Goal: Task Accomplishment & Management: Manage account settings

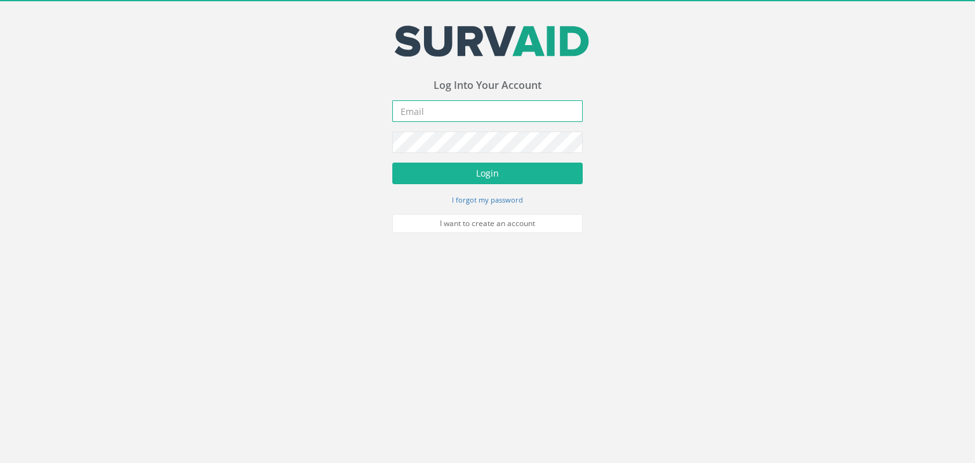
type input "[PERSON_NAME][EMAIL_ADDRESS][PERSON_NAME][DOMAIN_NAME]"
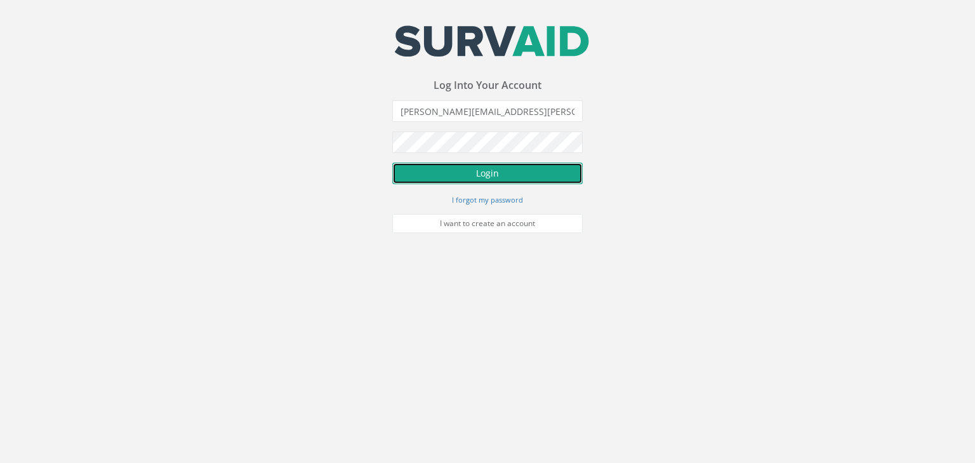
click at [490, 175] on button "Login" at bounding box center [487, 173] width 190 height 22
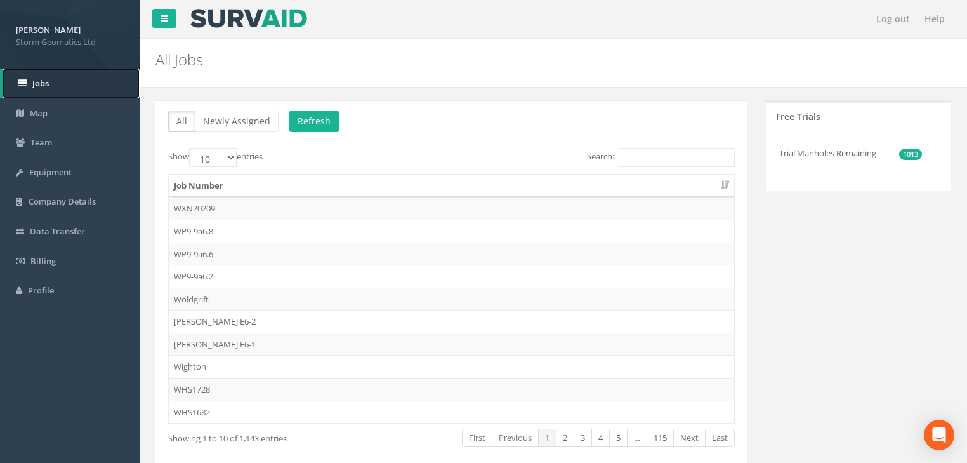
click at [46, 88] on span "Jobs" at bounding box center [40, 82] width 17 height 11
click at [633, 161] on input "Search:" at bounding box center [677, 157] width 116 height 19
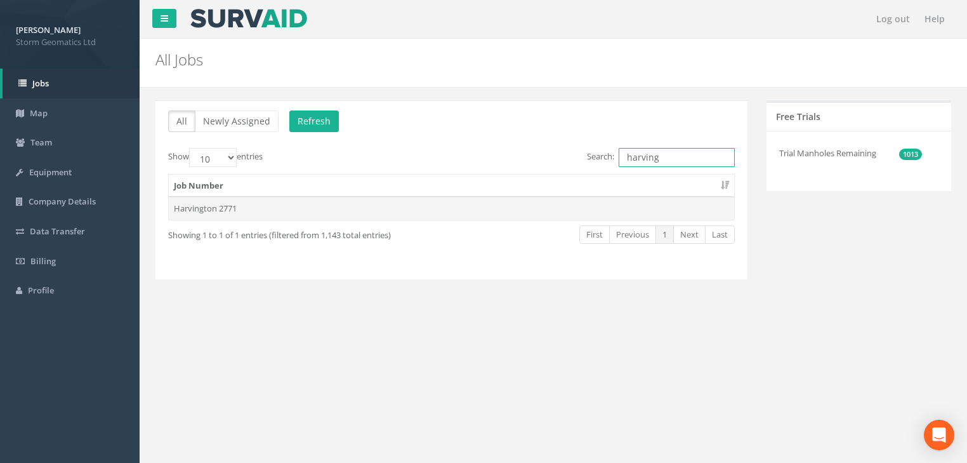
type input "harving"
click at [205, 203] on td "Harvington 2771" at bounding box center [451, 208] width 565 height 23
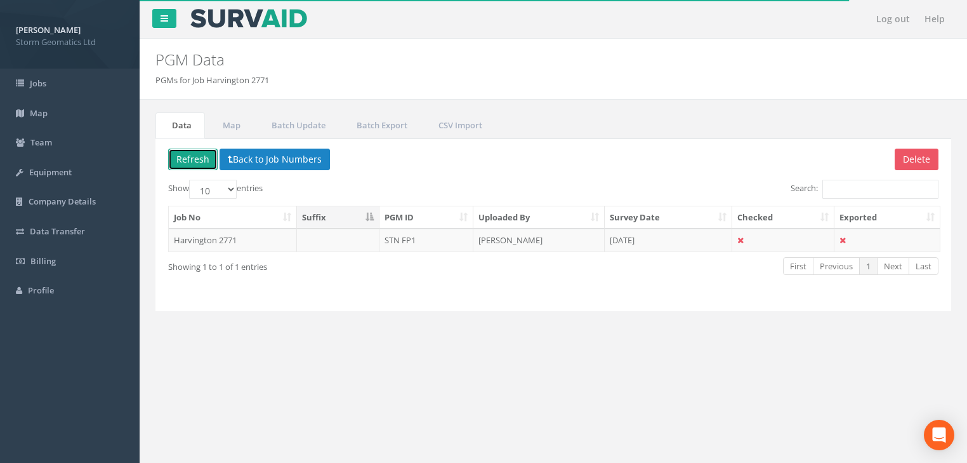
click at [204, 161] on button "Refresh" at bounding box center [193, 160] width 50 height 22
click at [192, 156] on button "Refresh" at bounding box center [193, 160] width 50 height 22
click at [197, 154] on button "Refresh" at bounding box center [193, 160] width 50 height 22
click at [42, 93] on link "Jobs" at bounding box center [70, 84] width 140 height 30
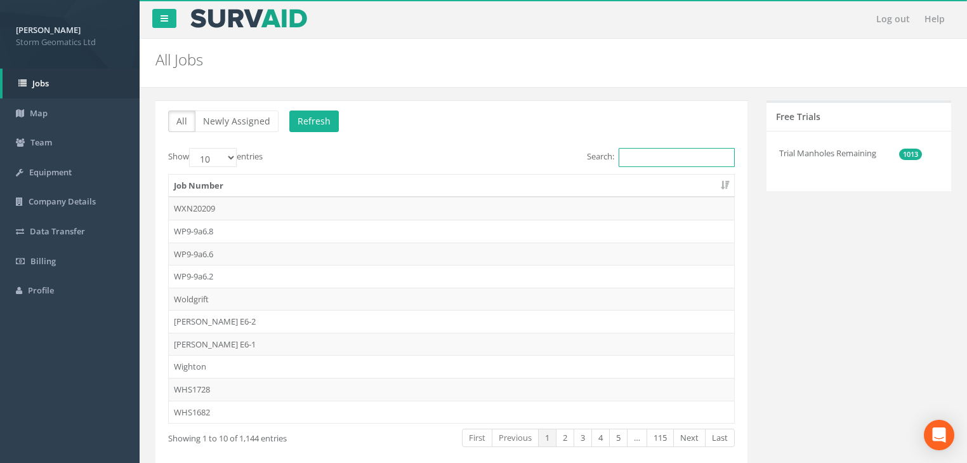
click at [652, 157] on input "Search:" at bounding box center [677, 157] width 116 height 19
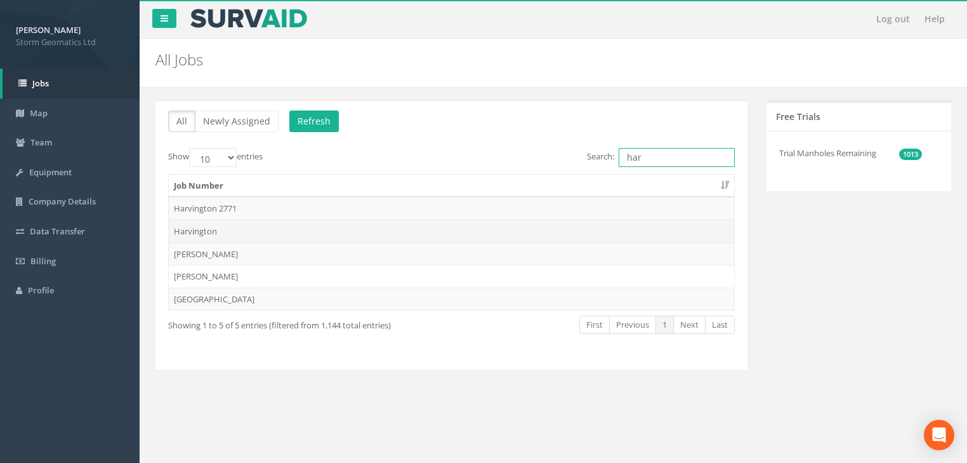
type input "har"
click at [219, 232] on td "Harvington" at bounding box center [451, 231] width 565 height 23
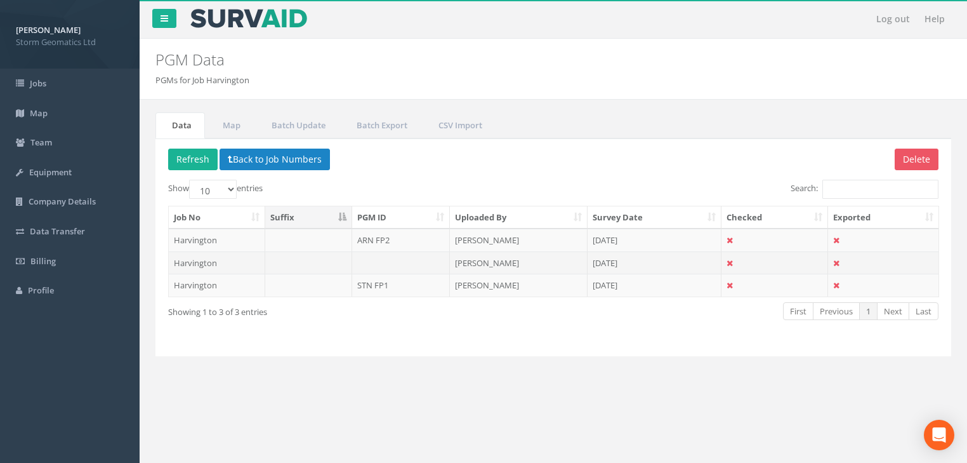
click at [402, 256] on td at bounding box center [401, 262] width 98 height 23
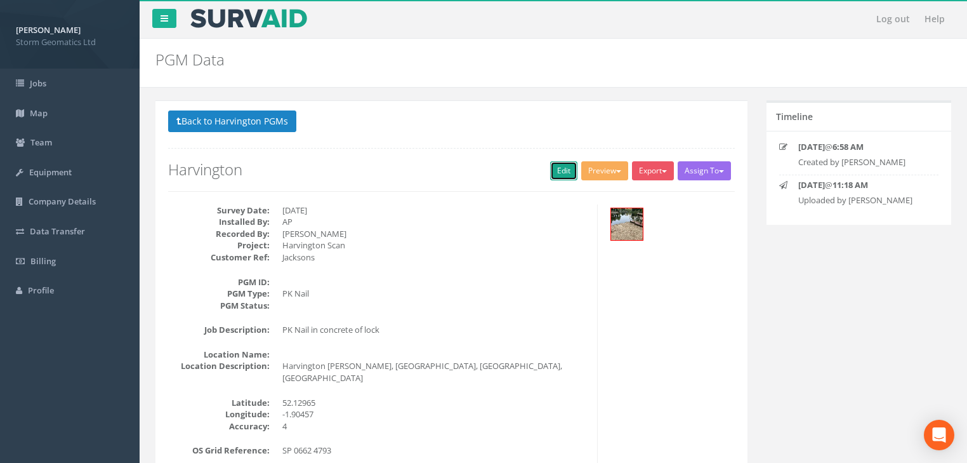
click at [556, 172] on link "Edit" at bounding box center [563, 170] width 27 height 19
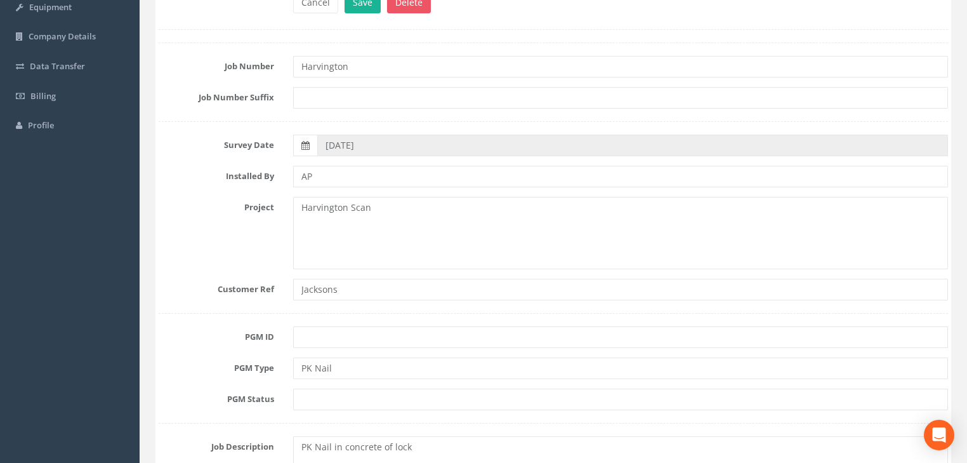
scroll to position [203, 0]
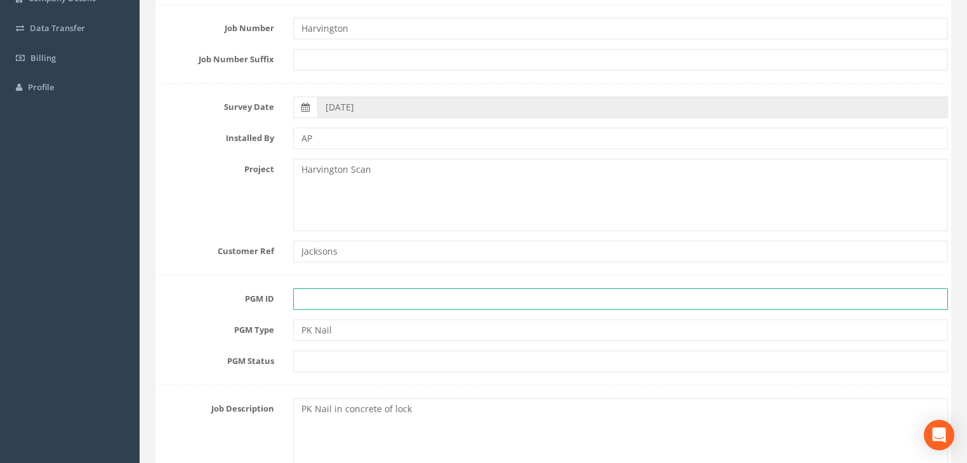
click at [325, 299] on input "text" at bounding box center [620, 299] width 655 height 22
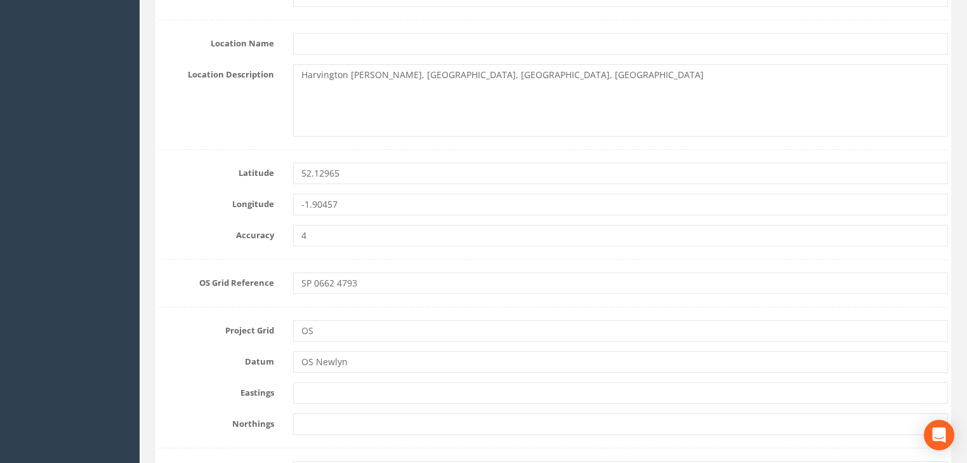
scroll to position [711, 0]
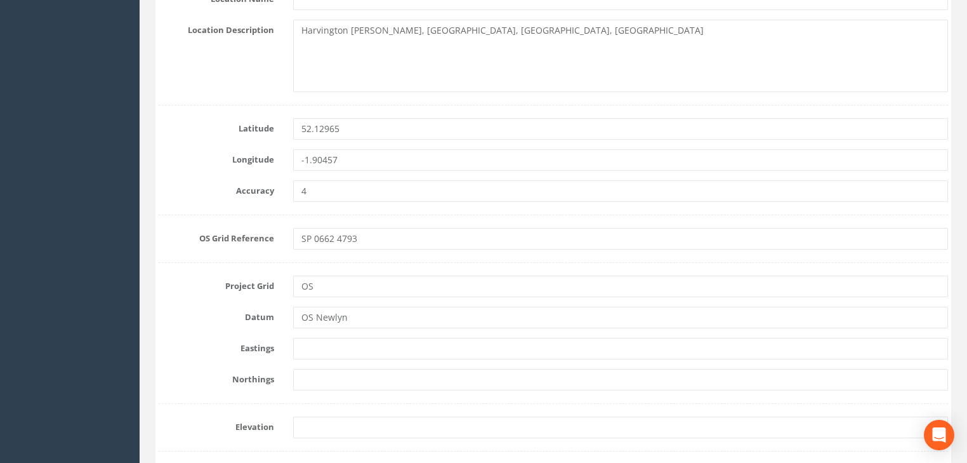
type input "E6-[GEOGRAPHIC_DATA]"
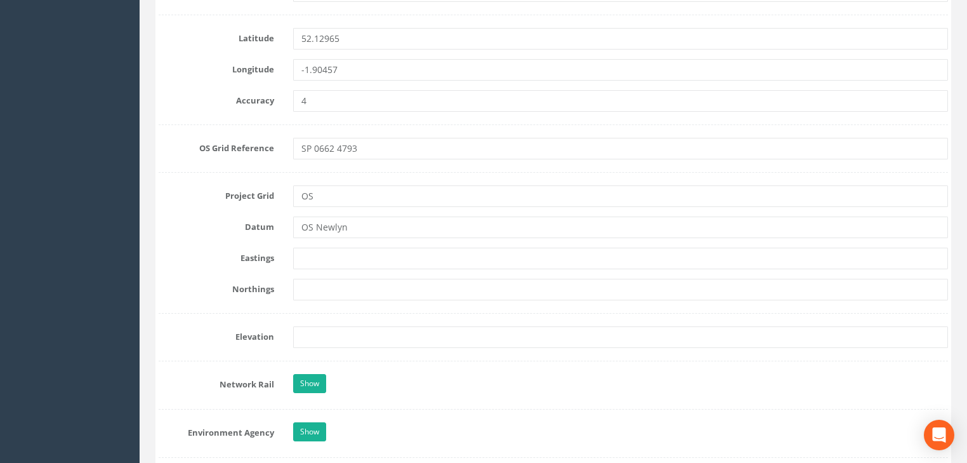
scroll to position [812, 0]
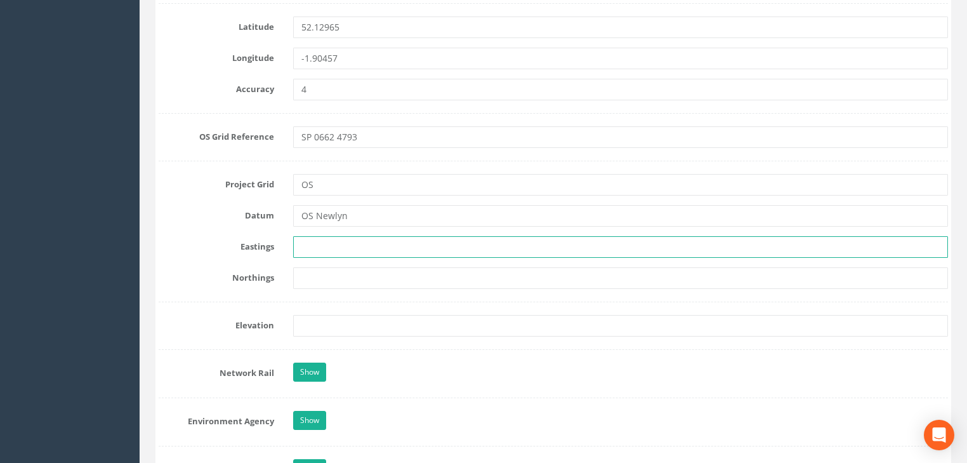
click at [354, 251] on input "text" at bounding box center [620, 247] width 655 height 22
paste input "406587.037"
type input "406587.037"
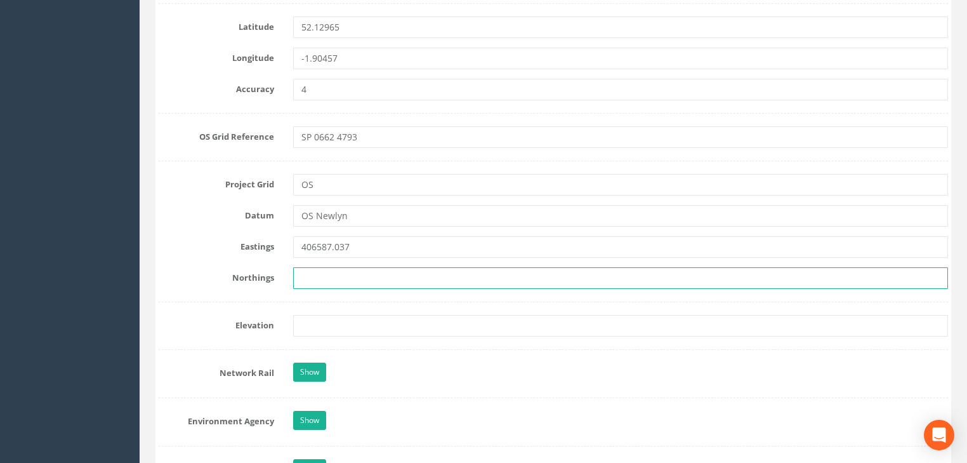
click at [317, 277] on input "text" at bounding box center [620, 278] width 655 height 22
paste input "247809.044"
type input "247809.044"
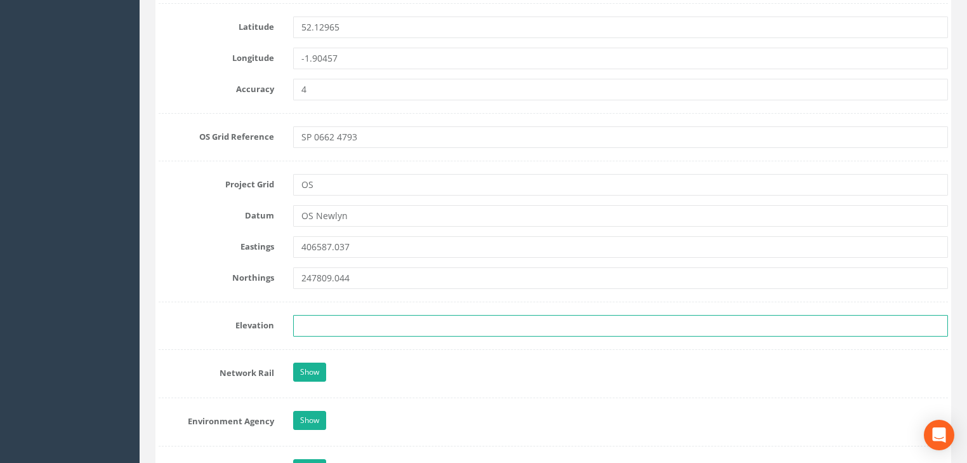
click at [345, 325] on input "text" at bounding box center [620, 326] width 655 height 22
paste input "25.251"
type input "25.251"
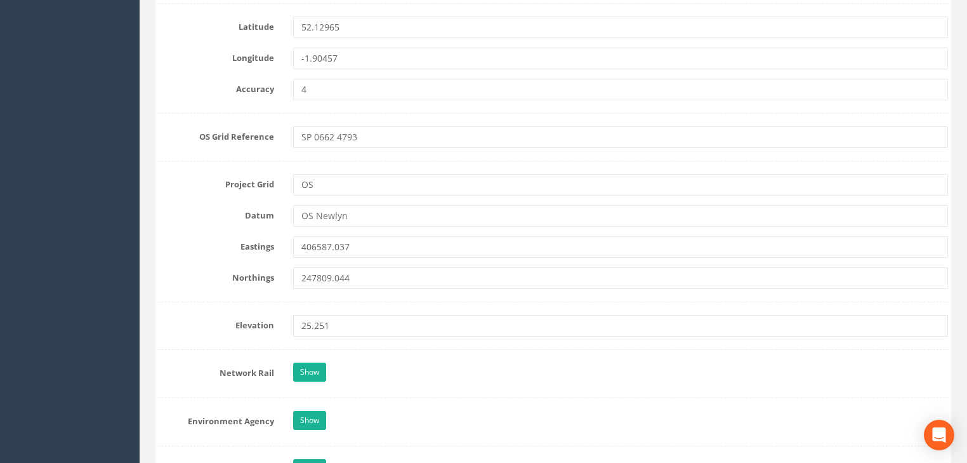
click at [206, 308] on form "Cancel Save Delete Job Number [GEOGRAPHIC_DATA] Job Number Suffix Survey Date […" at bounding box center [554, 311] width 790 height 1935
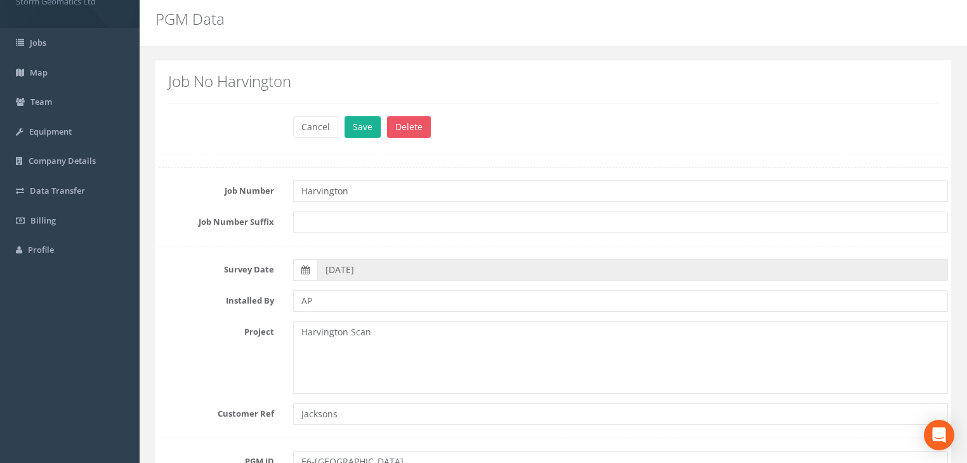
scroll to position [0, 0]
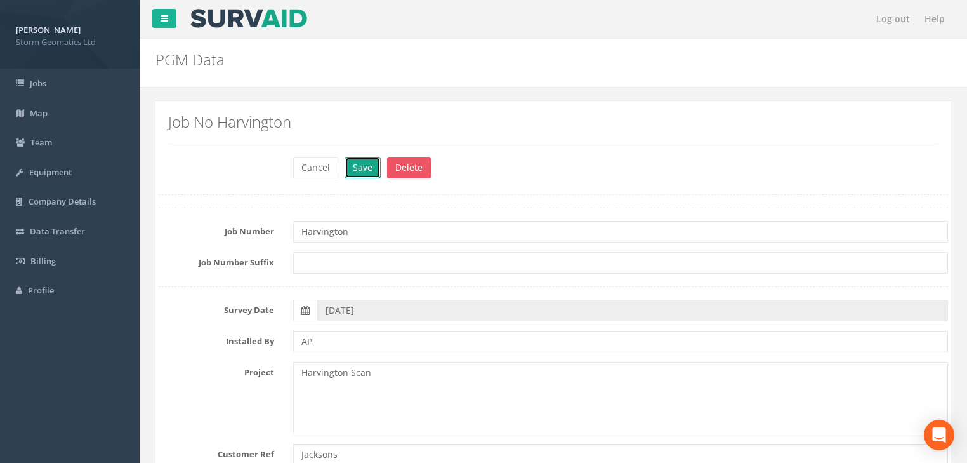
click at [364, 175] on button "Save" at bounding box center [363, 168] width 36 height 22
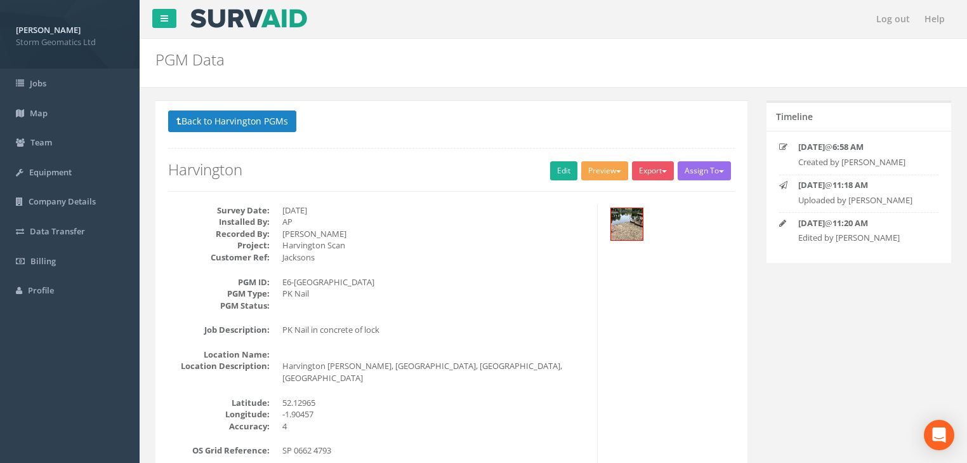
click at [617, 171] on button "Preview" at bounding box center [604, 170] width 47 height 19
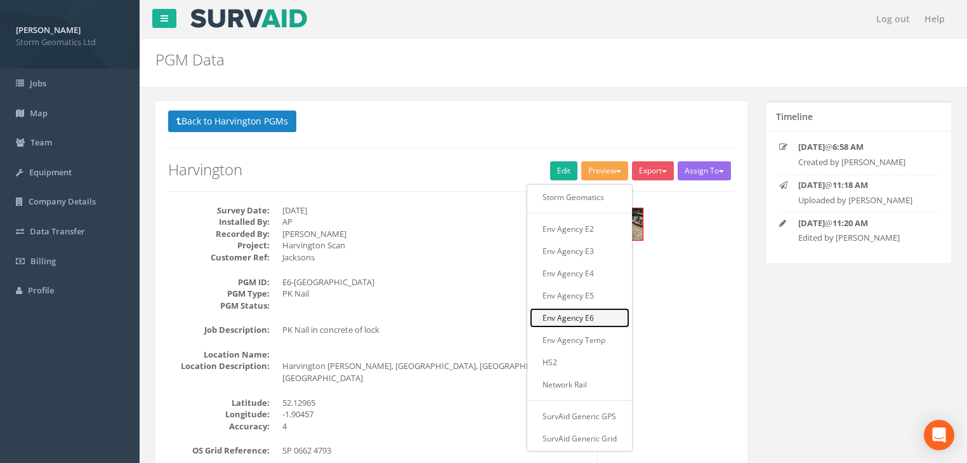
click at [580, 315] on link "Env Agency E6" at bounding box center [580, 318] width 100 height 20
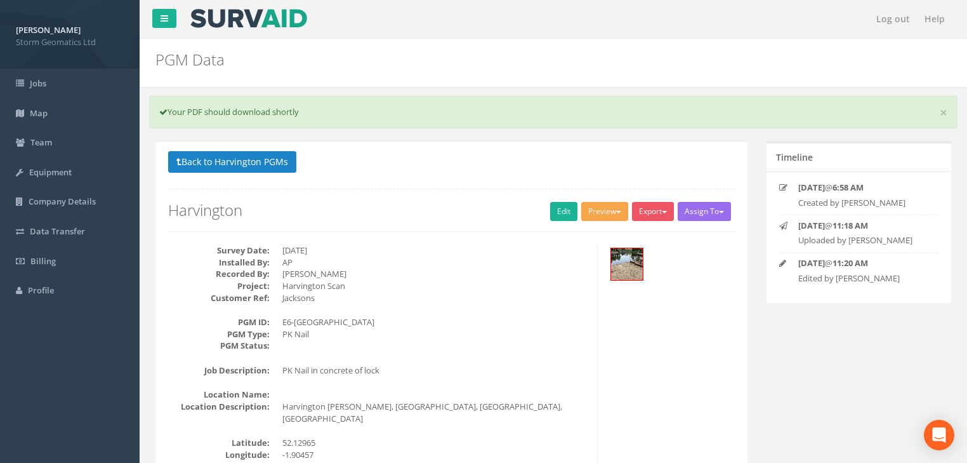
click at [605, 213] on button "Preview" at bounding box center [604, 211] width 47 height 19
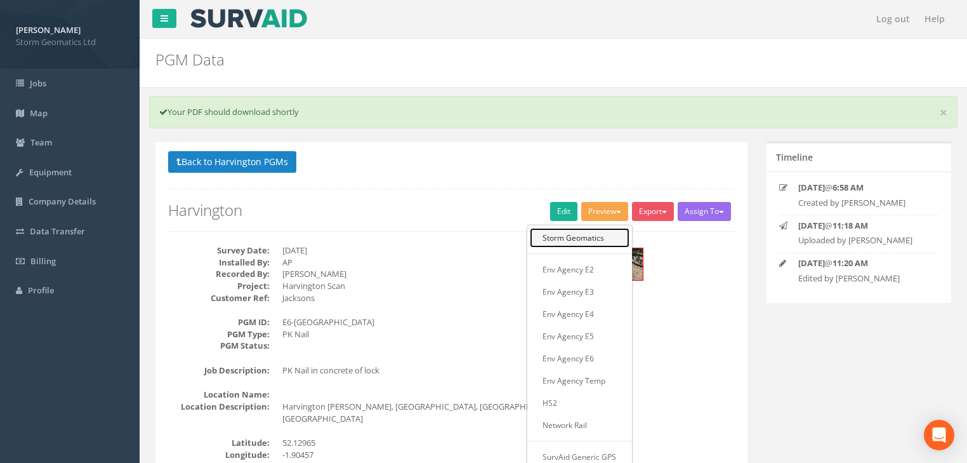
click at [584, 242] on link "Storm Geomatics" at bounding box center [580, 238] width 100 height 20
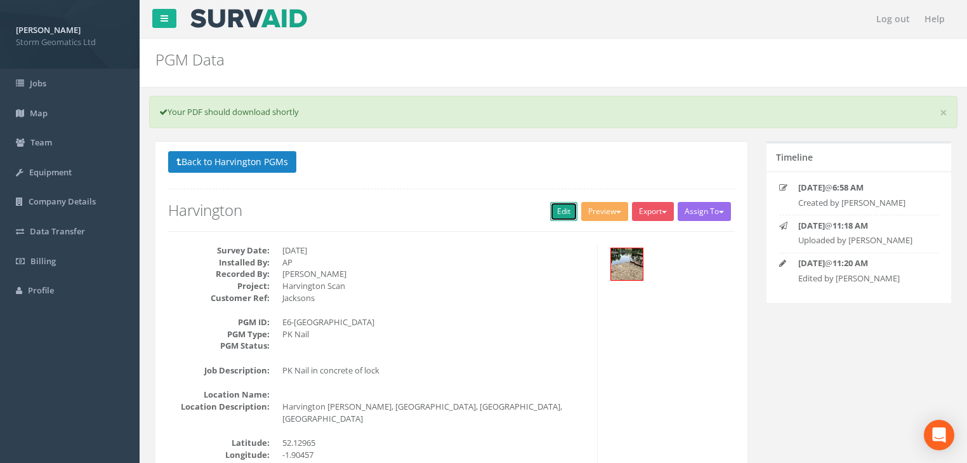
click at [562, 214] on link "Edit" at bounding box center [563, 211] width 27 height 19
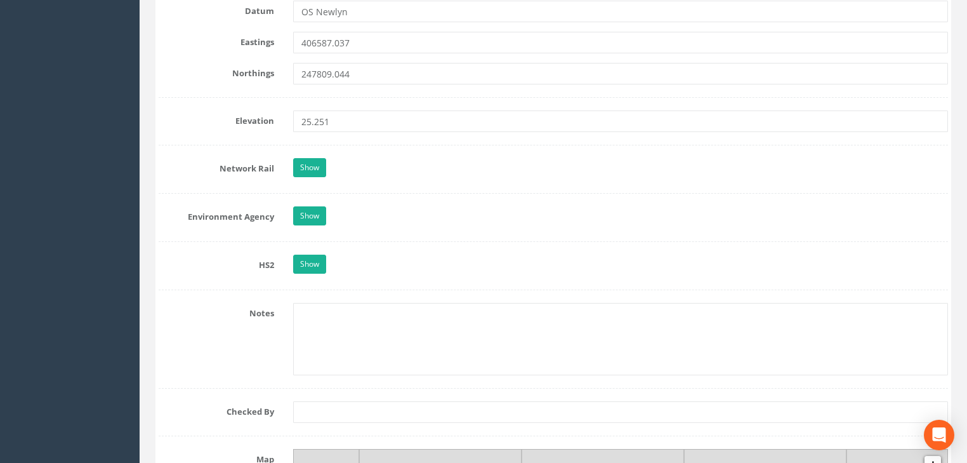
scroll to position [1066, 0]
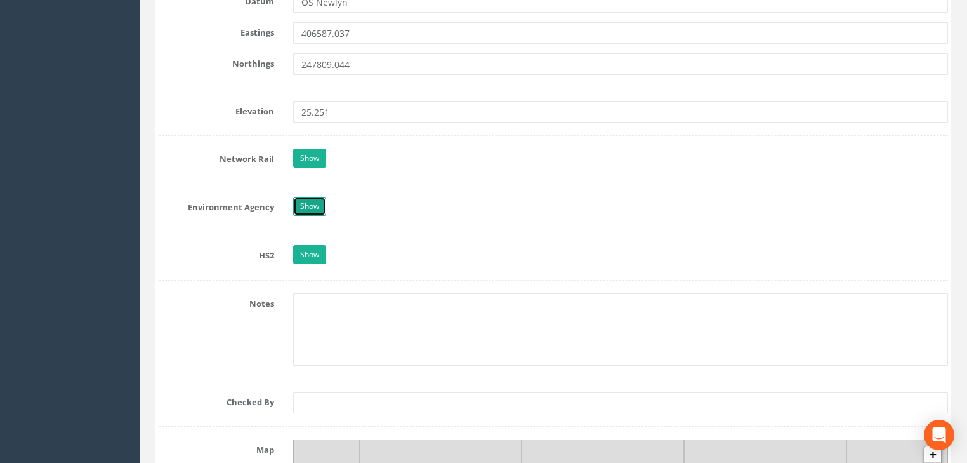
click at [318, 207] on link "Show" at bounding box center [309, 206] width 33 height 19
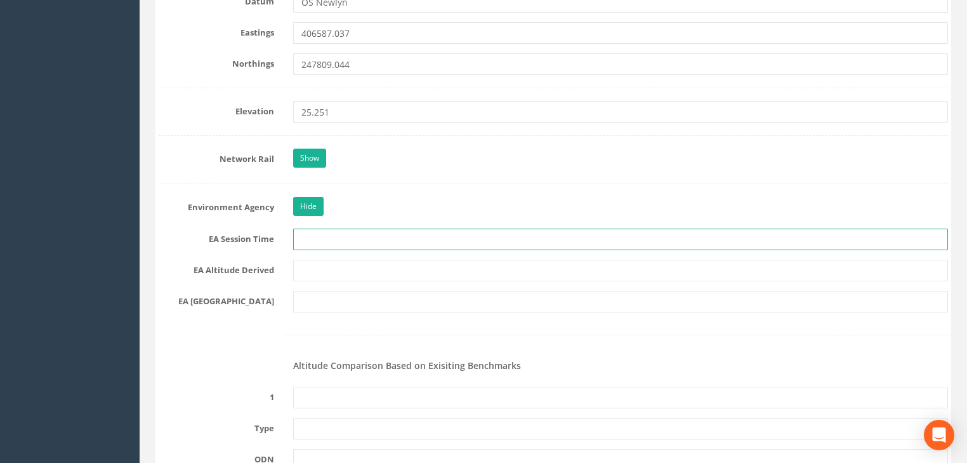
click at [327, 231] on input "text" at bounding box center [620, 239] width 655 height 22
type input "2 x 3 minutes"
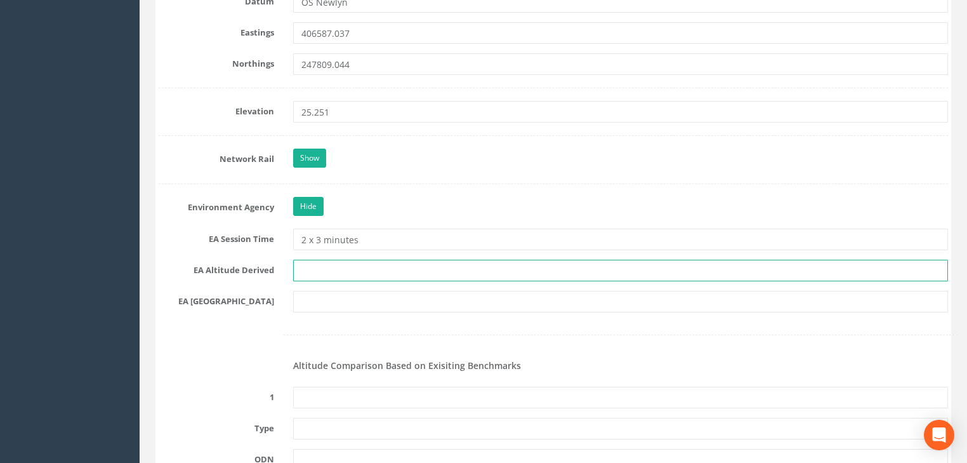
click at [333, 272] on input "text" at bounding box center [620, 271] width 655 height 22
type input "[PERSON_NAME] VRS/Best fit levelling"
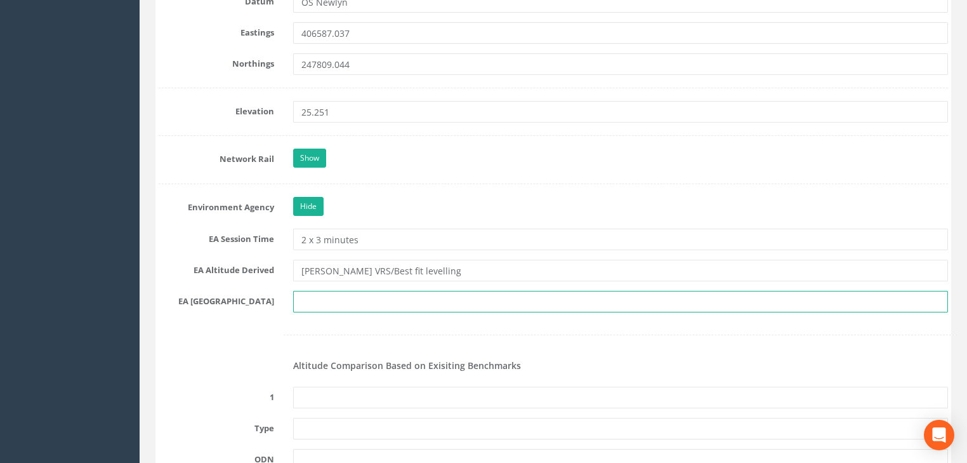
click at [337, 301] on input "text" at bounding box center [620, 302] width 655 height 22
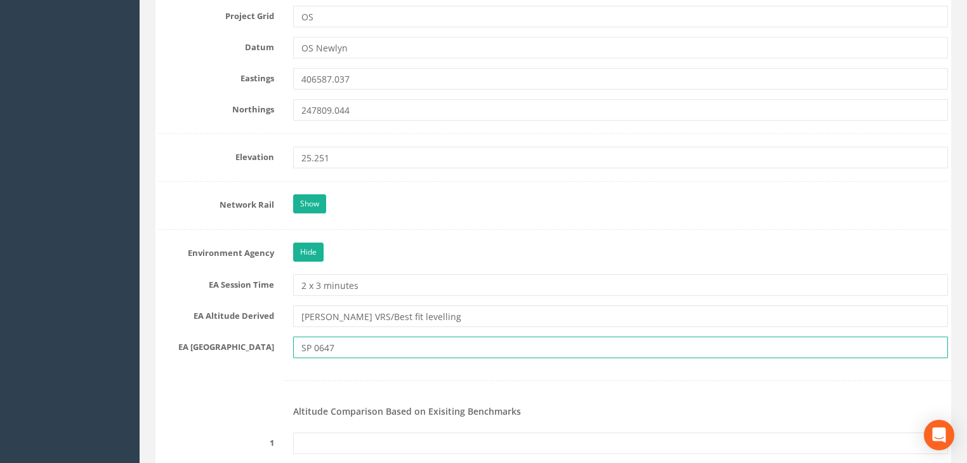
scroll to position [1168, 0]
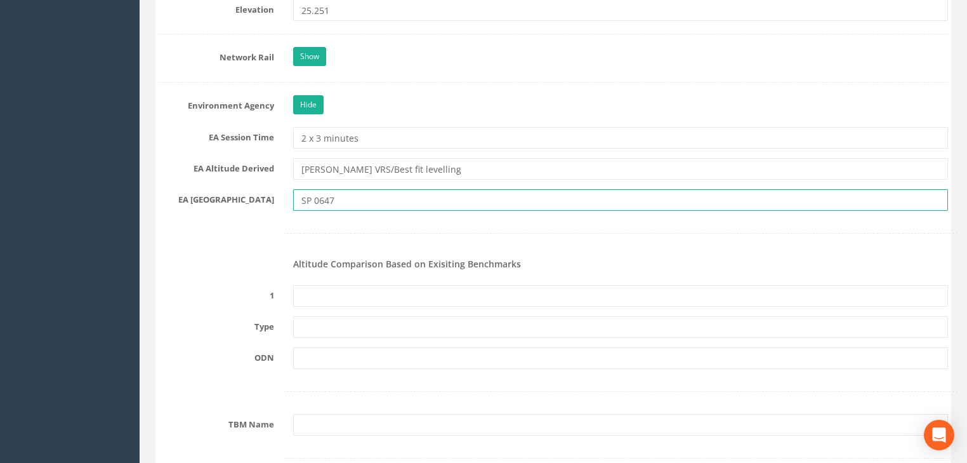
type input "SP 0647"
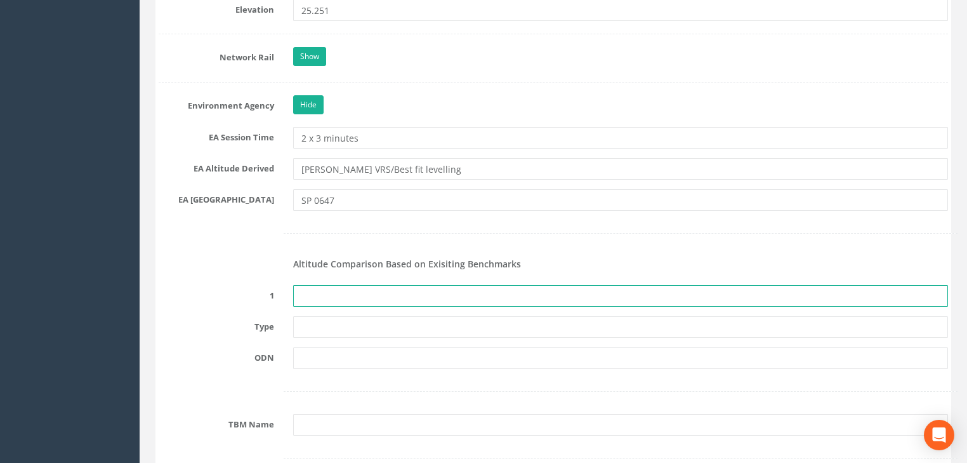
click at [321, 291] on input "text" at bounding box center [620, 296] width 655 height 22
type input "None Recovered"
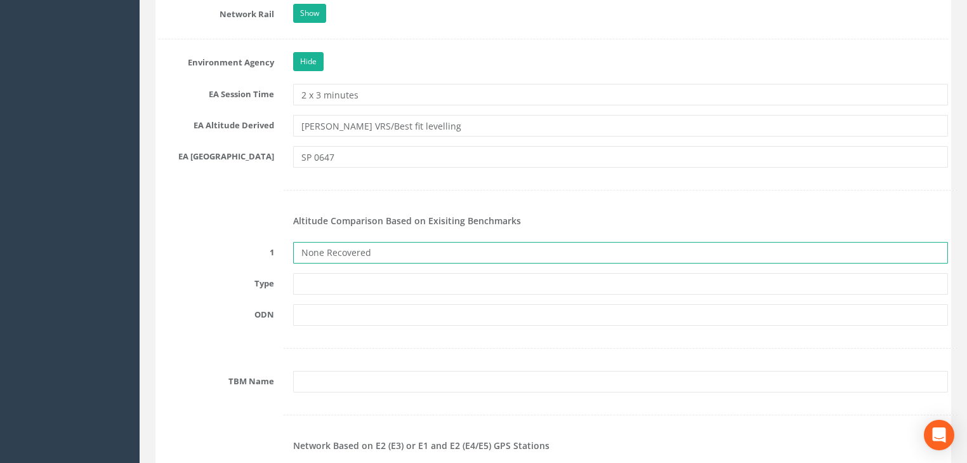
scroll to position [1320, 0]
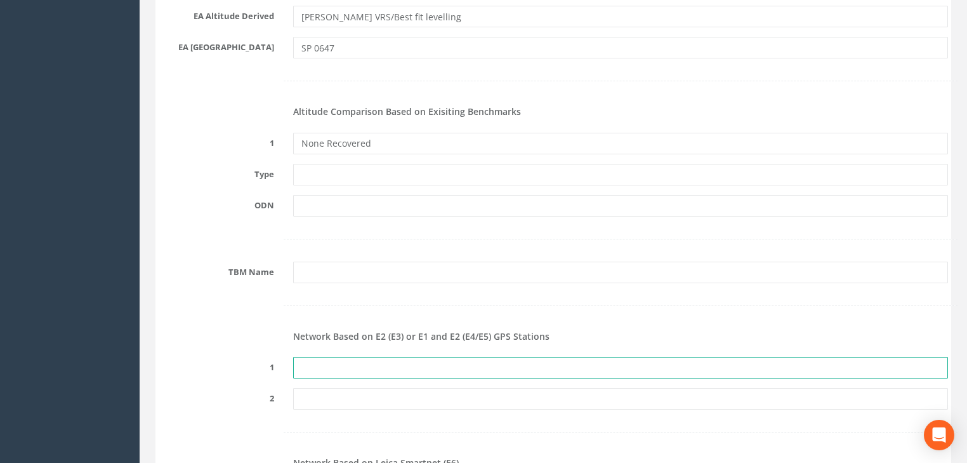
click at [339, 357] on input "text" at bounding box center [620, 368] width 655 height 22
paste input "PRS776569723970"
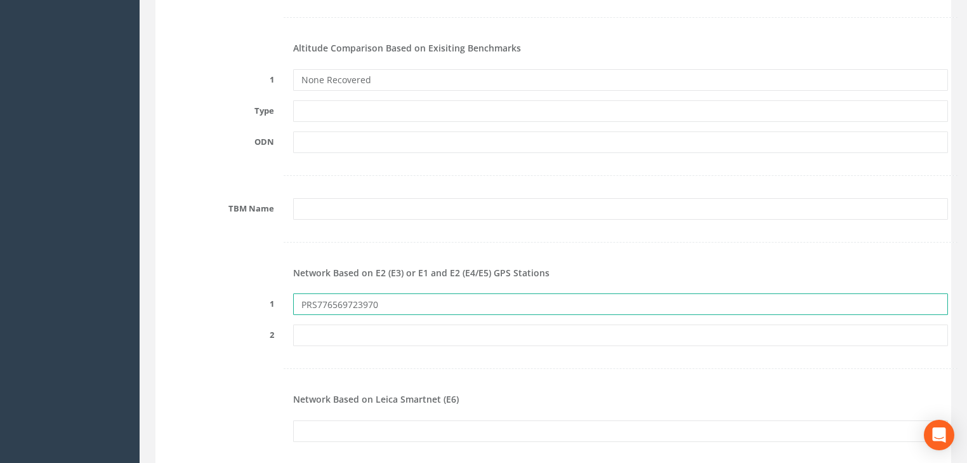
scroll to position [1625, 0]
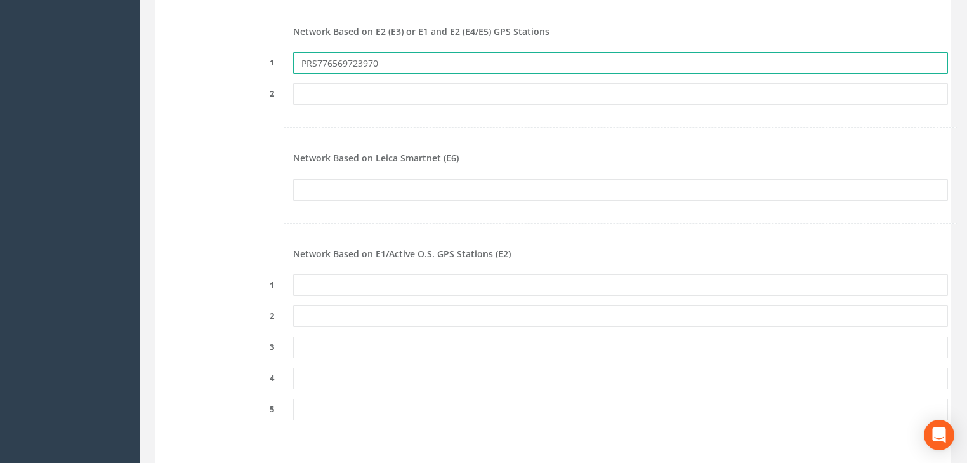
type input "PRS776569723970"
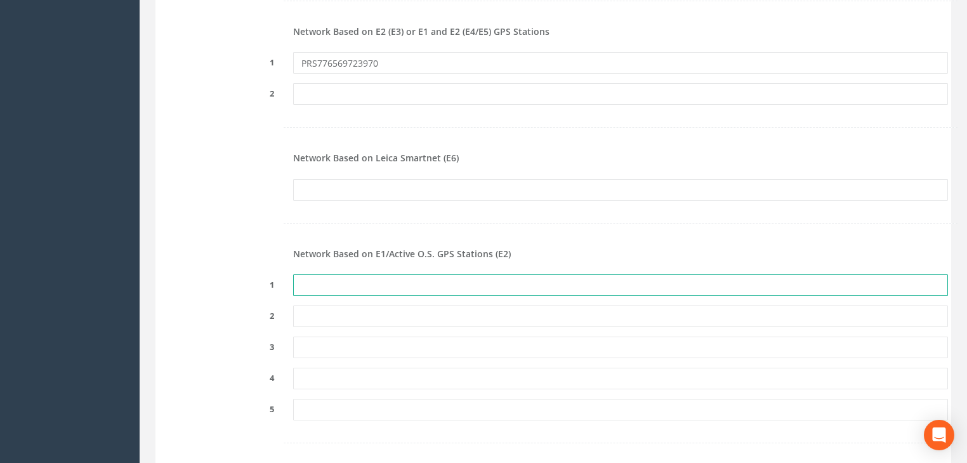
click at [333, 282] on input "text" at bounding box center [620, 285] width 655 height 22
paste input "PRS776569723970"
type input "PRS776569723970"
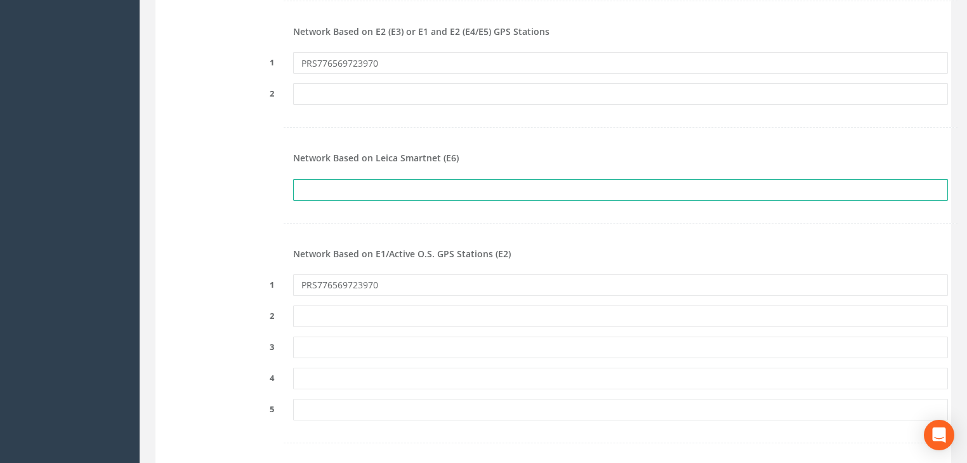
click at [322, 192] on input "text" at bounding box center [620, 190] width 655 height 22
paste input "PRS776569723970"
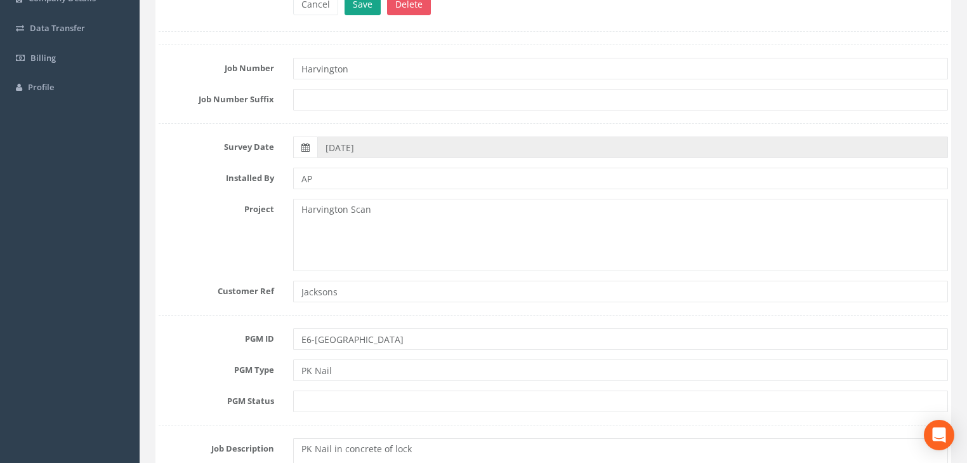
scroll to position [0, 0]
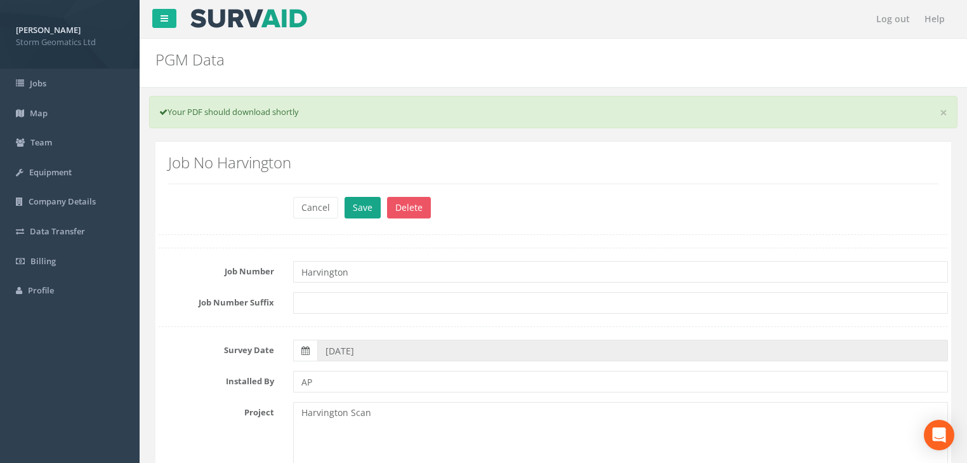
type input "PRS776569723970"
click at [358, 210] on button "Save" at bounding box center [363, 208] width 36 height 22
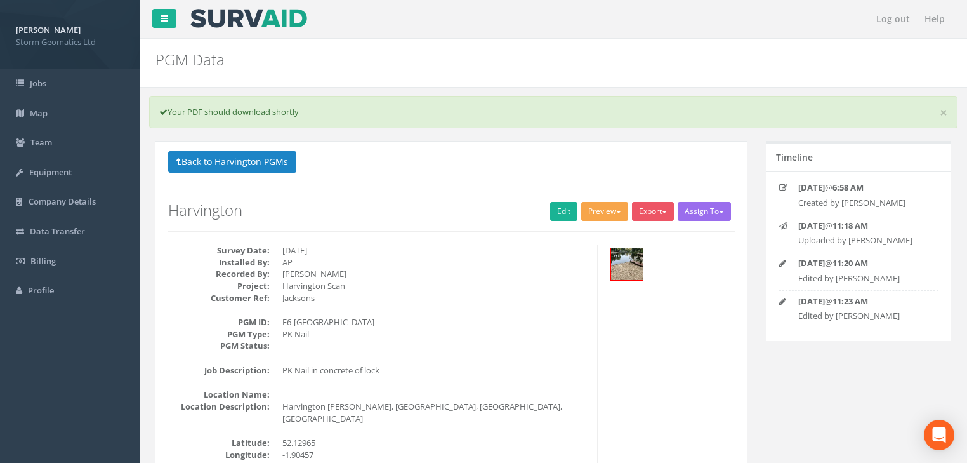
click at [619, 211] on button "Preview" at bounding box center [604, 211] width 47 height 19
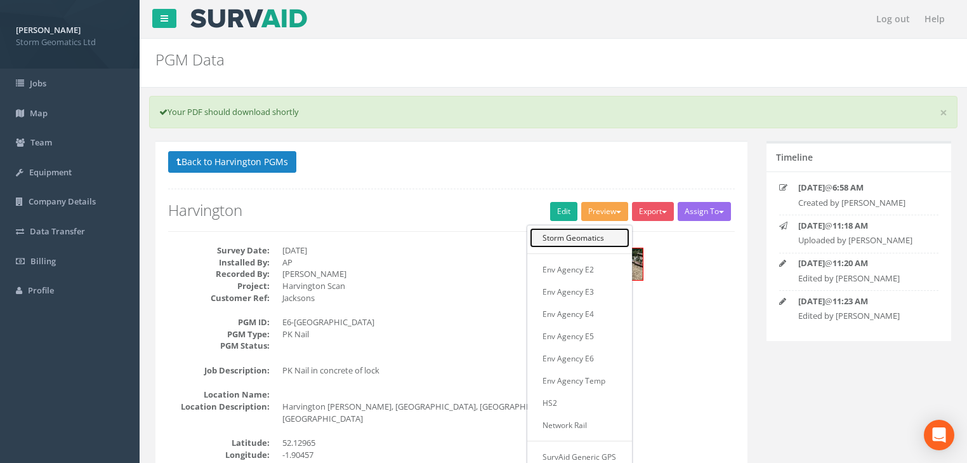
click at [594, 239] on link "Storm Geomatics" at bounding box center [580, 238] width 100 height 20
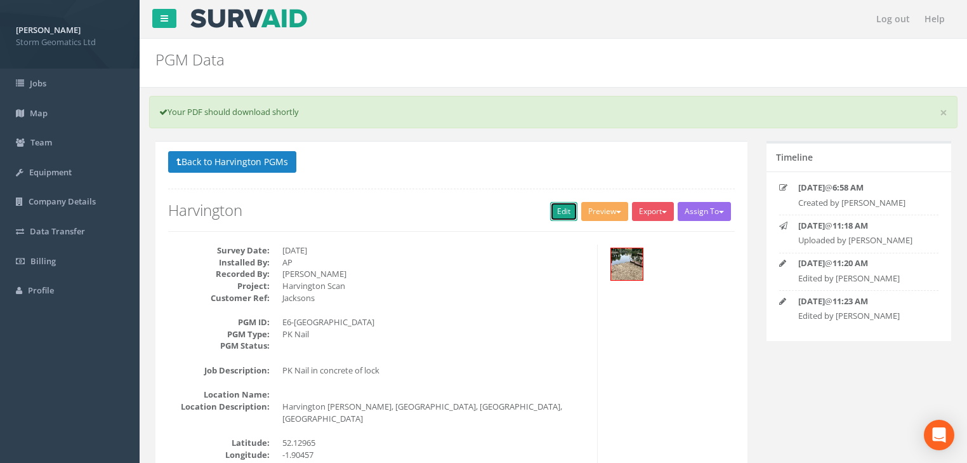
click at [559, 212] on link "Edit" at bounding box center [563, 211] width 27 height 19
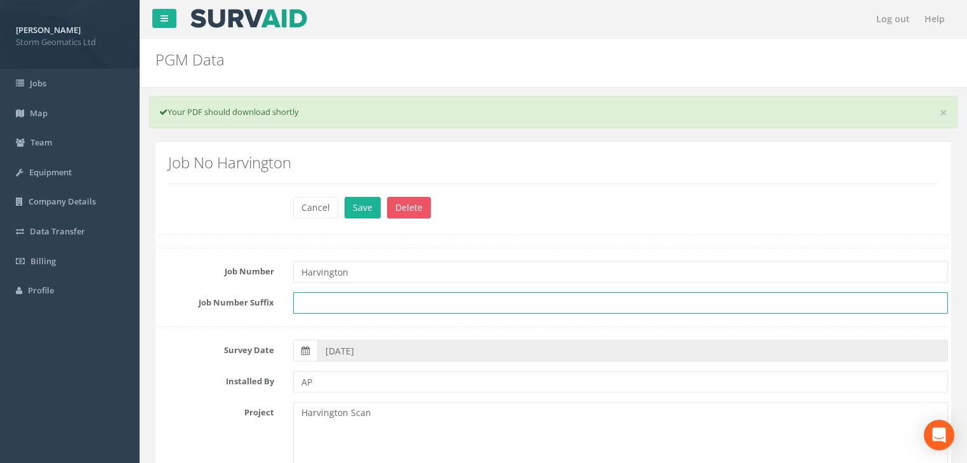
click at [354, 302] on input "text" at bounding box center [620, 303] width 655 height 22
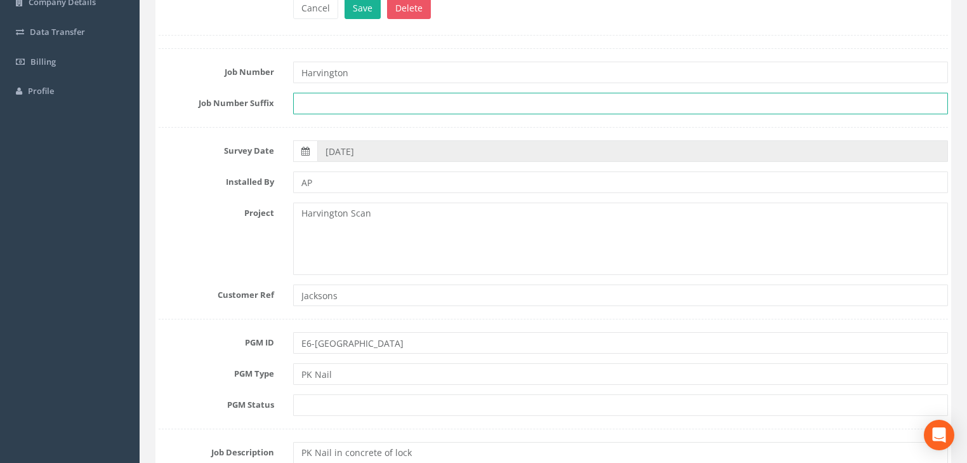
scroll to position [203, 0]
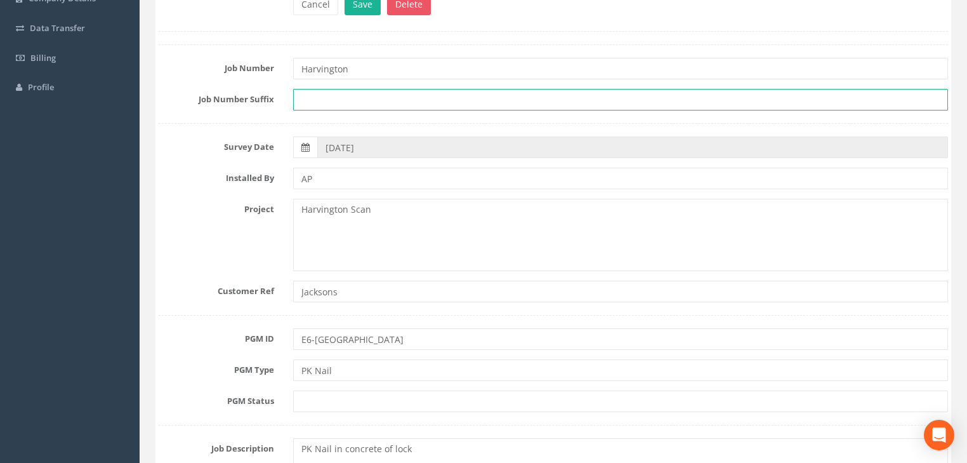
paste input "25JC012760"
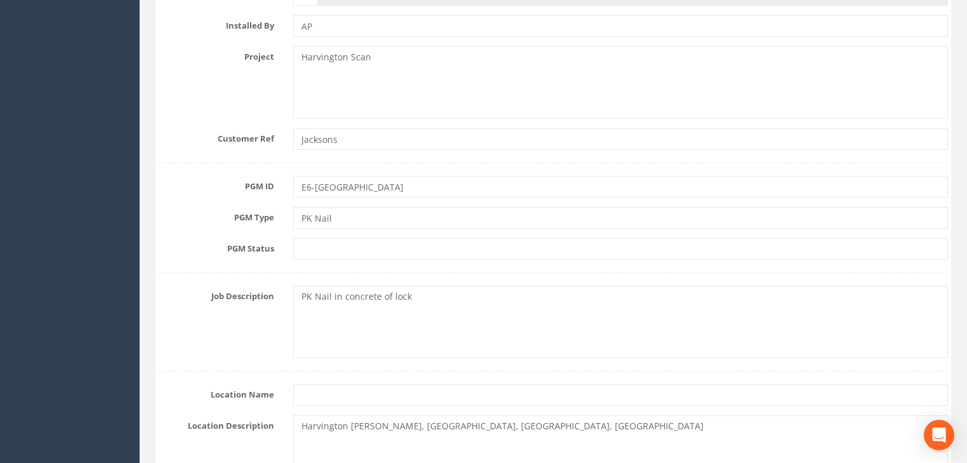
scroll to position [152, 0]
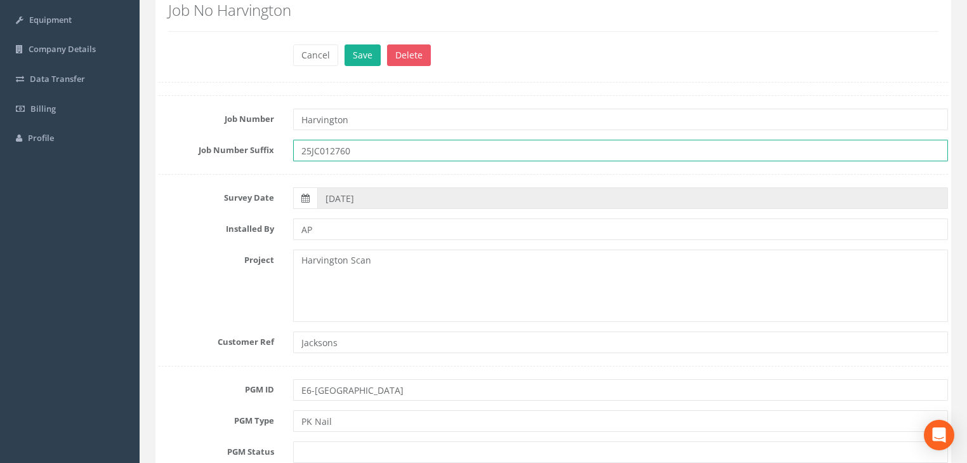
type input "25JC012760"
drag, startPoint x: 388, startPoint y: 264, endPoint x: 236, endPoint y: 278, distance: 153.0
click at [236, 278] on div "Project Harvington Scan" at bounding box center [553, 285] width 809 height 72
paste textarea "25JC012760"
type textarea "25JC012760"
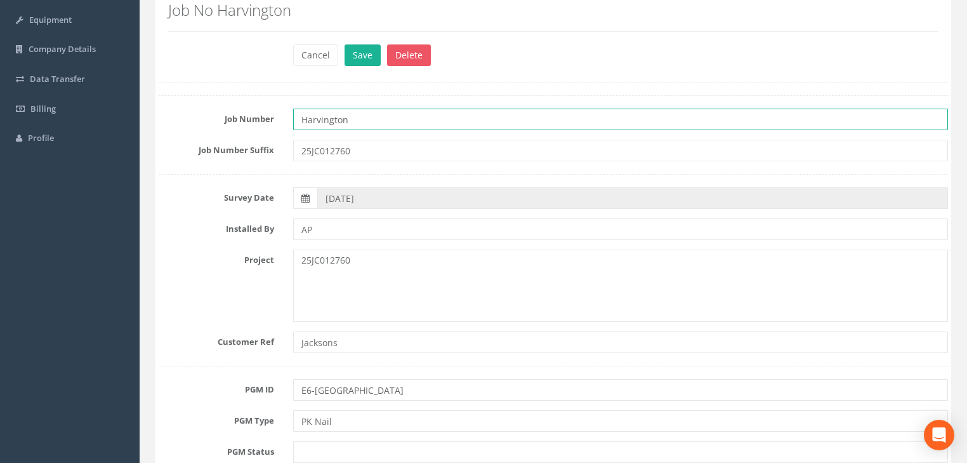
drag, startPoint x: 358, startPoint y: 117, endPoint x: 226, endPoint y: 127, distance: 132.4
click at [226, 127] on div "Job Number Harvington" at bounding box center [553, 120] width 809 height 22
paste input "25JC012760"
type input "25JC012760"
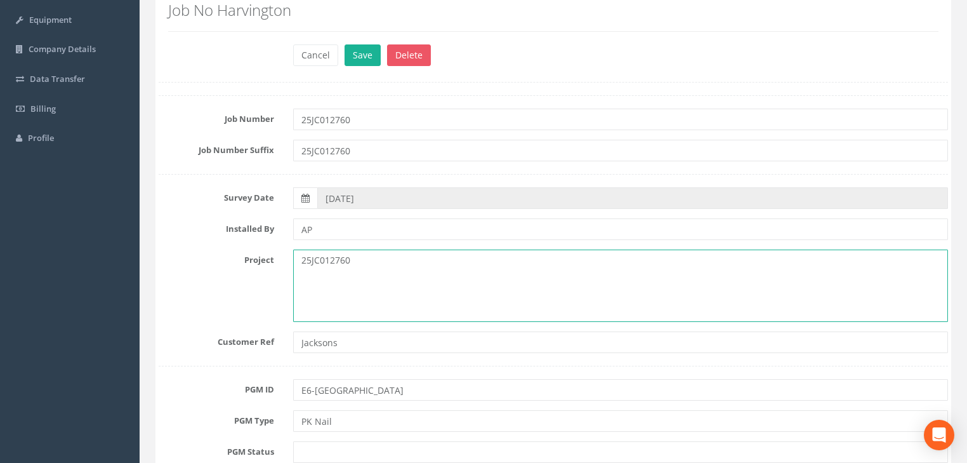
drag, startPoint x: 318, startPoint y: 268, endPoint x: 253, endPoint y: 265, distance: 64.8
click at [253, 265] on div "Project 25JC012760" at bounding box center [553, 285] width 809 height 72
type textarea "Harvington BAthy and Topo"
click at [378, 53] on button "Save" at bounding box center [363, 55] width 36 height 22
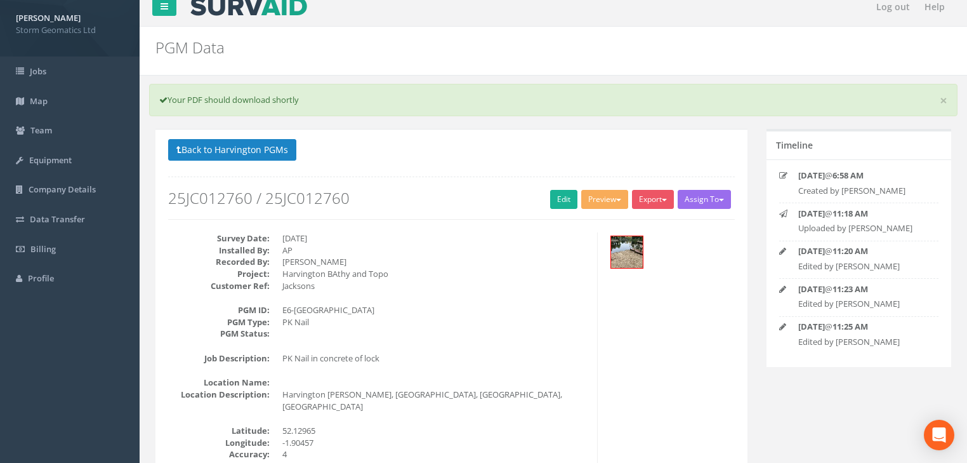
scroll to position [0, 0]
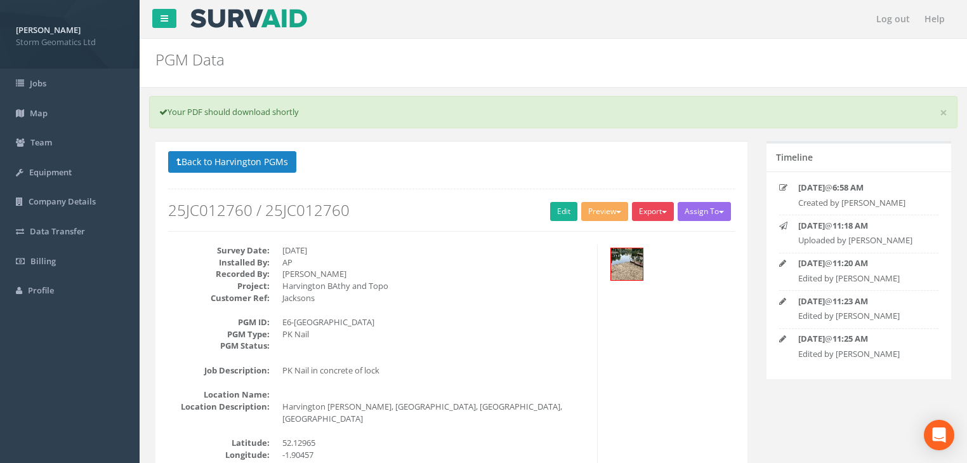
click at [646, 209] on button "Export" at bounding box center [653, 211] width 42 height 19
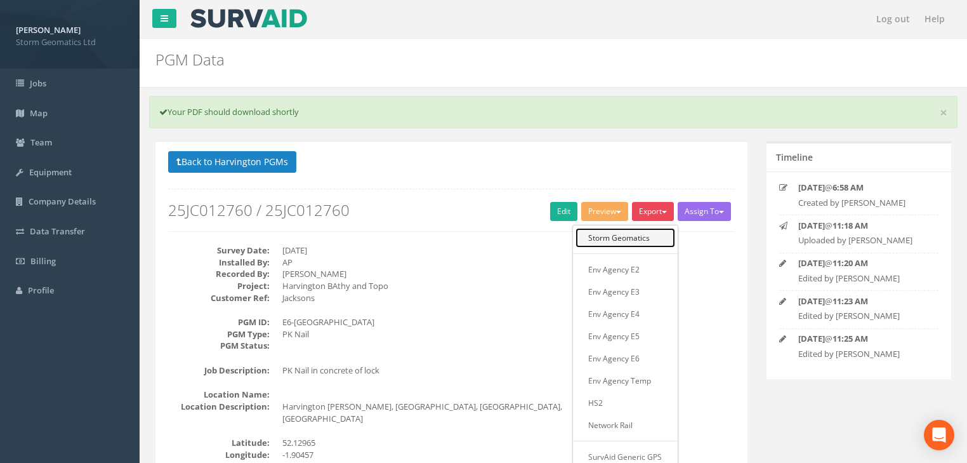
click at [628, 236] on link "Storm Geomatics" at bounding box center [626, 238] width 100 height 20
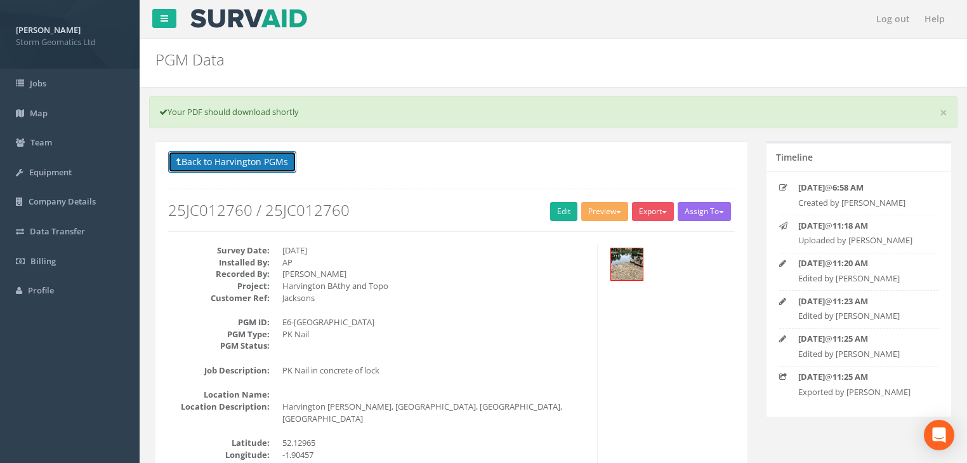
click at [226, 160] on button "Back to Harvington PGMs" at bounding box center [232, 162] width 128 height 22
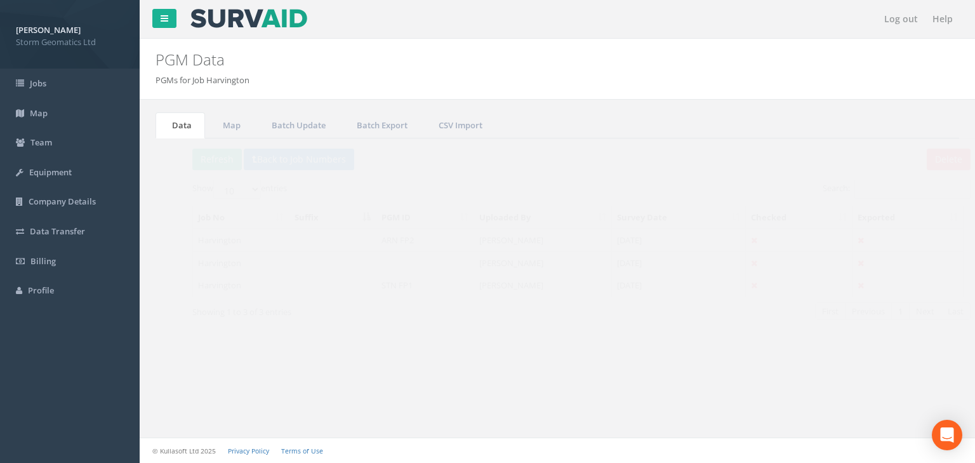
click at [222, 267] on td "Harvington" at bounding box center [217, 262] width 96 height 23
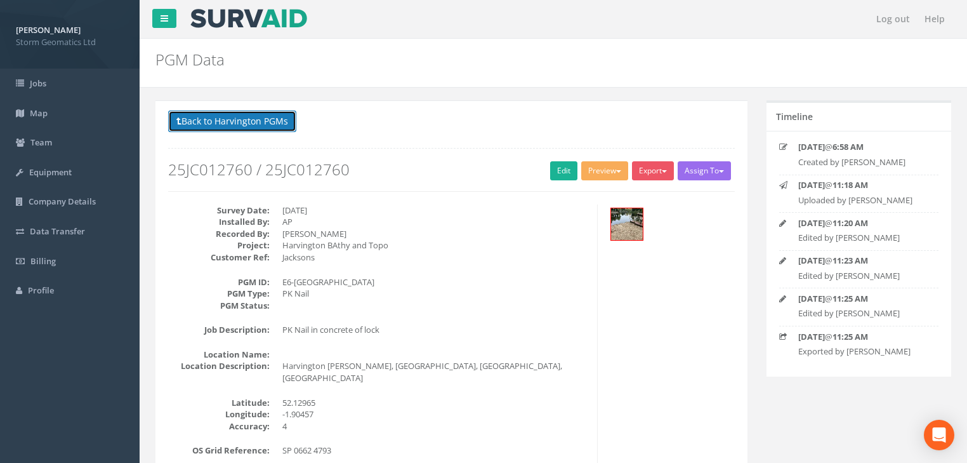
click at [267, 119] on button "Back to Harvington PGMs" at bounding box center [232, 121] width 128 height 22
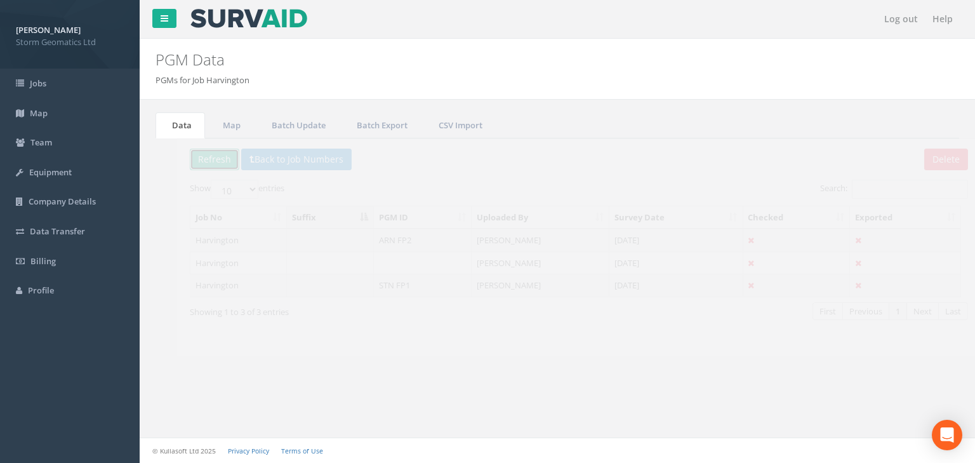
click at [198, 149] on button "Refresh" at bounding box center [193, 160] width 50 height 22
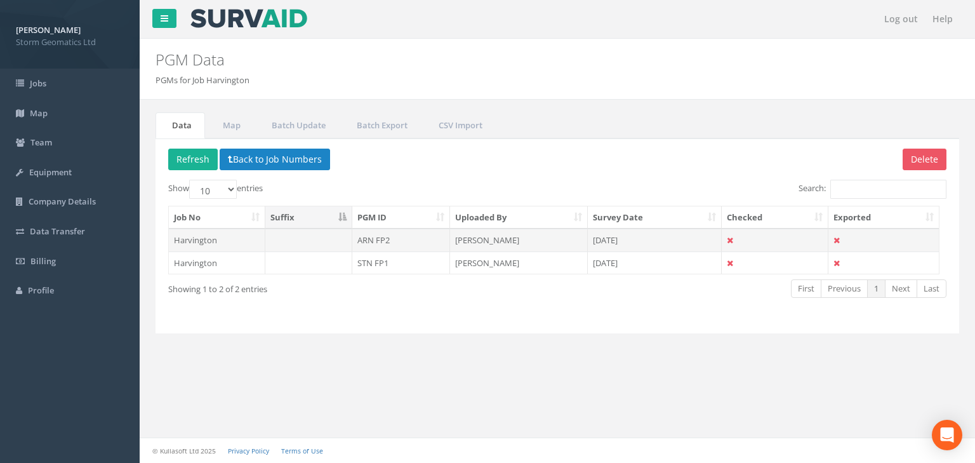
click at [213, 242] on td "Harvington" at bounding box center [217, 239] width 96 height 23
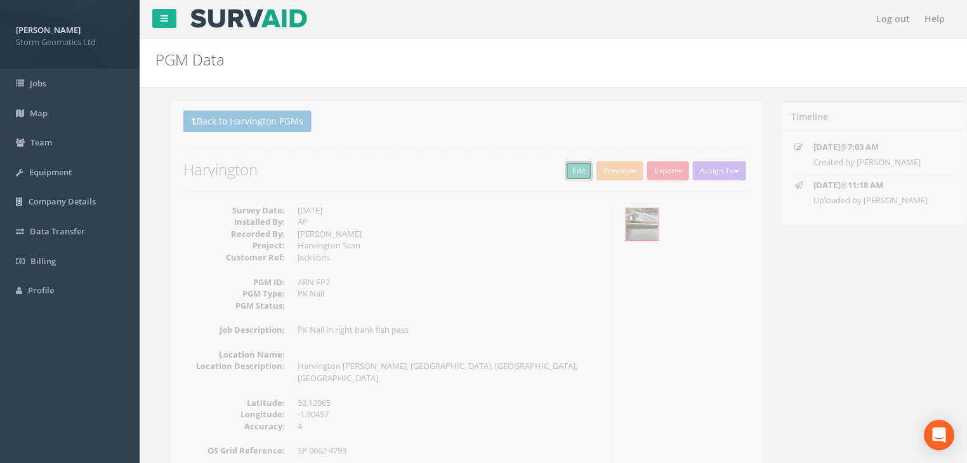
click at [555, 170] on link "Edit" at bounding box center [563, 170] width 27 height 19
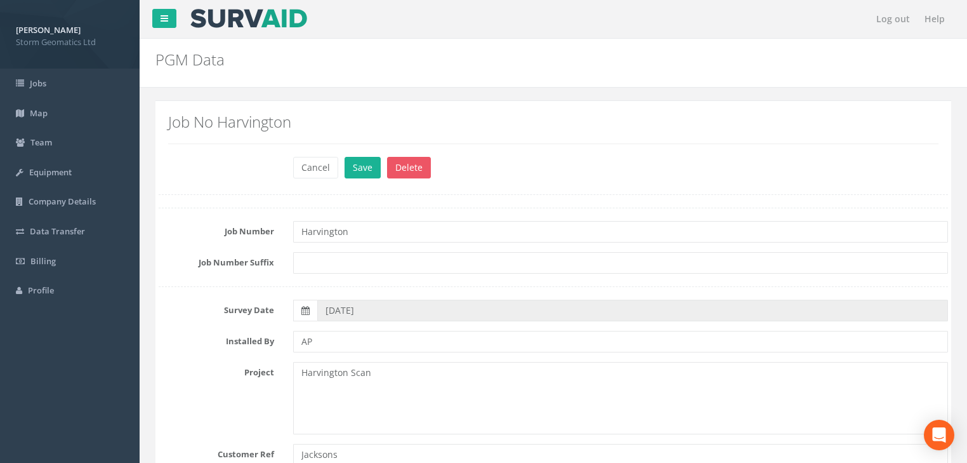
scroll to position [51, 0]
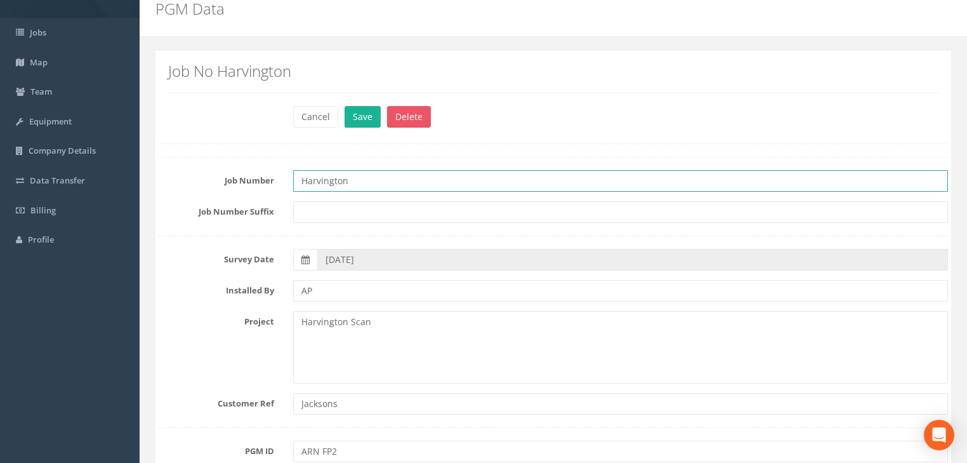
drag, startPoint x: 354, startPoint y: 183, endPoint x: 198, endPoint y: 182, distance: 156.1
click at [198, 182] on div "Job Number Harvington" at bounding box center [553, 181] width 809 height 22
paste input "25JC012760"
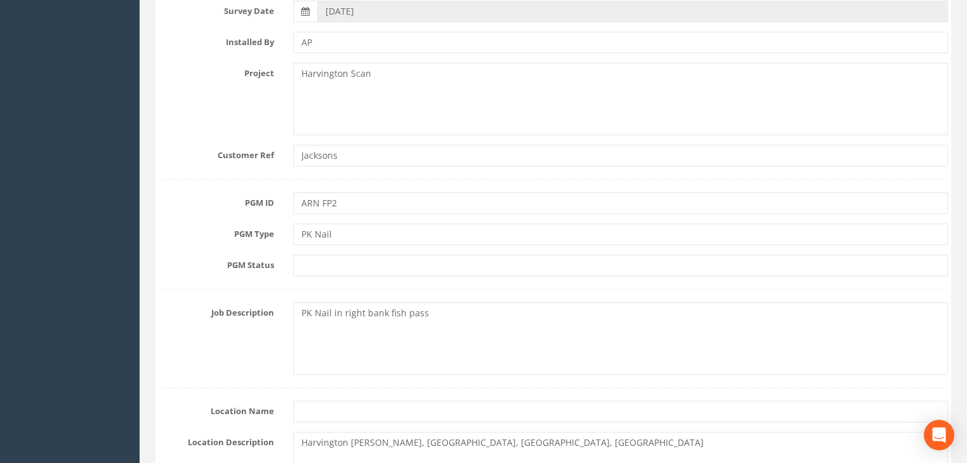
scroll to position [355, 0]
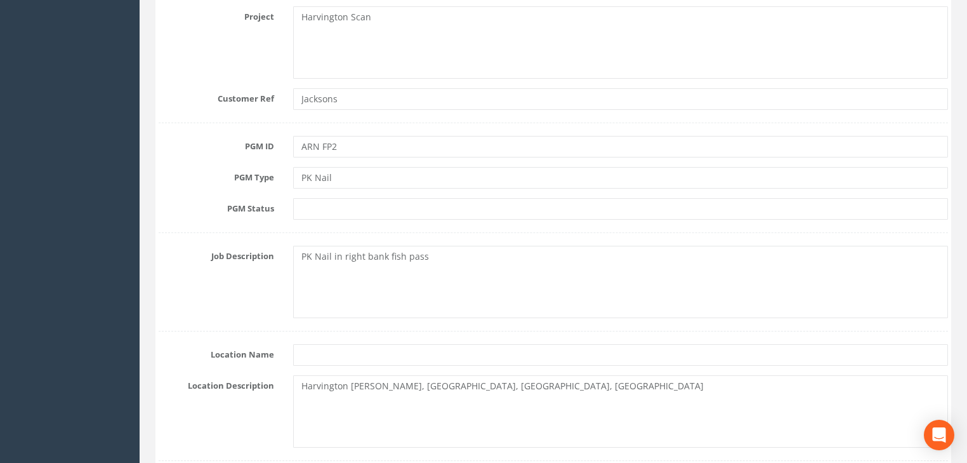
type input "25JC012760"
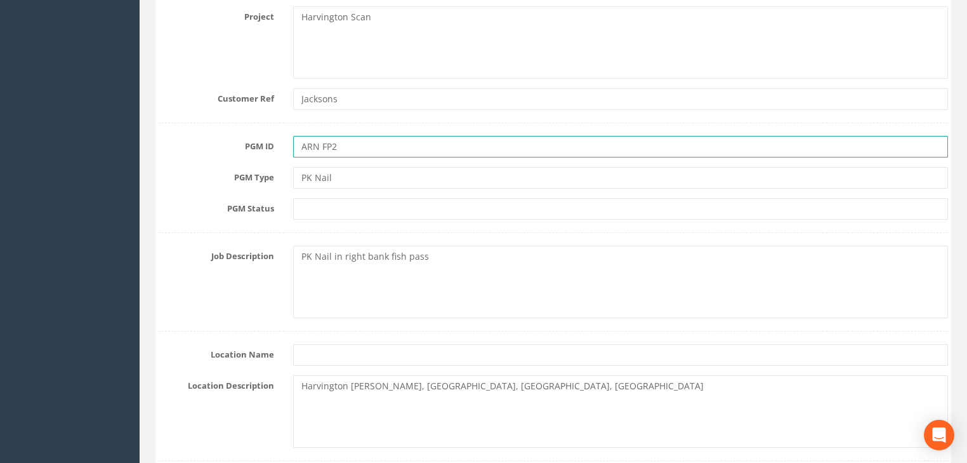
drag, startPoint x: 320, startPoint y: 147, endPoint x: 274, endPoint y: 152, distance: 46.7
click at [274, 152] on div "PGM ID ARN FP2" at bounding box center [553, 147] width 809 height 22
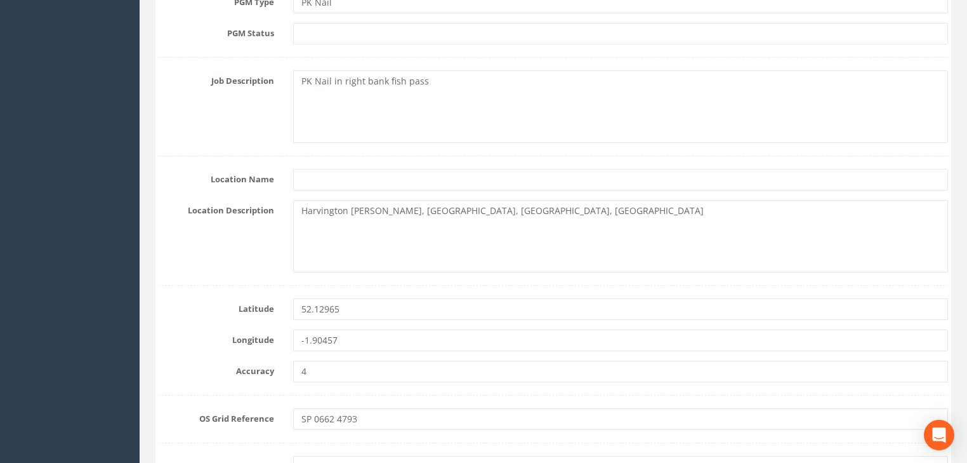
scroll to position [762, 0]
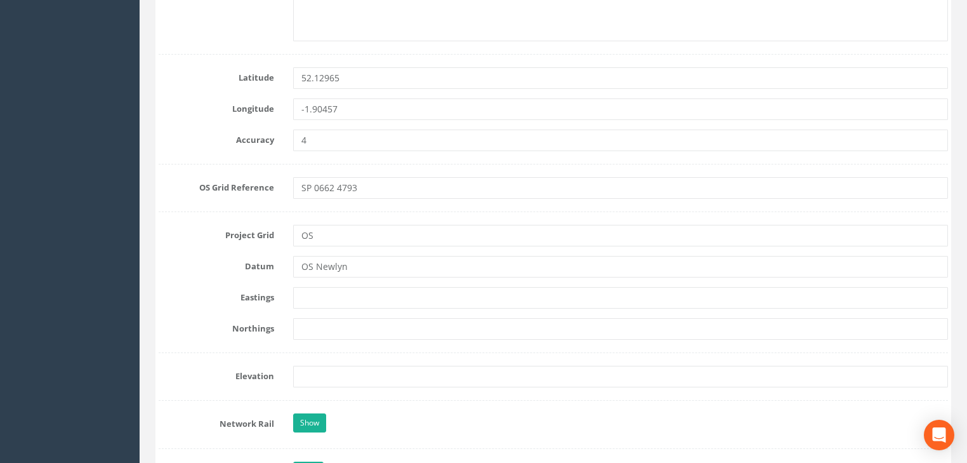
type input "STN FP2"
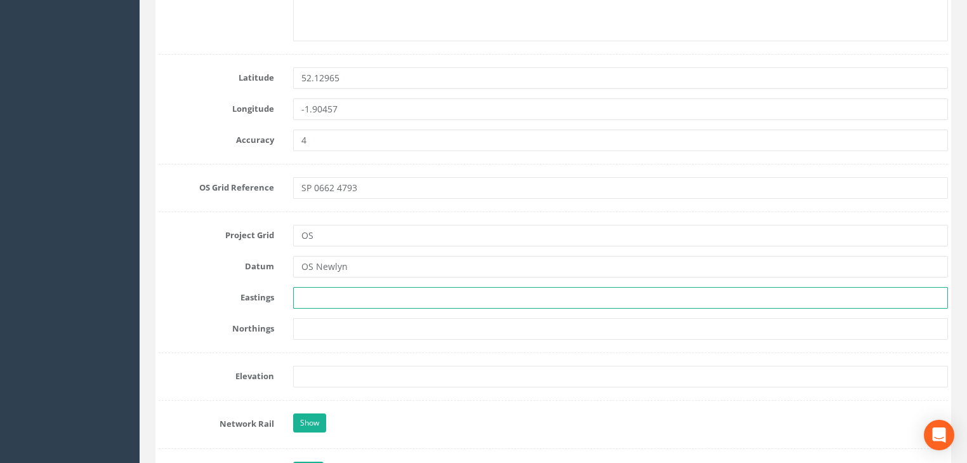
click at [315, 301] on input "text" at bounding box center [620, 298] width 655 height 22
type input "406626.686"
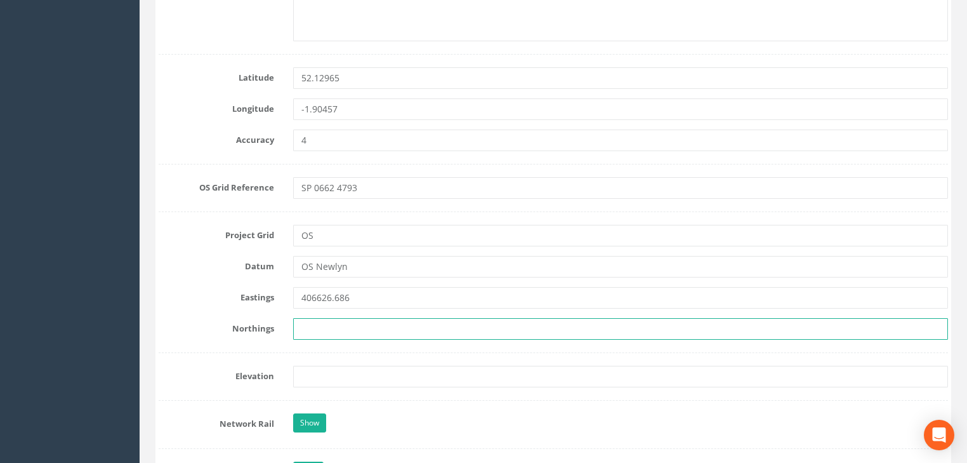
click at [348, 322] on input "text" at bounding box center [620, 329] width 655 height 22
type input "247864.175"
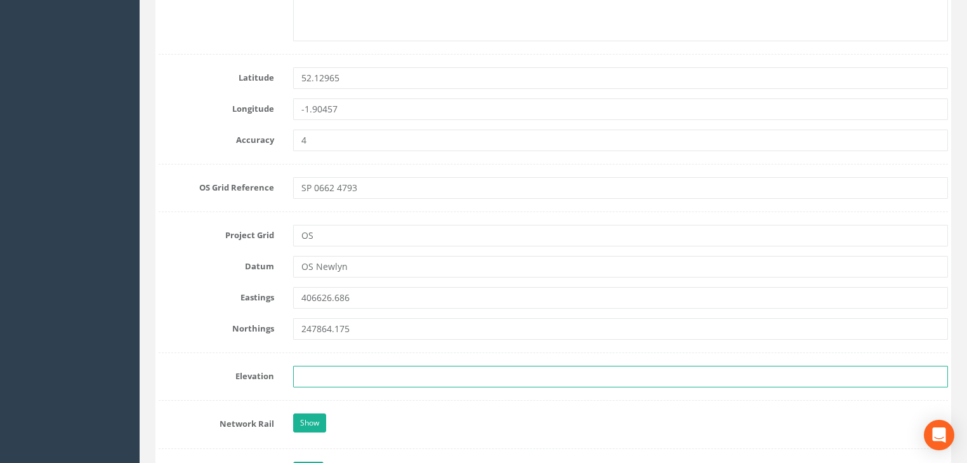
click at [340, 380] on input "text" at bounding box center [620, 377] width 655 height 22
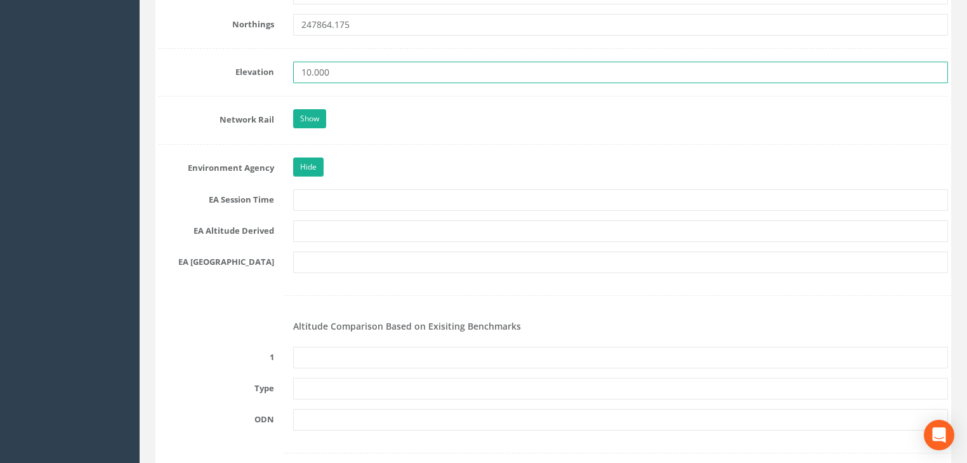
scroll to position [1066, 0]
type input "10.000"
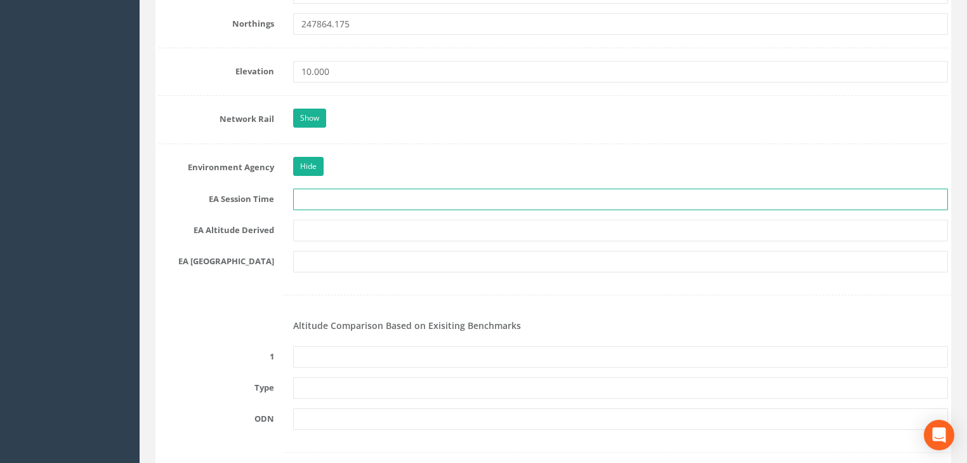
click at [333, 202] on input "text" at bounding box center [620, 199] width 655 height 22
type input "2 x 3 minutes"
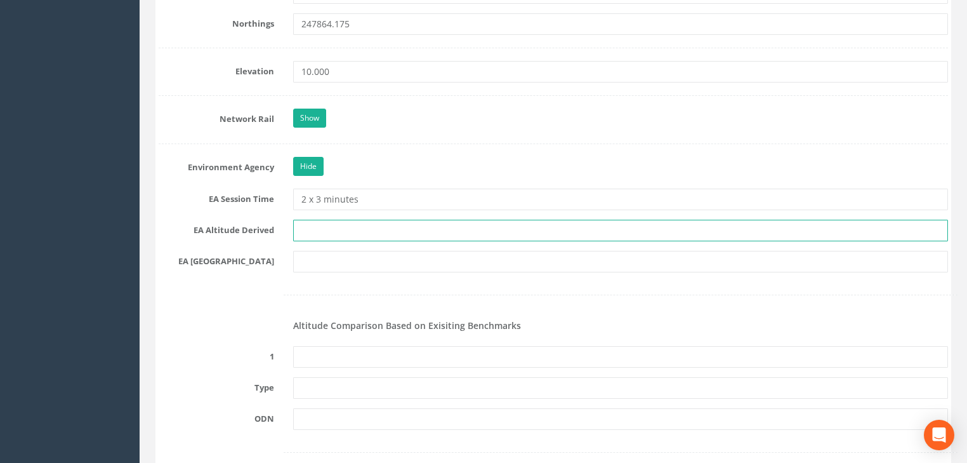
click at [336, 231] on input "text" at bounding box center [620, 231] width 655 height 22
type input "[PERSON_NAME] VRS/Best fit levelling"
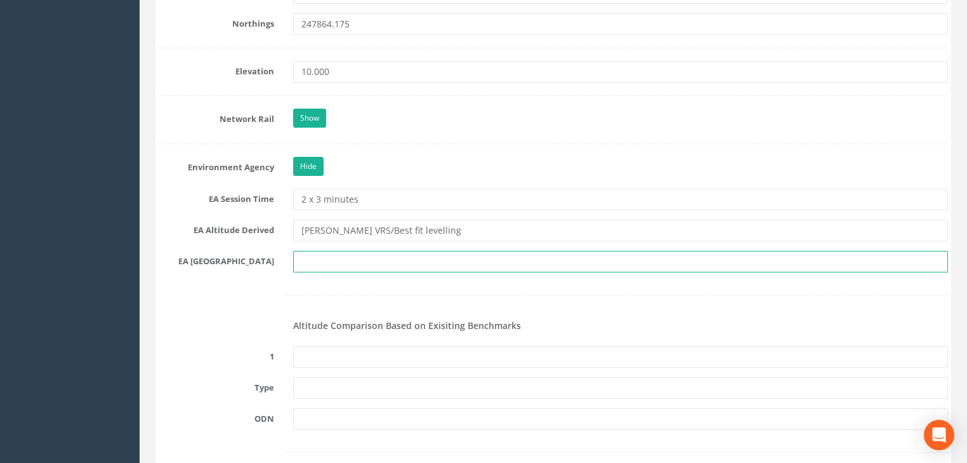
click at [344, 256] on input "text" at bounding box center [620, 262] width 655 height 22
click at [319, 261] on input "text" at bounding box center [620, 262] width 655 height 22
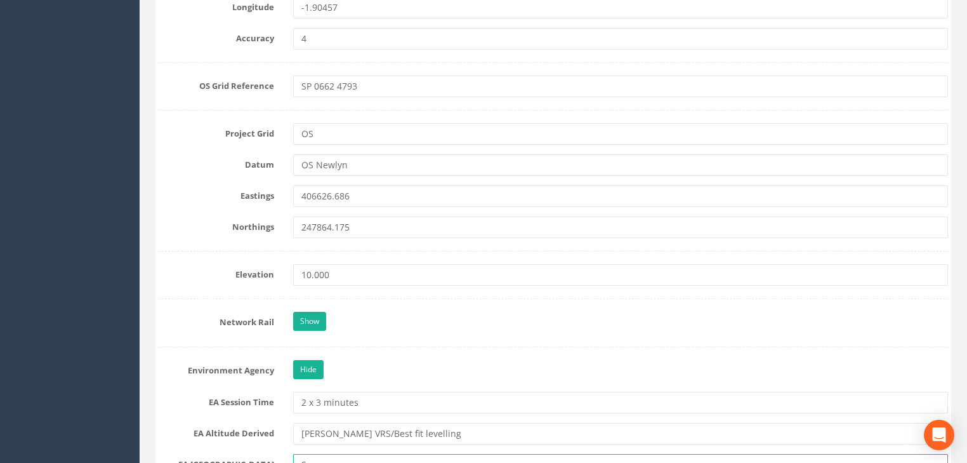
scroll to position [869, 0]
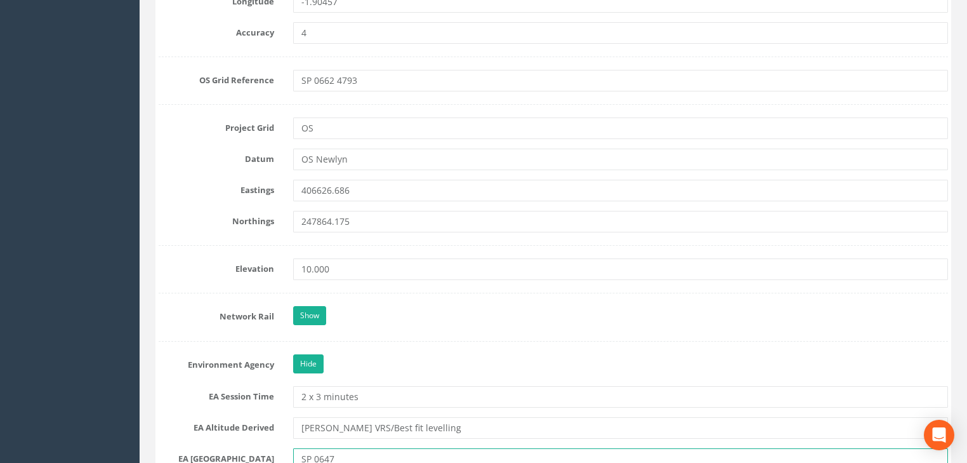
type input "SP 0647"
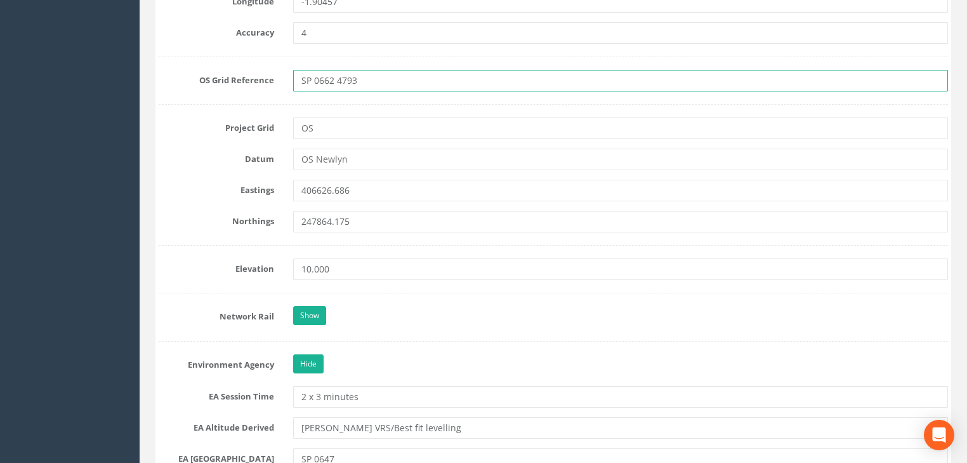
drag, startPoint x: 360, startPoint y: 76, endPoint x: 347, endPoint y: 81, distance: 14.0
click at [347, 80] on input "SP 0662 4793" at bounding box center [620, 81] width 655 height 22
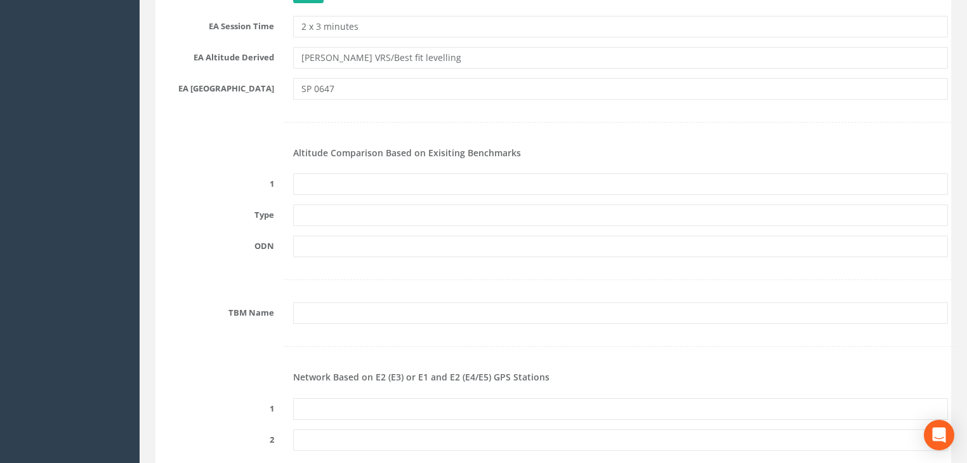
scroll to position [1275, 0]
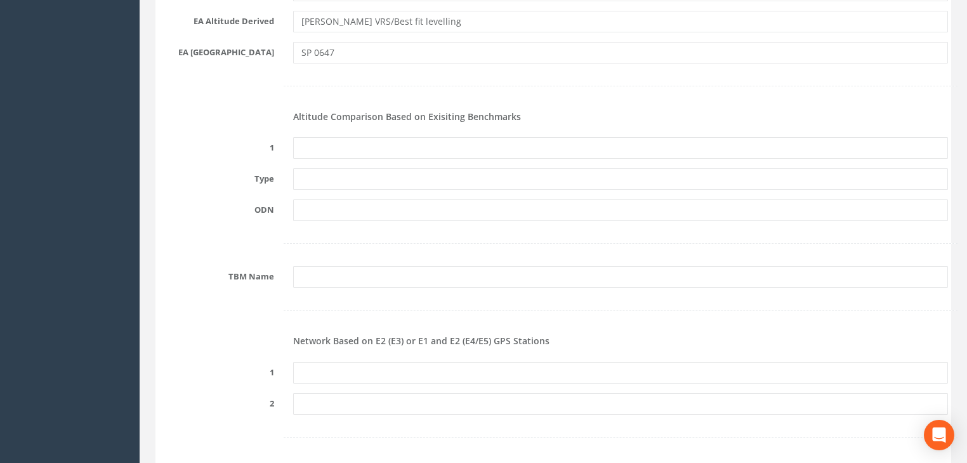
type input "SP 0662 4786"
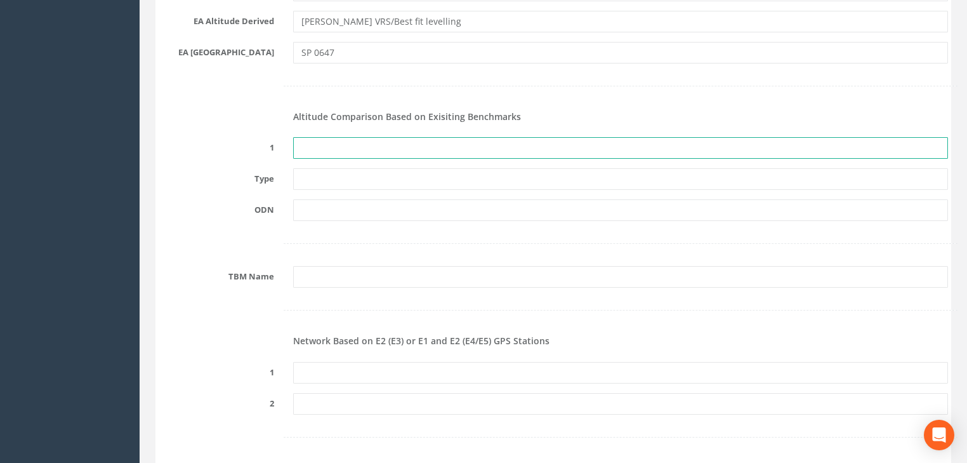
click at [321, 140] on input "text" at bounding box center [620, 148] width 655 height 22
type input "None Recovered"
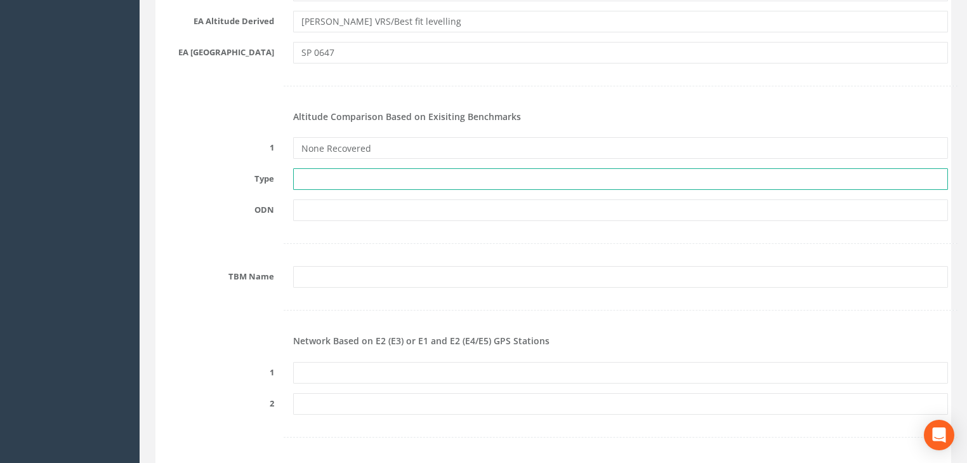
click at [322, 183] on input "text" at bounding box center [620, 179] width 655 height 22
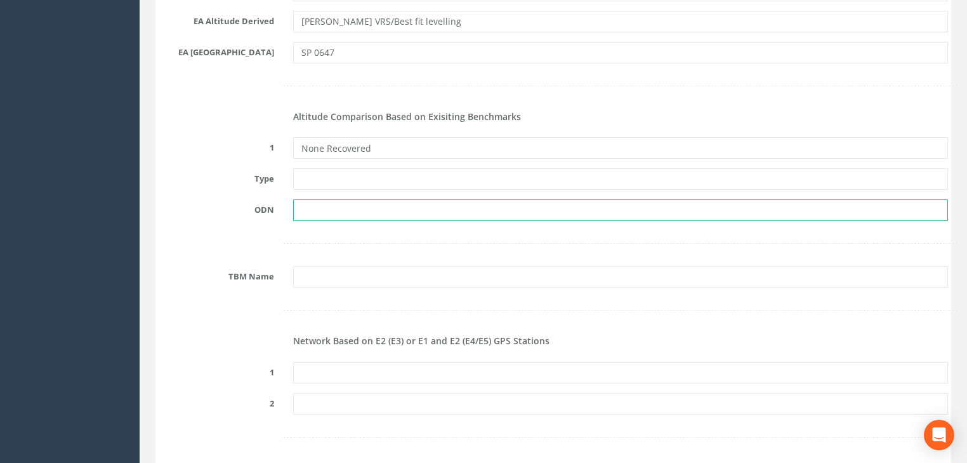
click at [317, 203] on input "text" at bounding box center [620, 210] width 655 height 22
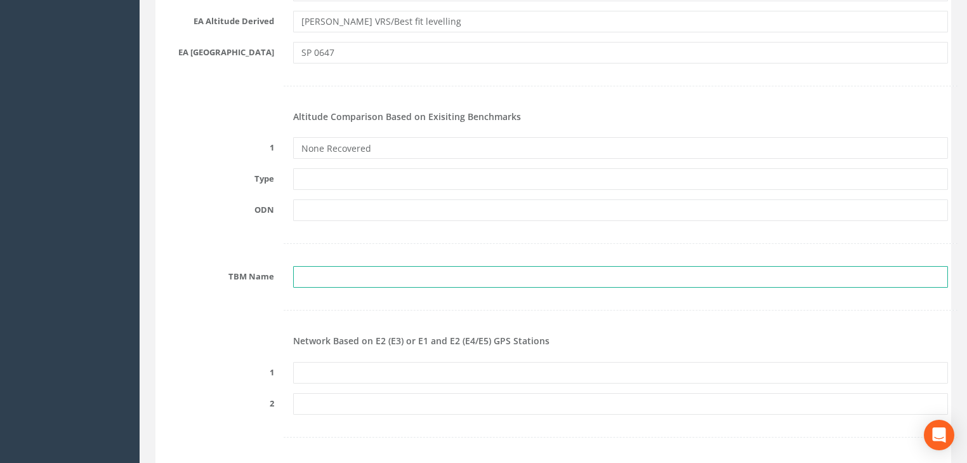
click at [319, 270] on input "text" at bounding box center [620, 277] width 655 height 22
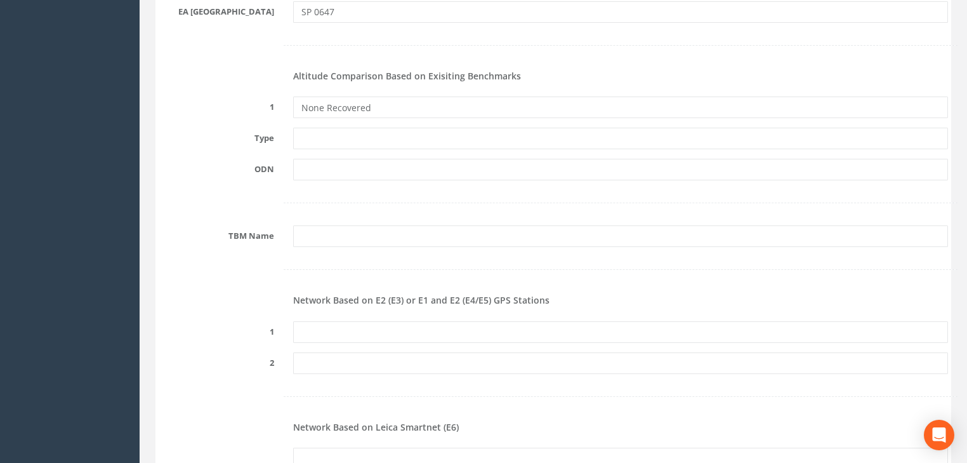
scroll to position [1427, 0]
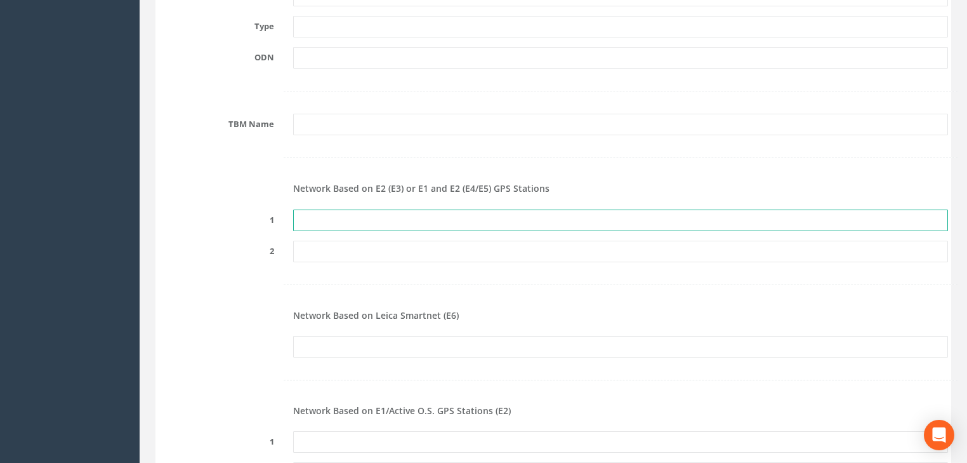
click at [312, 225] on input "text" at bounding box center [620, 220] width 655 height 22
type input "PRS776569723970"
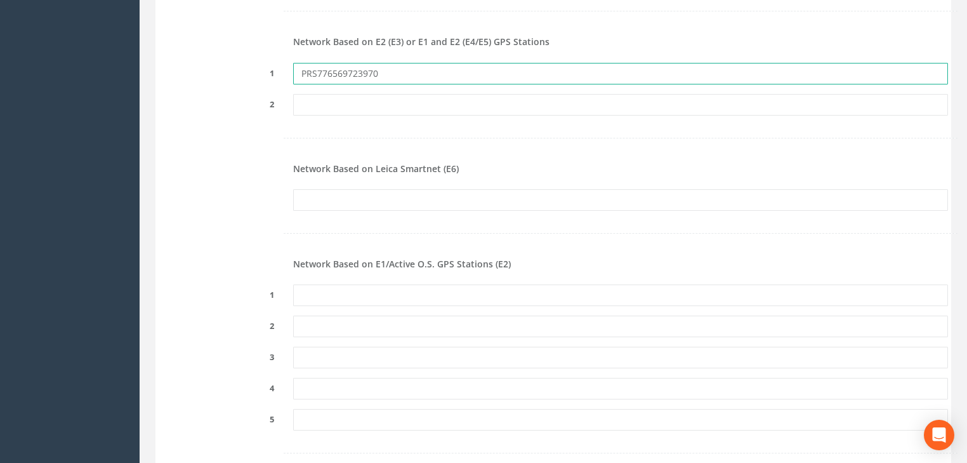
scroll to position [1580, 0]
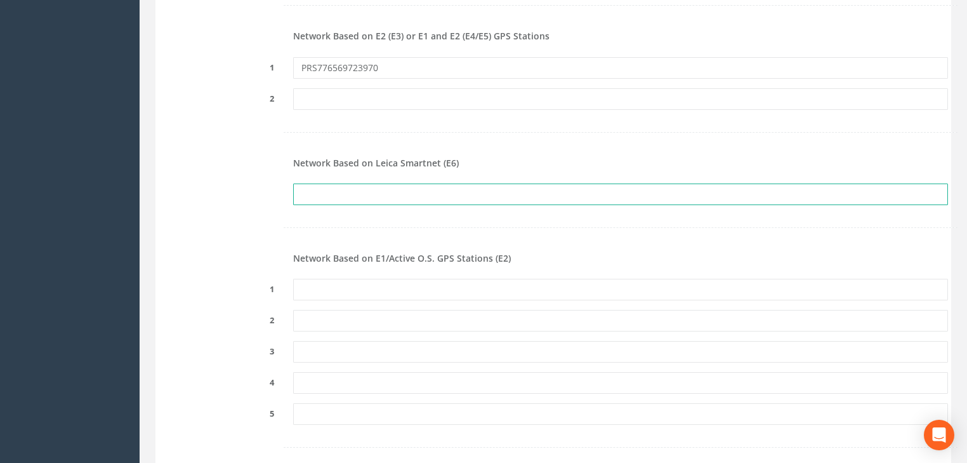
click at [335, 197] on input "text" at bounding box center [620, 194] width 655 height 22
type input "PRS776569723970"
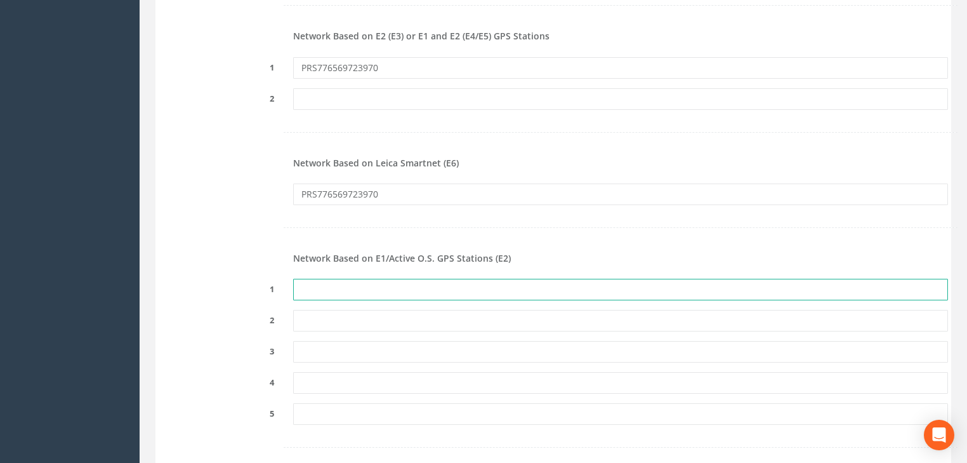
click at [311, 289] on input "text" at bounding box center [620, 290] width 655 height 22
type input "PRS776569723970"
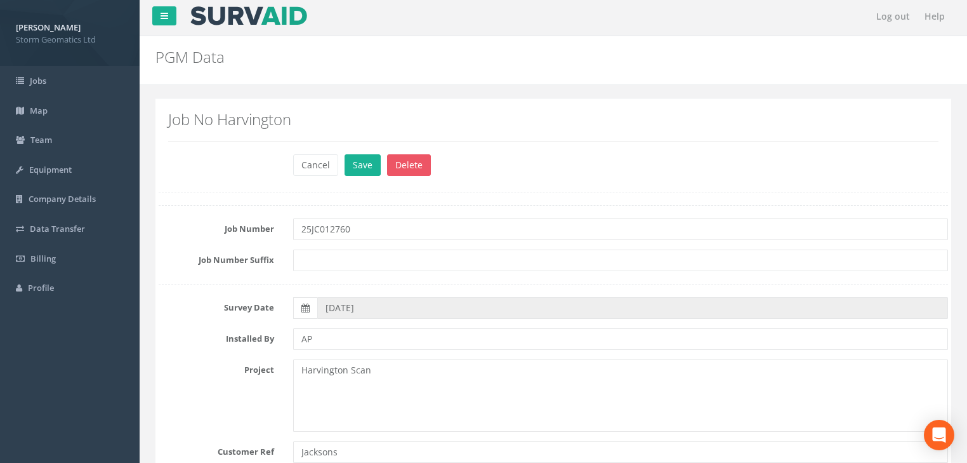
scroll to position [0, 0]
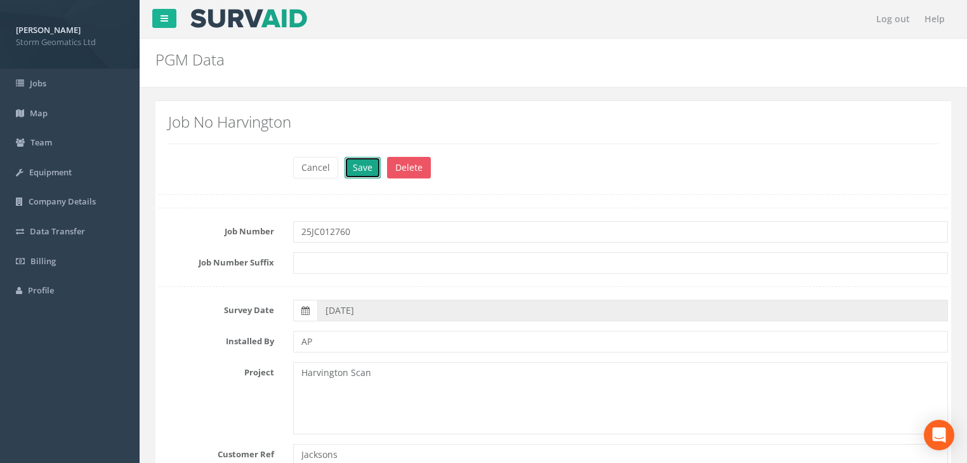
click at [355, 168] on button "Save" at bounding box center [363, 168] width 36 height 22
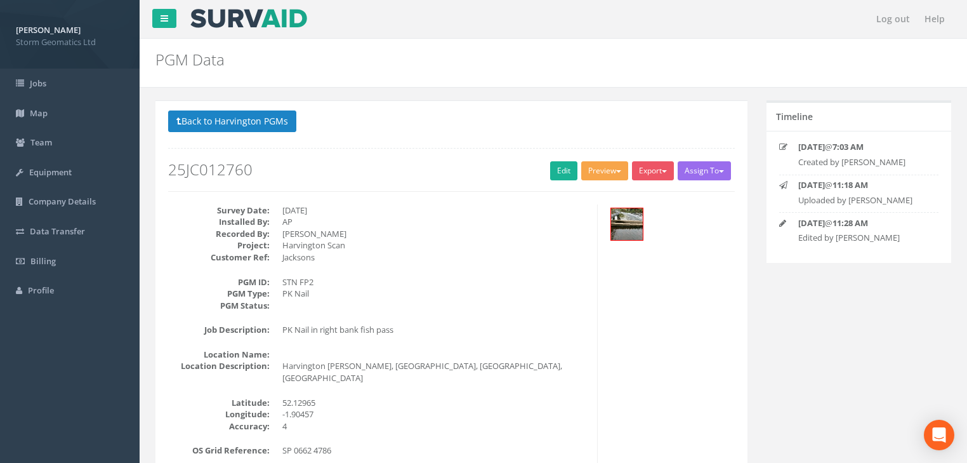
click at [611, 173] on button "Preview" at bounding box center [604, 170] width 47 height 19
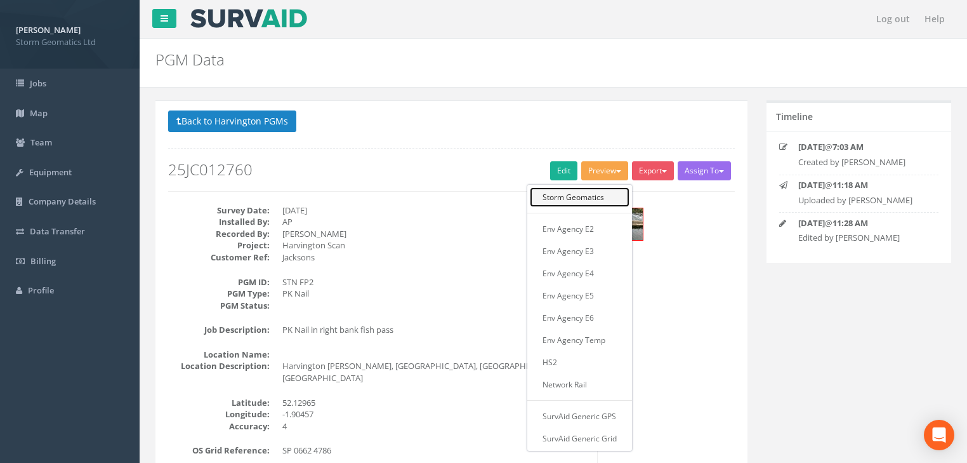
click at [569, 195] on link "Storm Geomatics" at bounding box center [580, 197] width 100 height 20
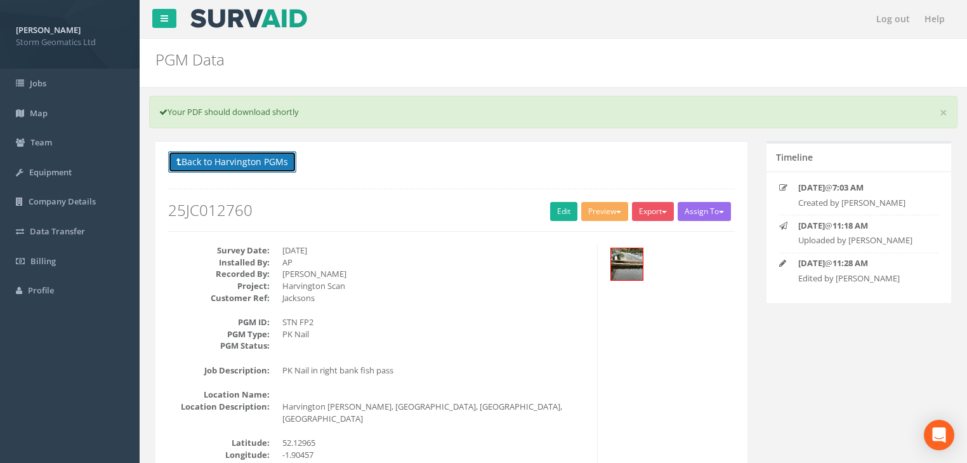
click at [215, 158] on button "Back to Harvington PGMs" at bounding box center [232, 162] width 128 height 22
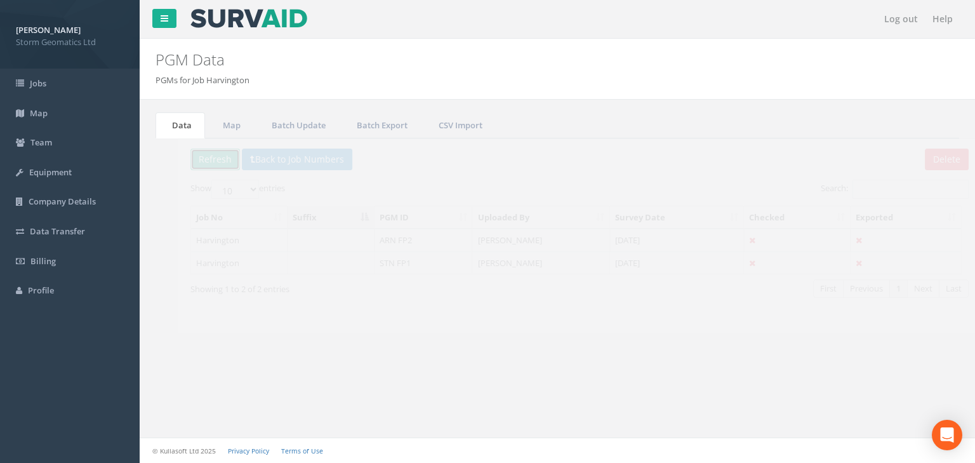
click at [197, 158] on button "Refresh" at bounding box center [193, 160] width 50 height 22
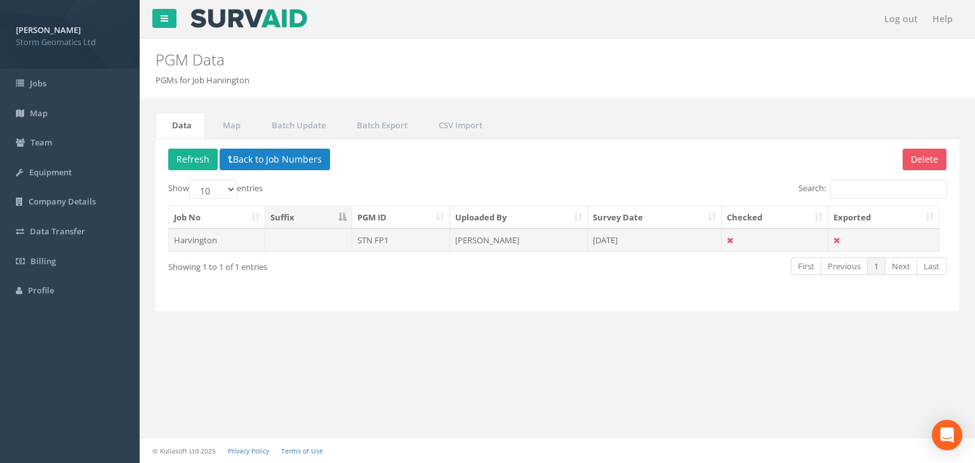
click at [206, 239] on td "Harvington" at bounding box center [217, 239] width 96 height 23
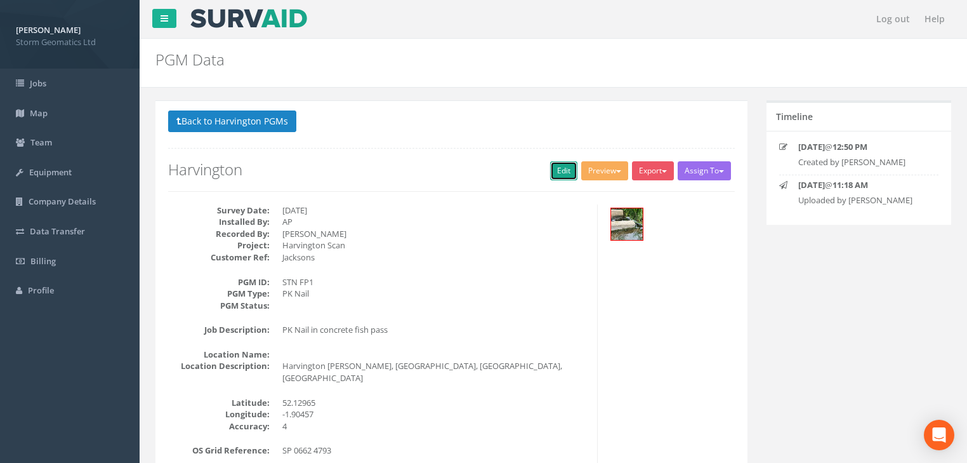
click at [563, 166] on link "Edit" at bounding box center [563, 170] width 27 height 19
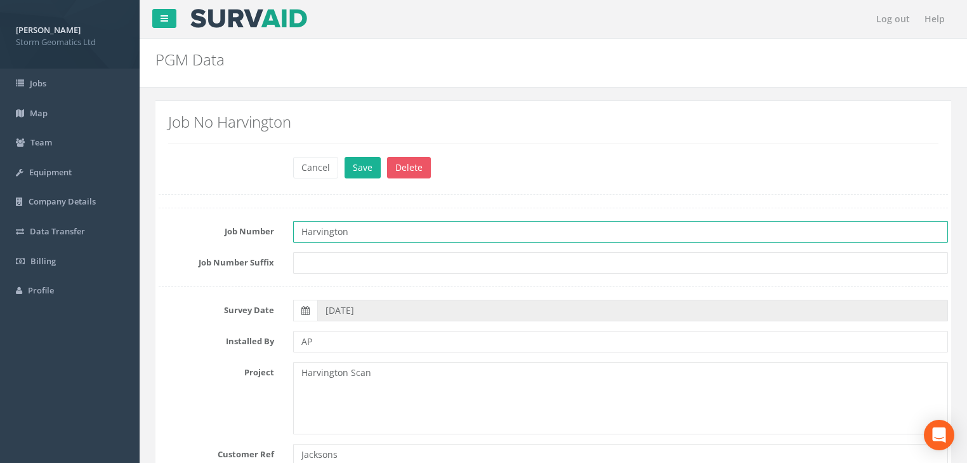
drag, startPoint x: 355, startPoint y: 233, endPoint x: 246, endPoint y: 237, distance: 109.2
click at [246, 237] on div "Job Number Harvington" at bounding box center [553, 232] width 809 height 22
paste input "25JC012760"
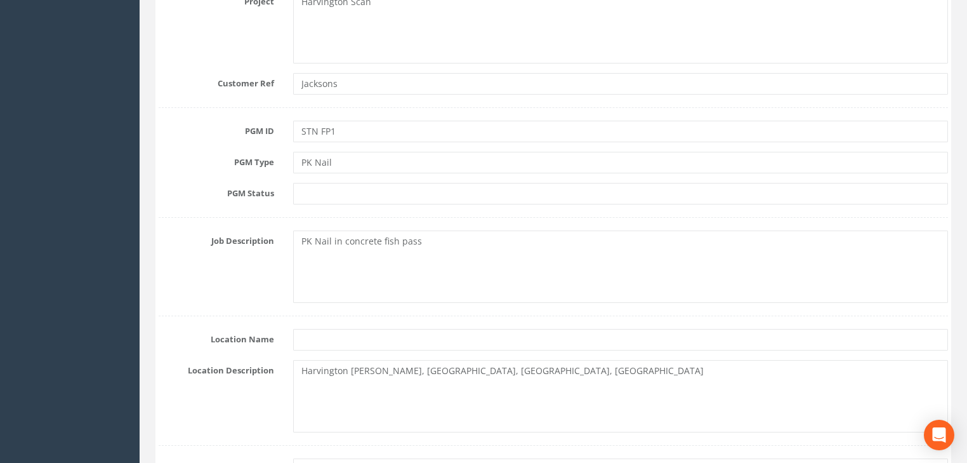
scroll to position [406, 0]
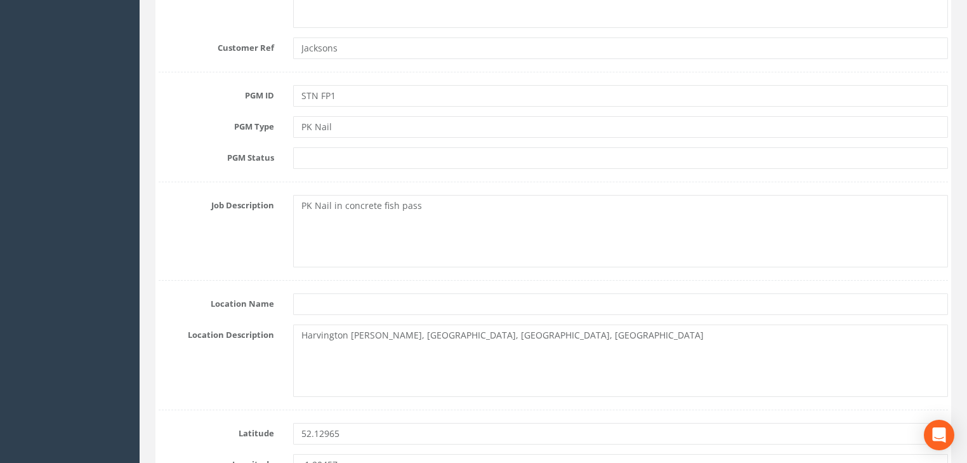
type input "25JC012760"
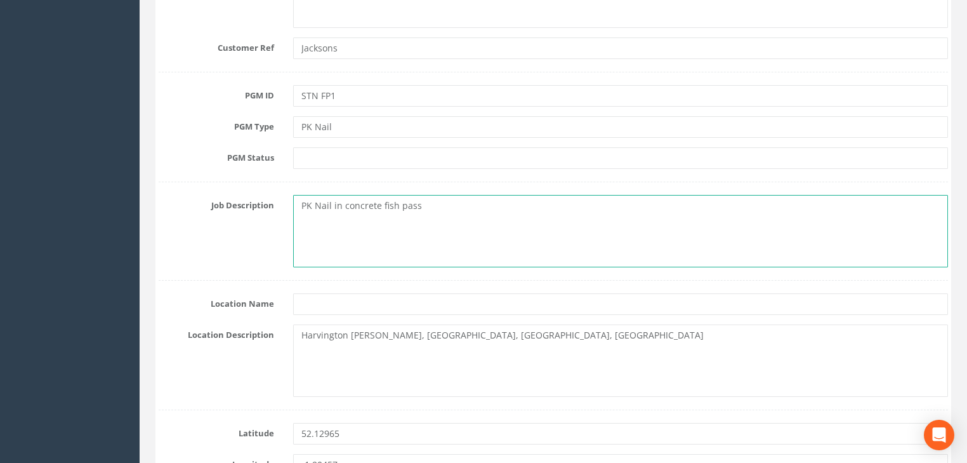
click at [343, 205] on textarea "PK Nail in concrete fish pass" at bounding box center [620, 231] width 655 height 72
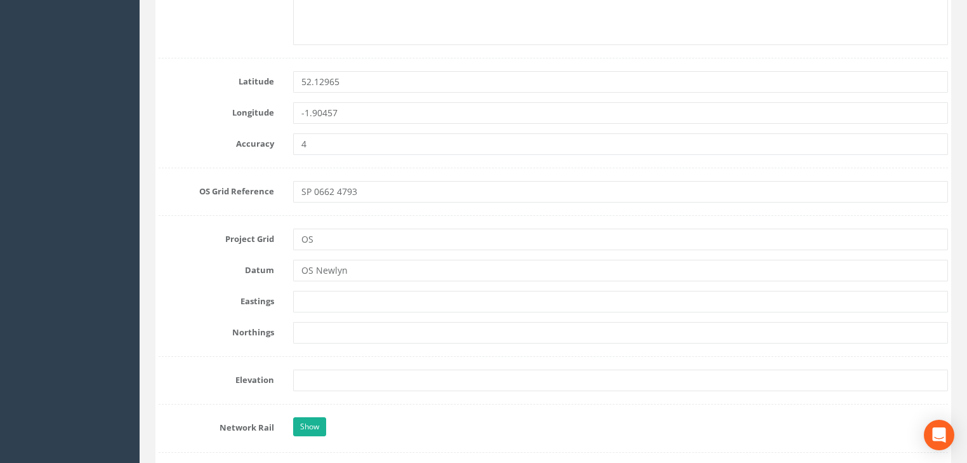
scroll to position [812, 0]
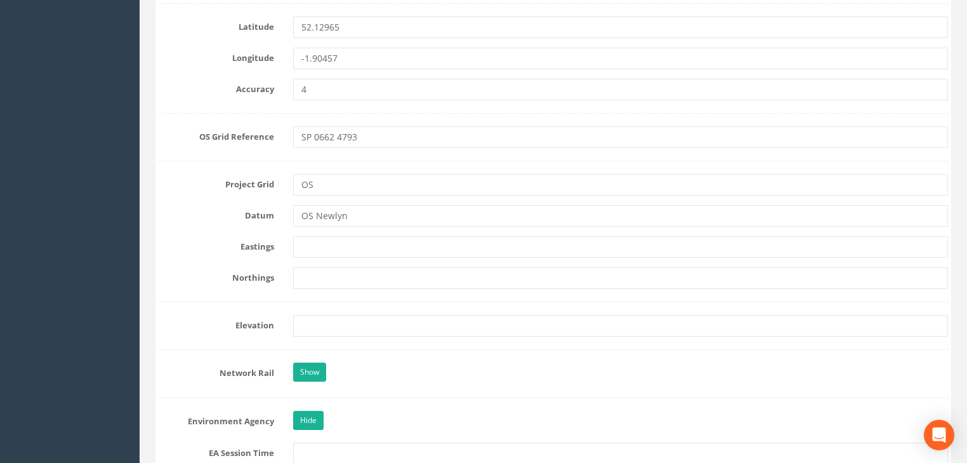
type textarea "PK Nail in left bank concrete fish pass"
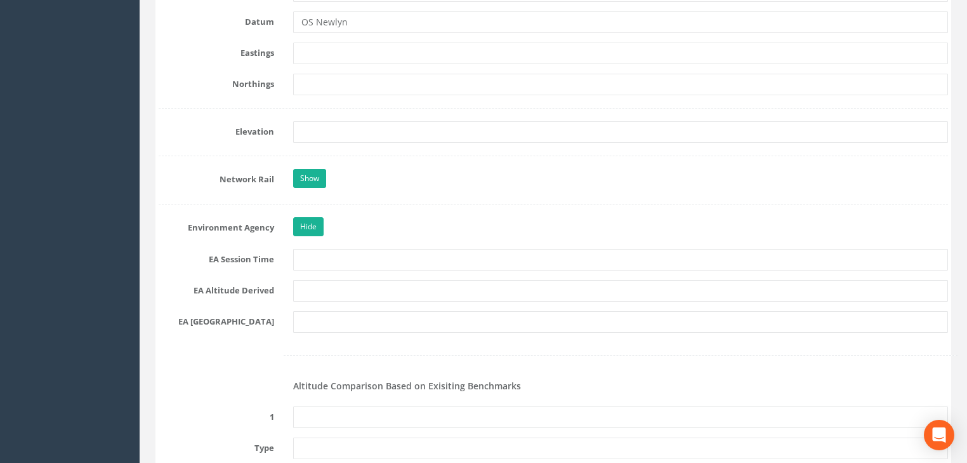
scroll to position [1066, 0]
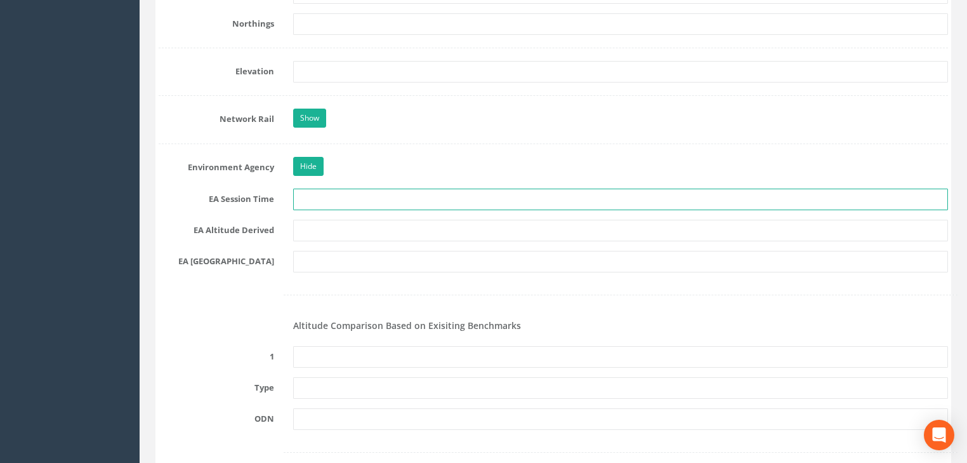
click at [325, 199] on input "text" at bounding box center [620, 199] width 655 height 22
type input "2 x 3 minutes"
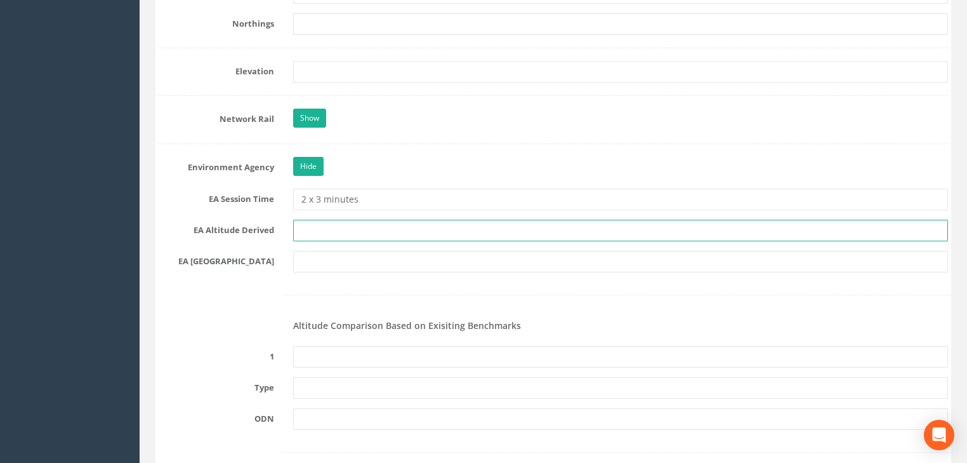
click at [329, 231] on input "text" at bounding box center [620, 231] width 655 height 22
type input "[PERSON_NAME] VRS/Best fit levelling"
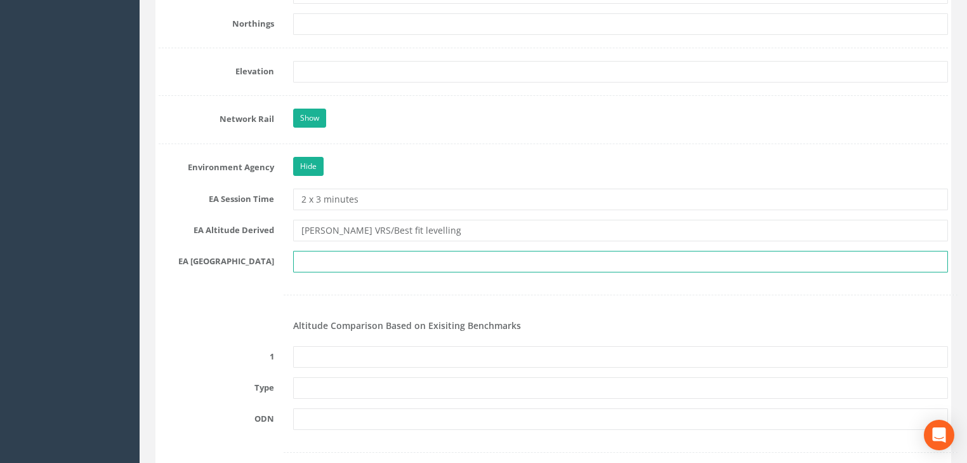
click at [329, 261] on input "text" at bounding box center [620, 262] width 655 height 22
click at [335, 264] on input "text" at bounding box center [620, 262] width 655 height 22
type input "SP 0647"
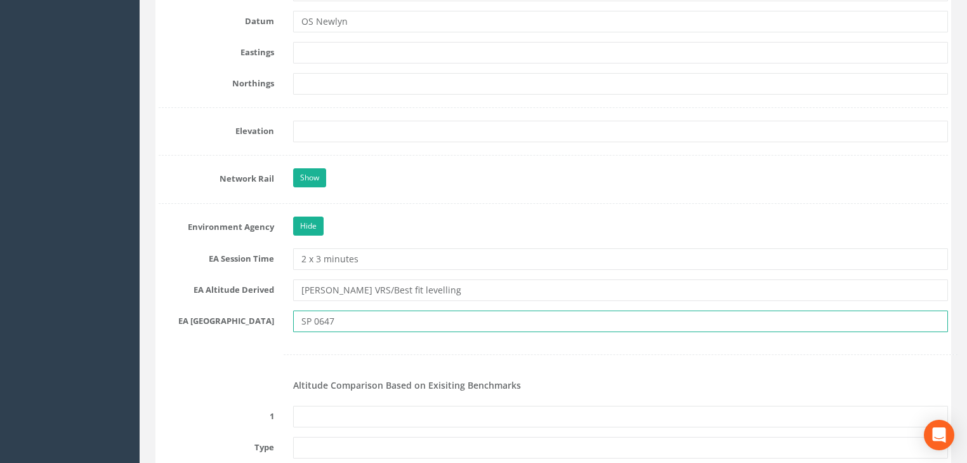
scroll to position [914, 0]
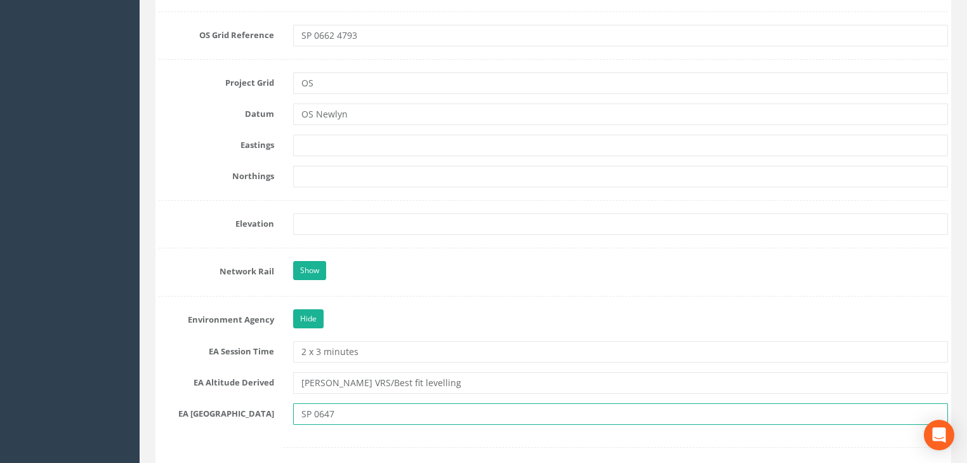
drag, startPoint x: 348, startPoint y: 413, endPoint x: 336, endPoint y: 413, distance: 12.7
click at [336, 413] on input "SP 0647" at bounding box center [620, 414] width 655 height 22
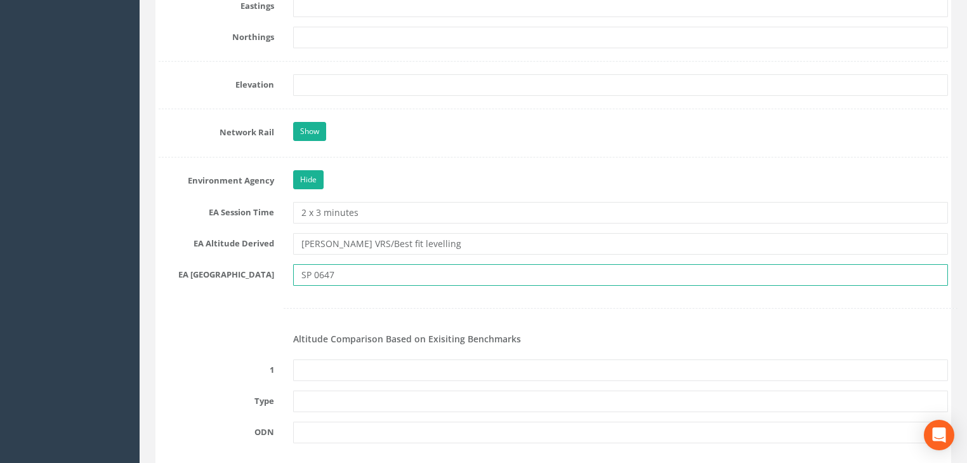
scroll to position [1066, 0]
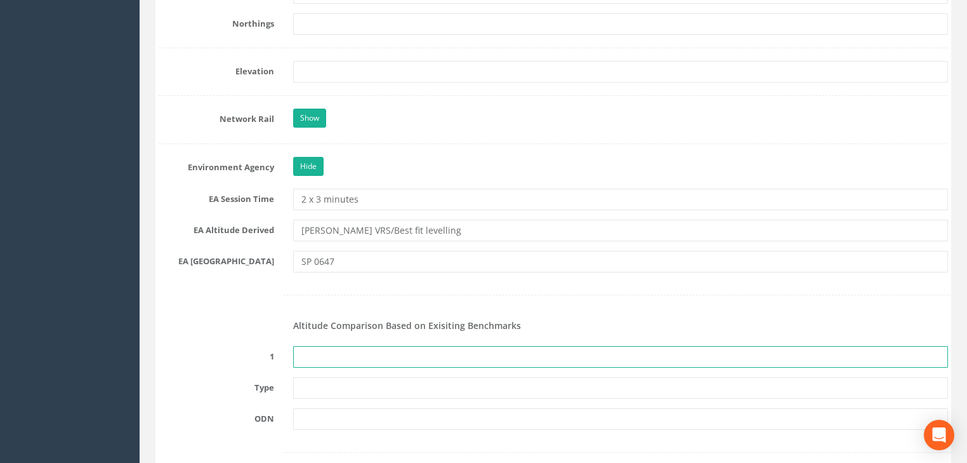
click at [354, 354] on input "text" at bounding box center [620, 357] width 655 height 22
type input "None Recovered"
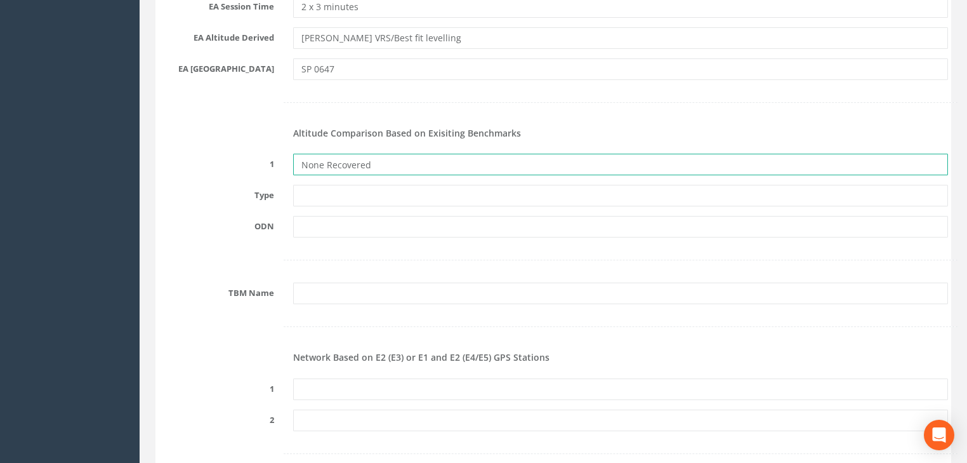
scroll to position [1320, 0]
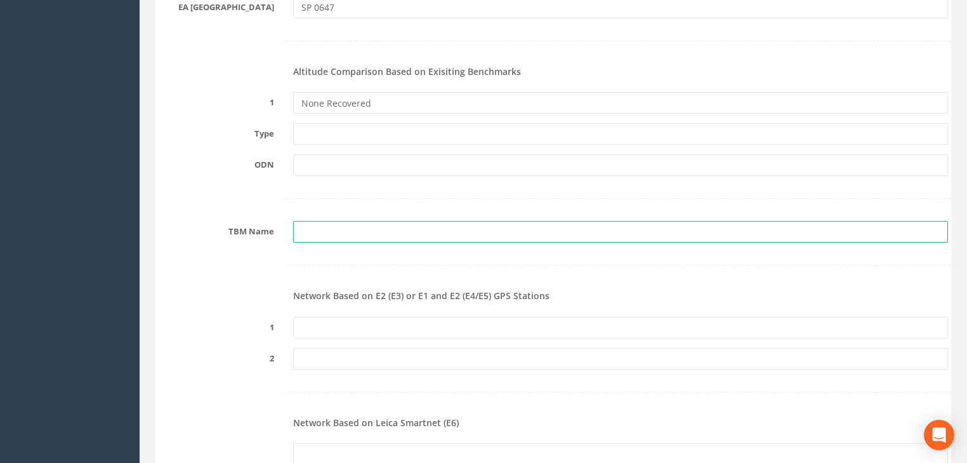
click at [327, 221] on input "text" at bounding box center [620, 232] width 655 height 22
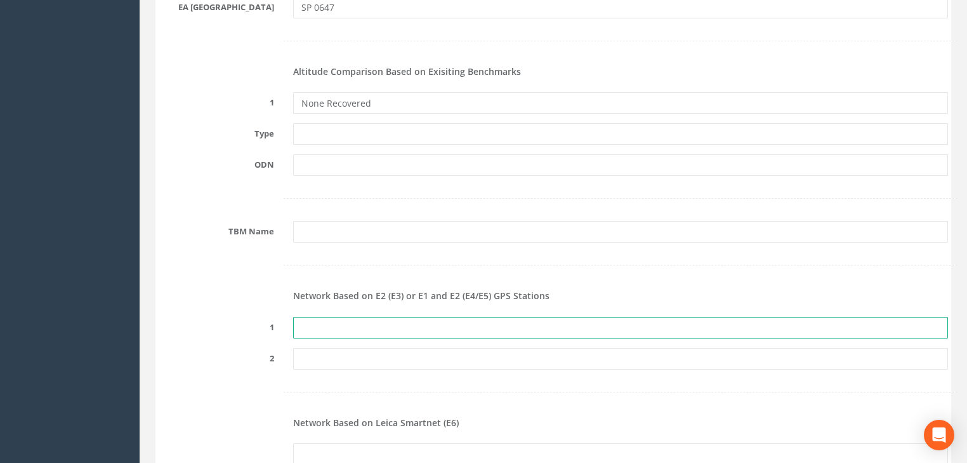
click at [327, 319] on input "text" at bounding box center [620, 328] width 655 height 22
type input "PRS776569723970"
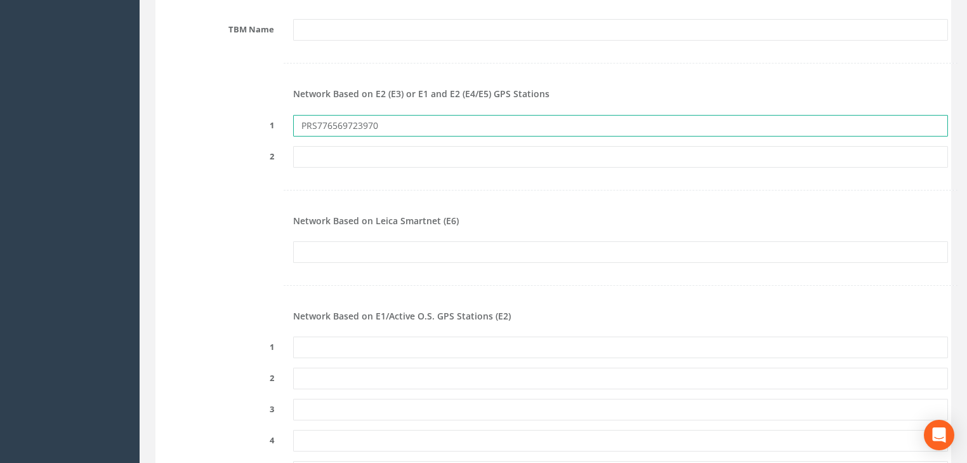
scroll to position [1523, 0]
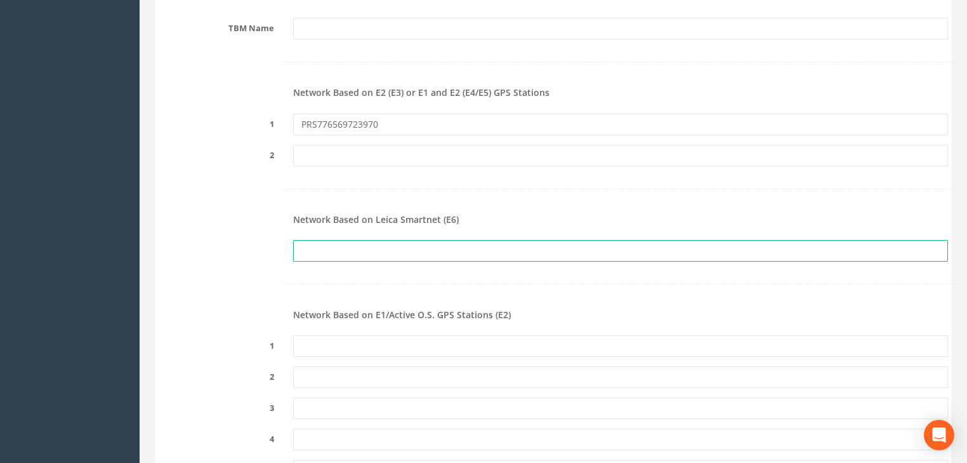
click at [324, 255] on input "text" at bounding box center [620, 251] width 655 height 22
type input "PRS776569723970"
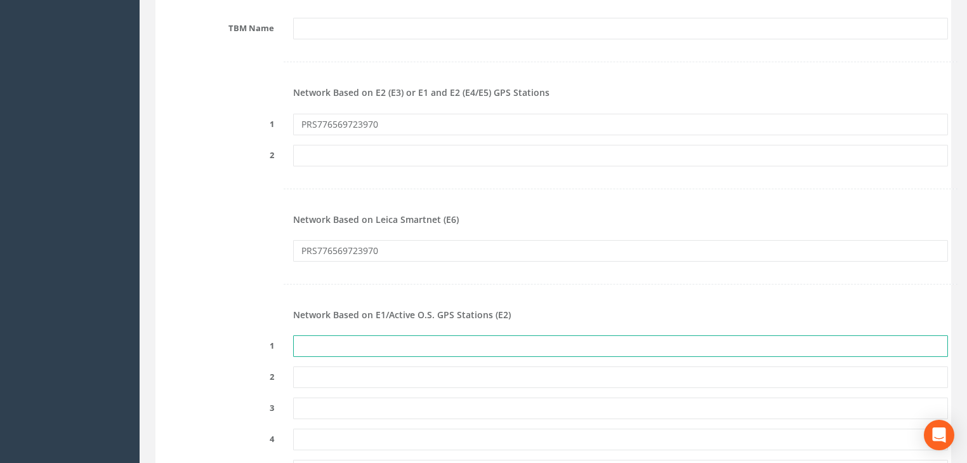
click at [324, 338] on input "text" at bounding box center [620, 346] width 655 height 22
type input "PRS776569723970"
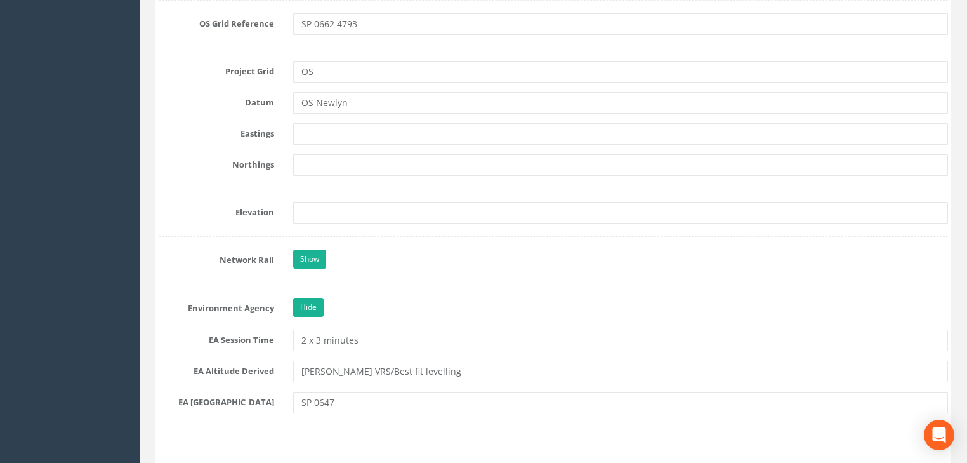
scroll to position [914, 0]
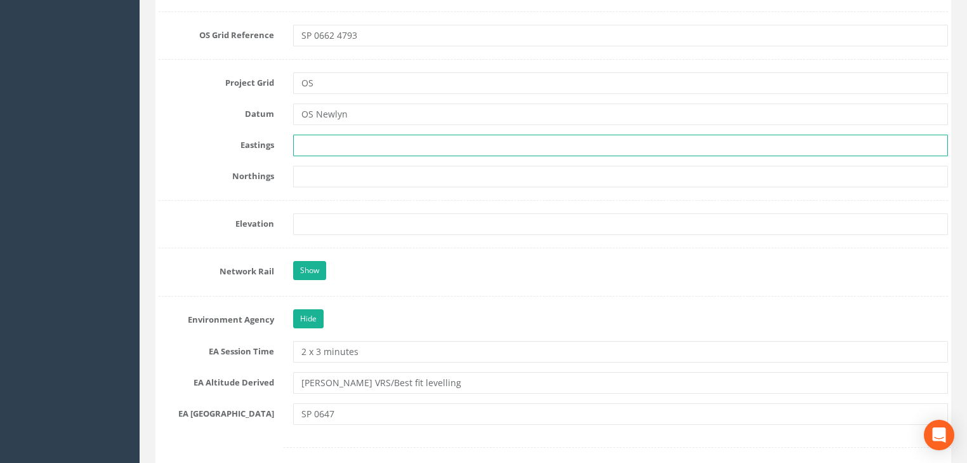
click at [335, 142] on input "text" at bounding box center [620, 146] width 655 height 22
click at [381, 143] on input "text" at bounding box center [620, 146] width 655 height 22
paste input "406631.157"
type input "406631.157"
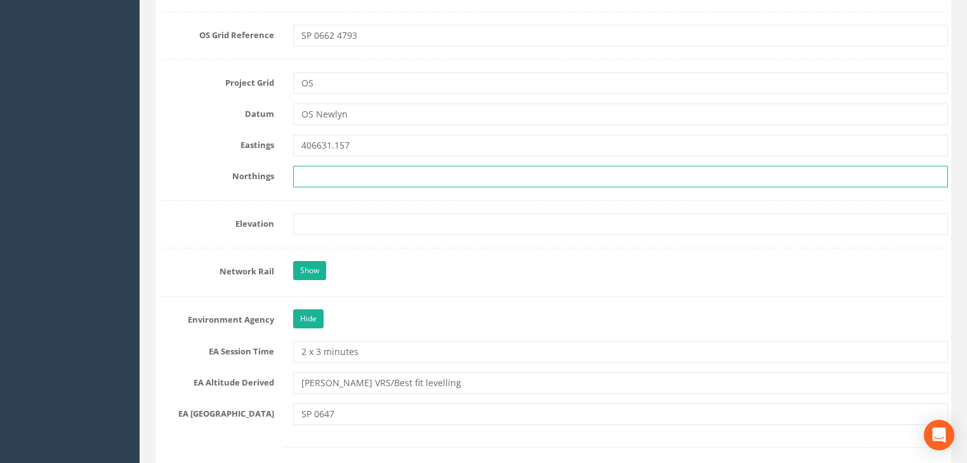
click at [329, 173] on input "text" at bounding box center [620, 177] width 655 height 22
paste input "247928.095"
type input "247928.095"
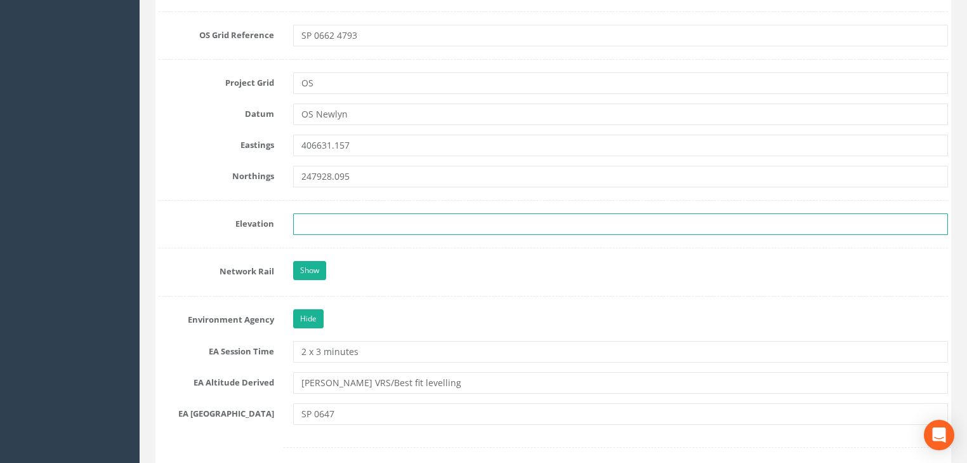
click at [319, 225] on input "text" at bounding box center [620, 224] width 655 height 22
paste input "23.781"
type input "23.781"
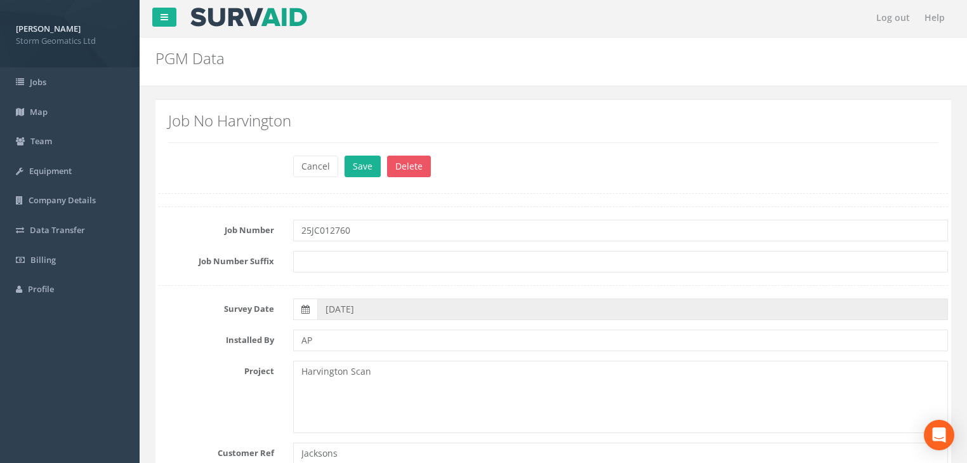
scroll to position [0, 0]
click at [366, 170] on button "Save" at bounding box center [363, 168] width 36 height 22
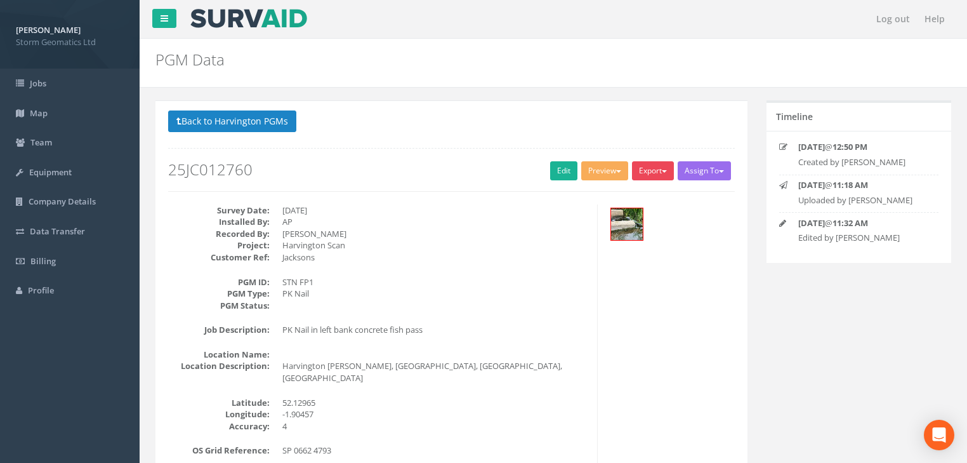
click at [640, 170] on button "Export" at bounding box center [653, 170] width 42 height 19
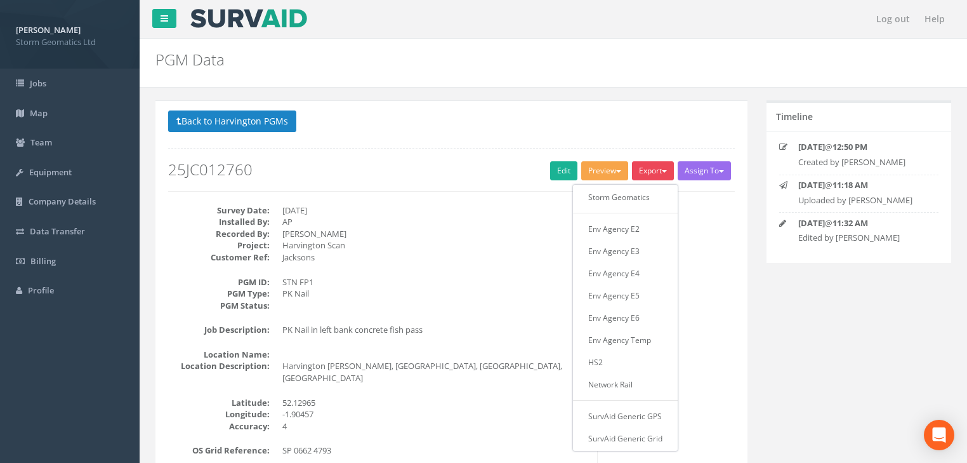
click at [605, 167] on button "Preview" at bounding box center [604, 170] width 47 height 19
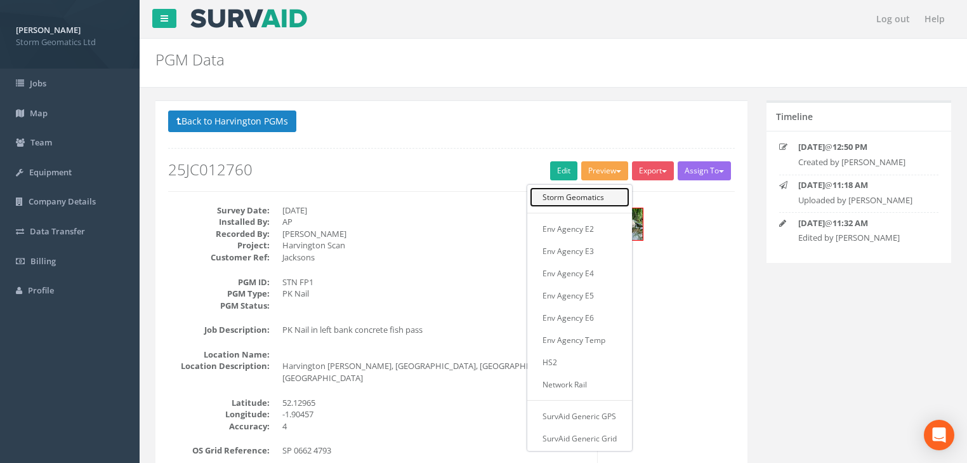
click at [576, 199] on link "Storm Geomatics" at bounding box center [580, 197] width 100 height 20
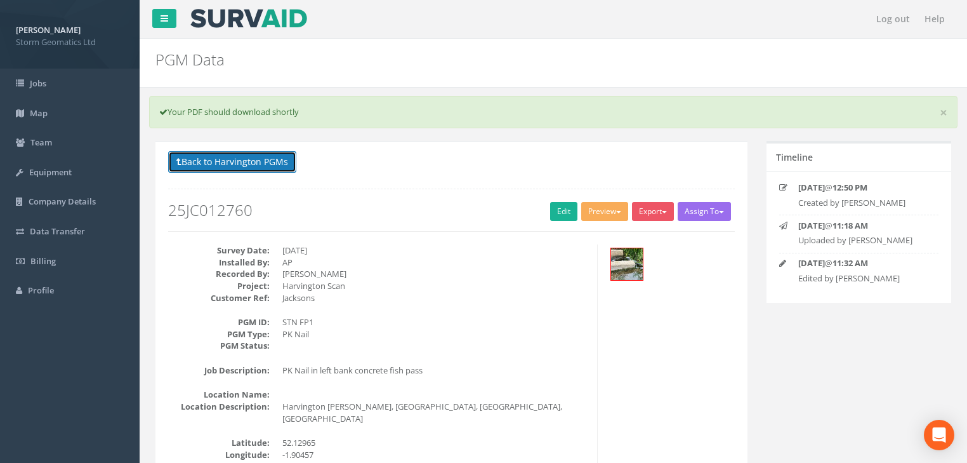
click at [201, 166] on button "Back to Harvington PGMs" at bounding box center [232, 162] width 128 height 22
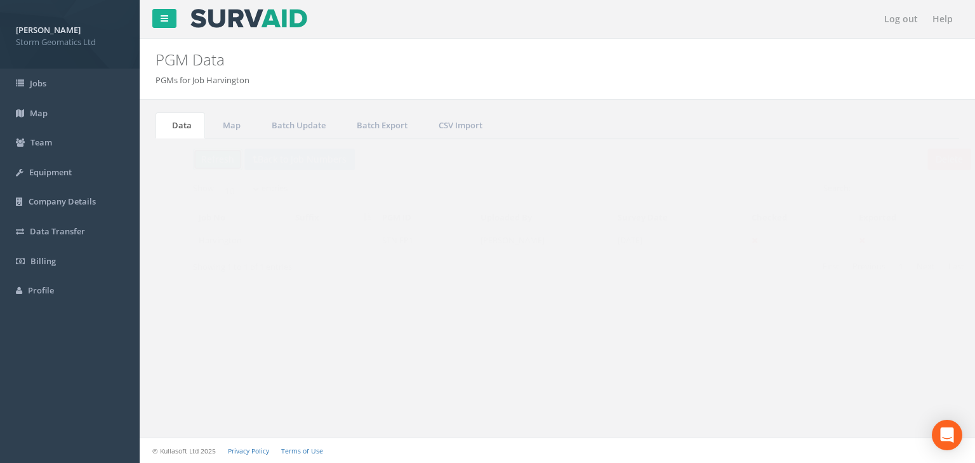
click at [199, 157] on button "Refresh" at bounding box center [193, 160] width 50 height 22
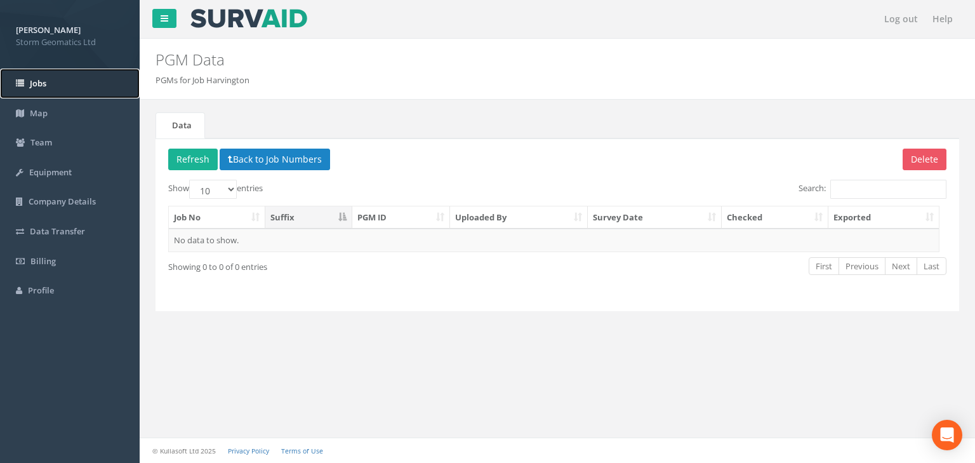
click at [41, 91] on link "Jobs" at bounding box center [70, 84] width 140 height 30
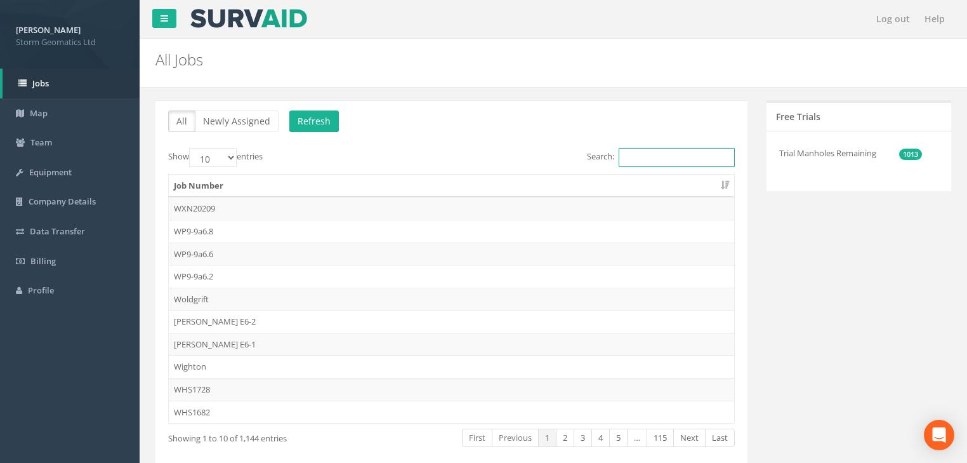
click at [692, 155] on input "Search:" at bounding box center [677, 157] width 116 height 19
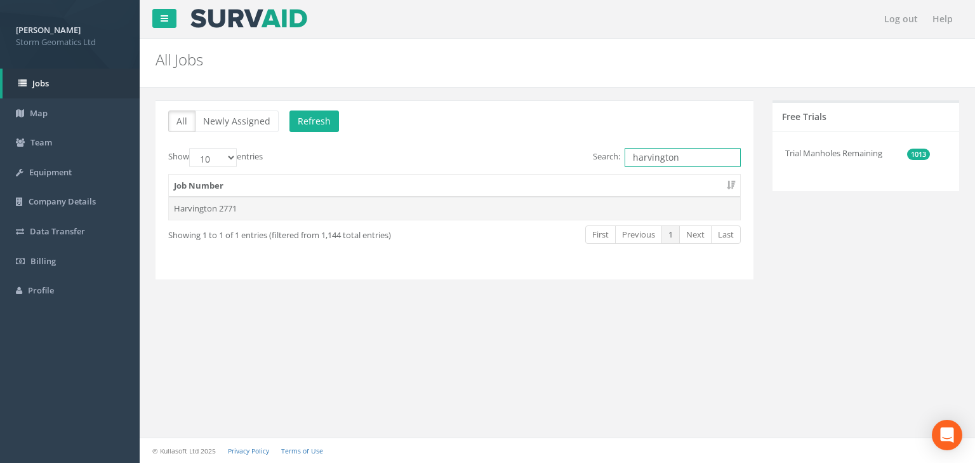
type input "harvington"
click at [228, 206] on td "Harvington 2771" at bounding box center [454, 208] width 571 height 23
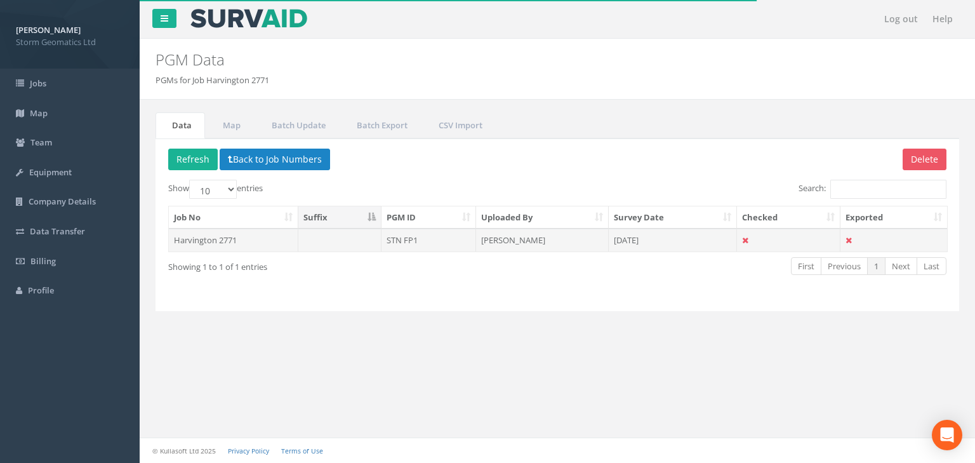
click at [228, 244] on td "Harvington 2771" at bounding box center [233, 239] width 129 height 23
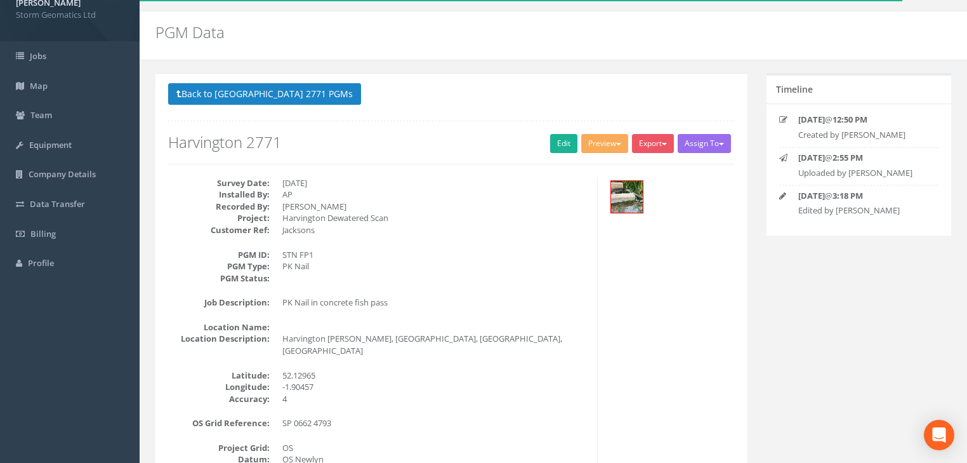
scroll to position [51, 0]
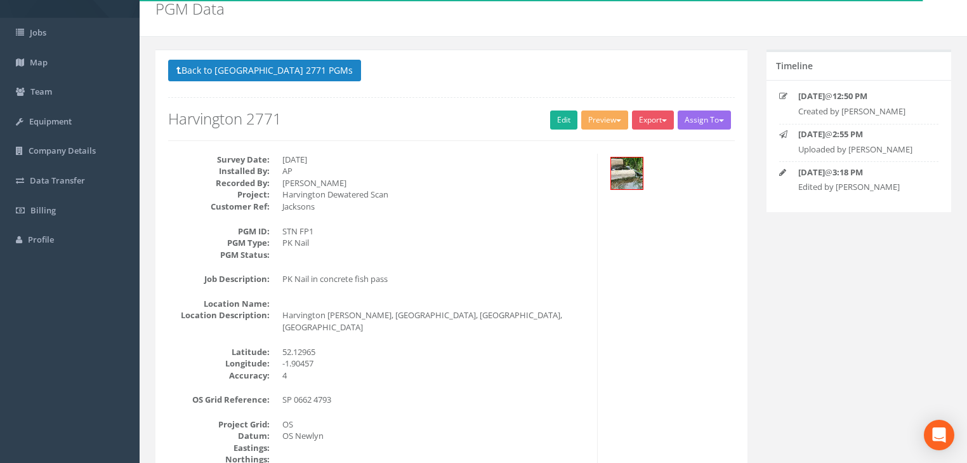
click at [277, 56] on div "Back to [GEOGRAPHIC_DATA] 2771 PGMs Back to Map Assign To No Companies Added Ex…" at bounding box center [451, 450] width 592 height 800
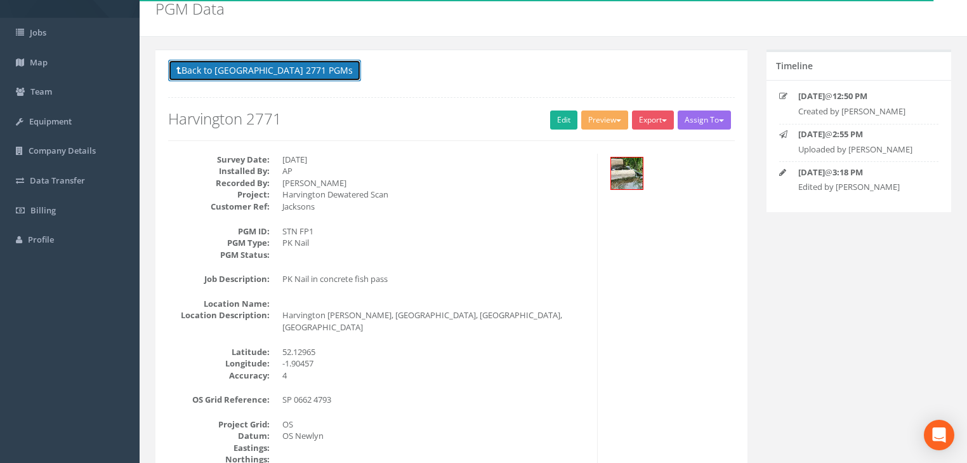
click at [275, 73] on button "Back to [GEOGRAPHIC_DATA] 2771 PGMs" at bounding box center [264, 71] width 193 height 22
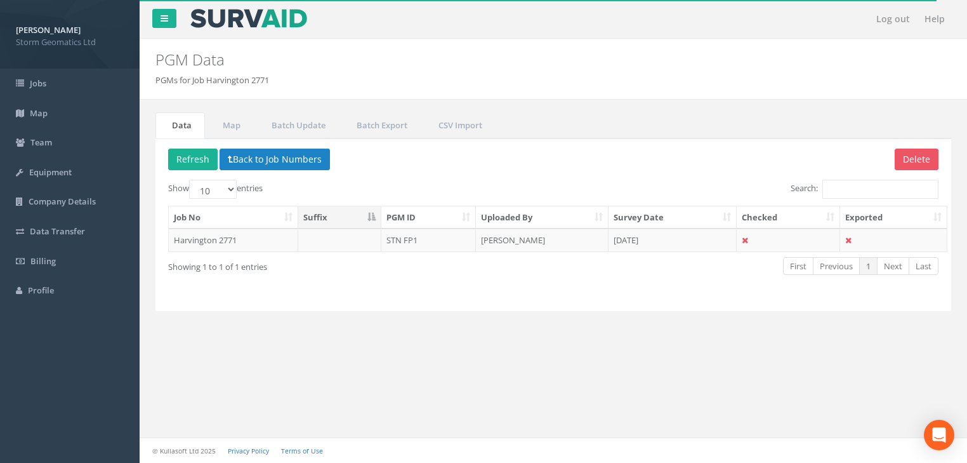
scroll to position [0, 0]
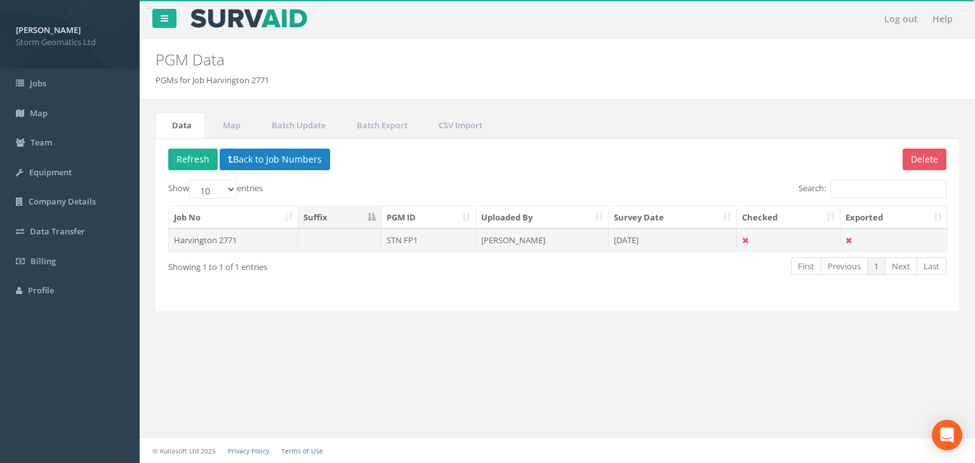
click at [259, 237] on td "Harvington 2771" at bounding box center [233, 239] width 129 height 23
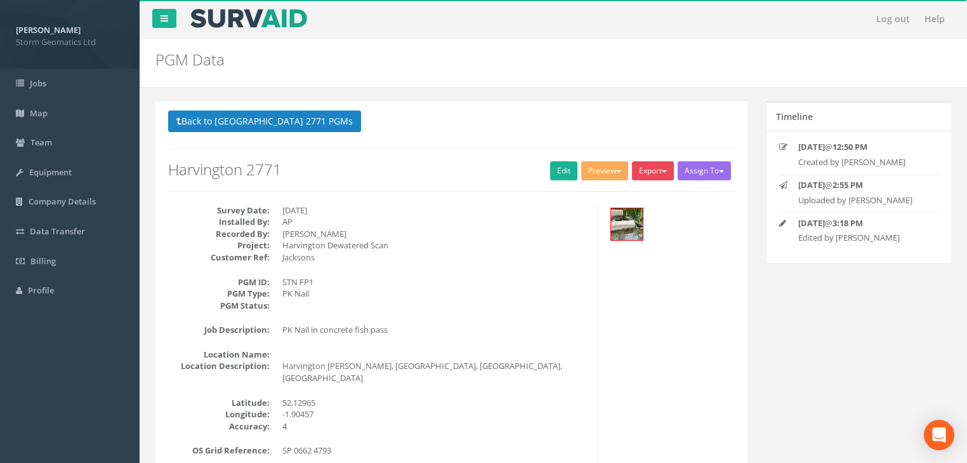
click at [657, 173] on button "Export" at bounding box center [653, 170] width 42 height 19
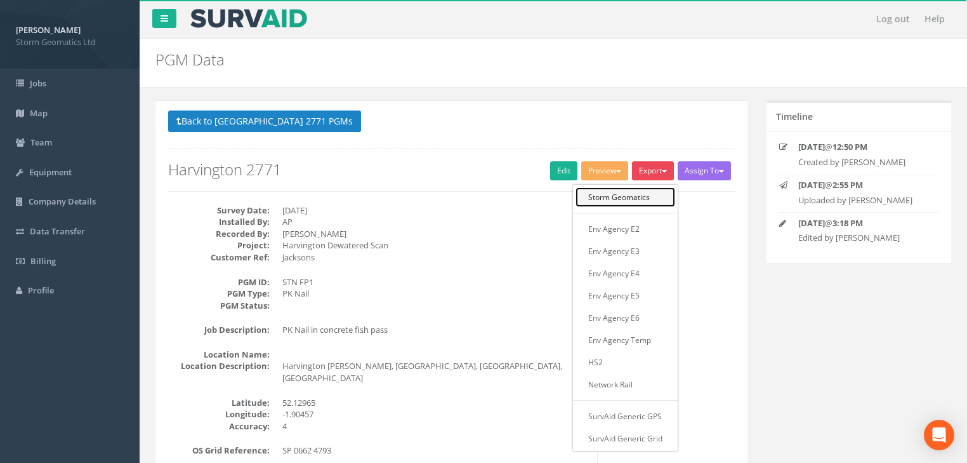
click at [645, 195] on link "Storm Geomatics" at bounding box center [626, 197] width 100 height 20
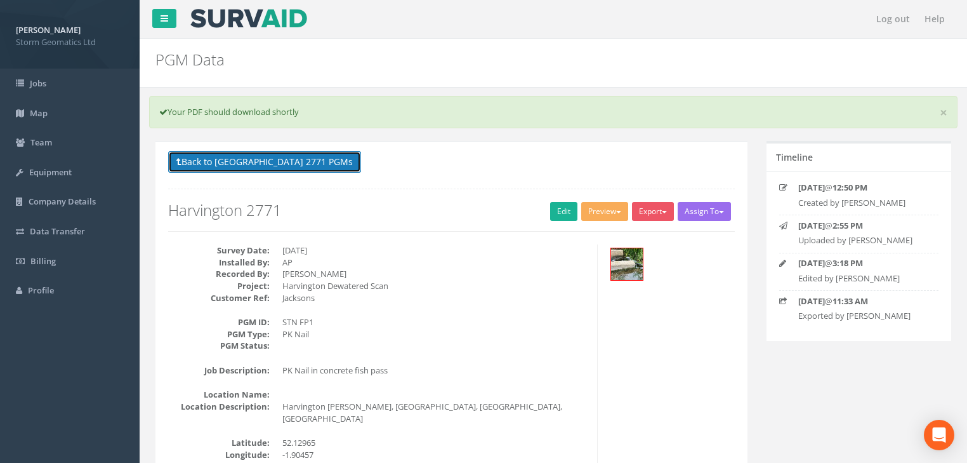
click at [236, 169] on button "Back to [GEOGRAPHIC_DATA] 2771 PGMs" at bounding box center [264, 162] width 193 height 22
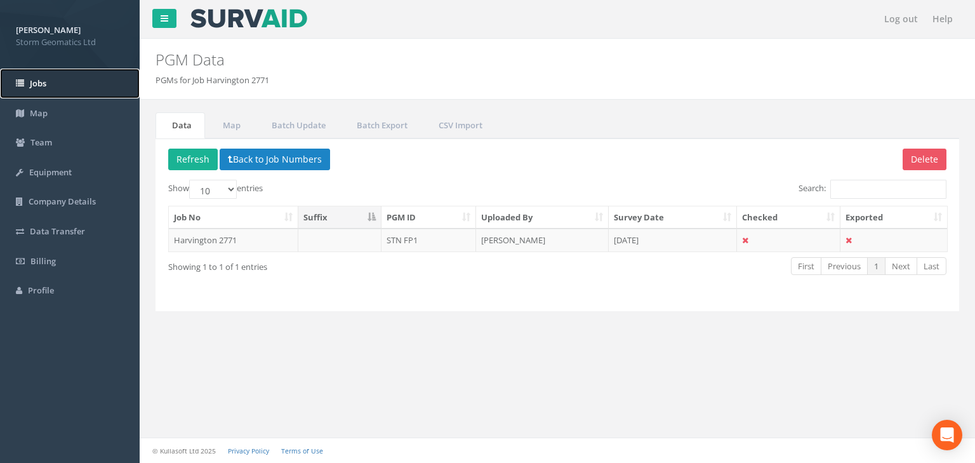
click at [43, 89] on link "Jobs" at bounding box center [70, 84] width 140 height 30
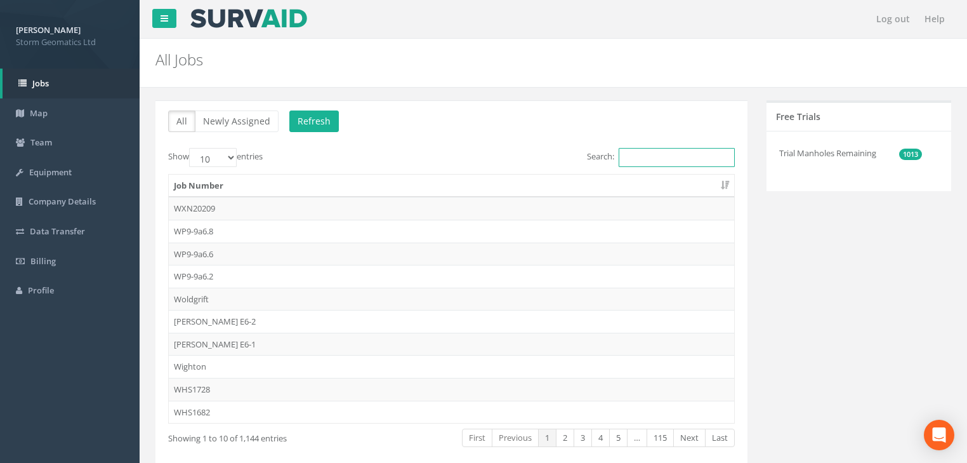
click at [641, 157] on input "Search:" at bounding box center [677, 157] width 116 height 19
paste input "25JC012760"
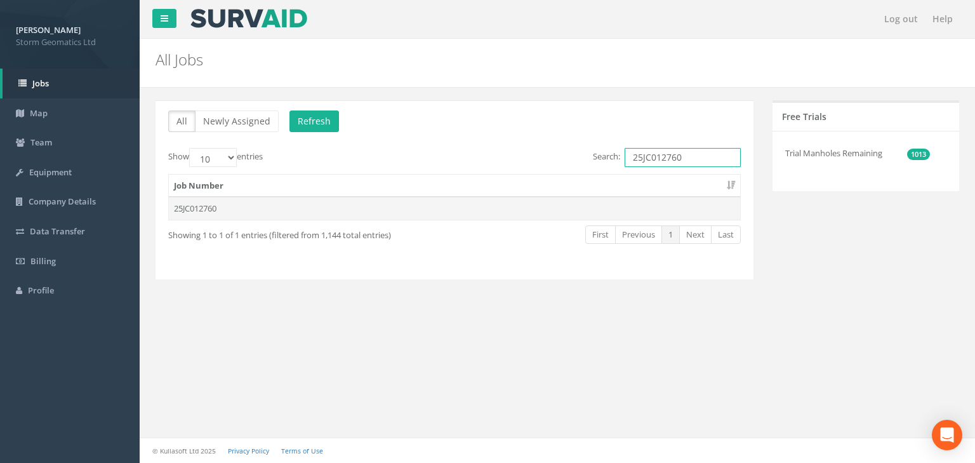
type input "25JC012760"
click at [213, 203] on td "25JC012760" at bounding box center [454, 208] width 571 height 23
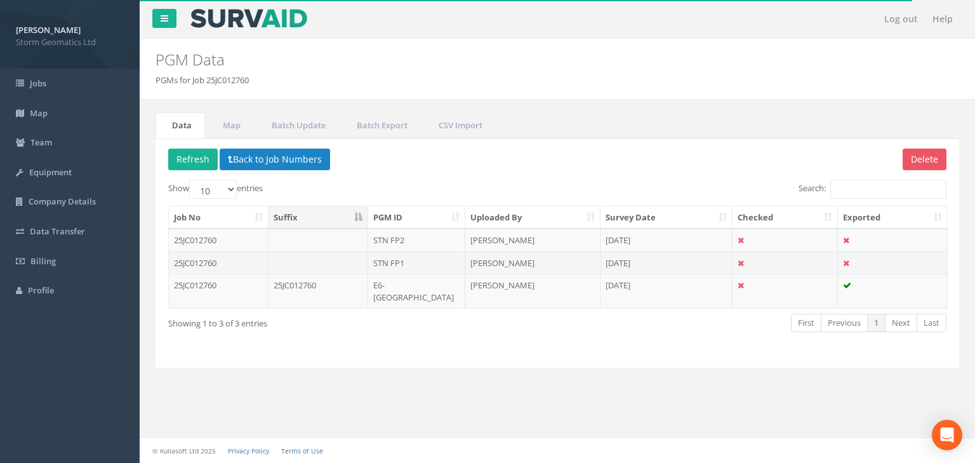
click at [228, 263] on td "25JC012760" at bounding box center [219, 262] width 100 height 23
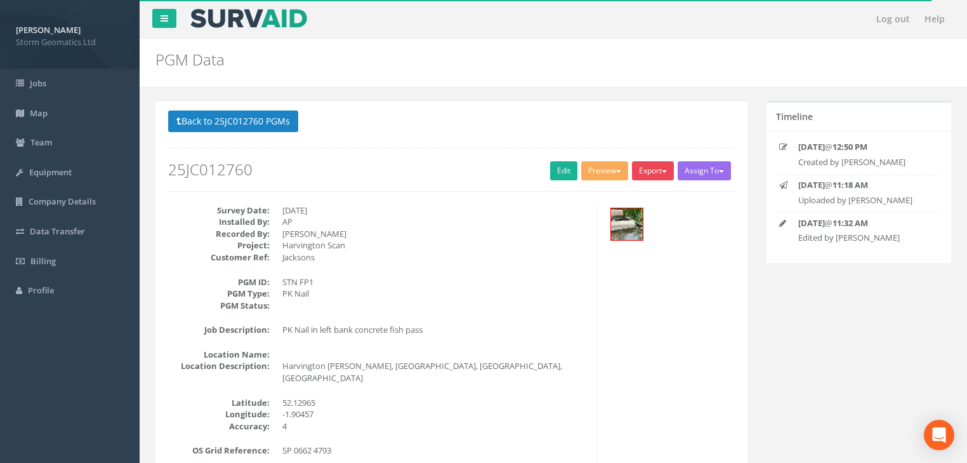
click at [663, 168] on button "Export" at bounding box center [653, 170] width 42 height 19
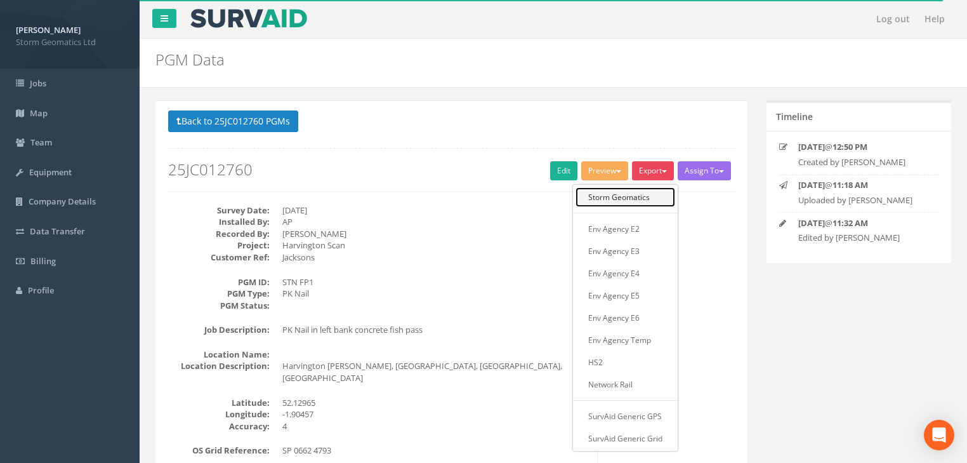
click at [633, 195] on link "Storm Geomatics" at bounding box center [626, 197] width 100 height 20
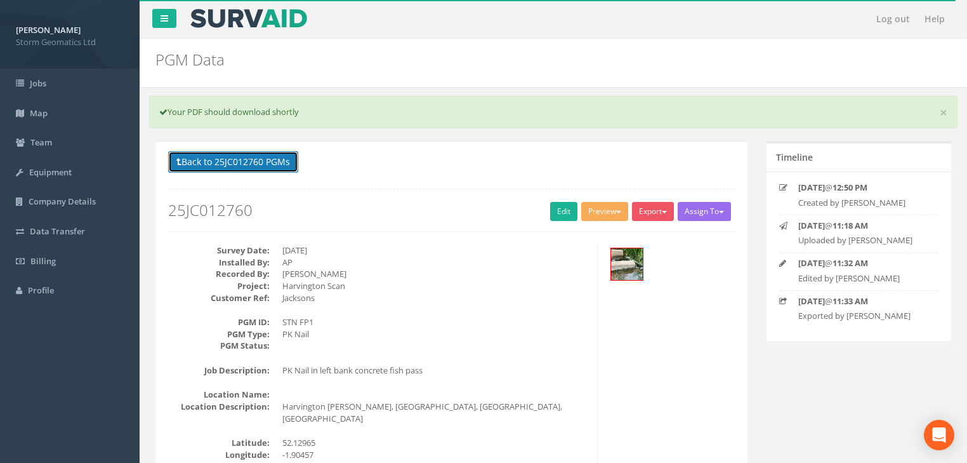
click at [202, 162] on button "Back to 25JC012760 PGMs" at bounding box center [233, 162] width 130 height 22
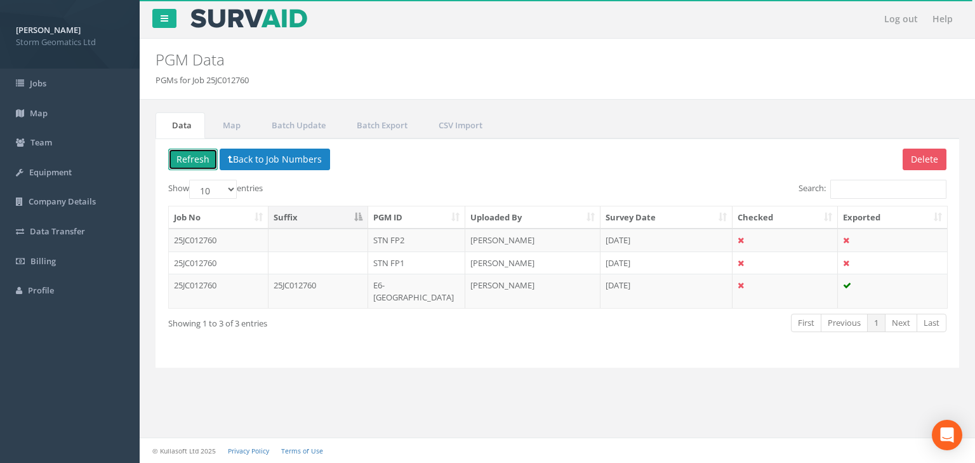
click at [195, 158] on button "Refresh" at bounding box center [193, 160] width 50 height 22
click at [216, 238] on td "25JC012760" at bounding box center [219, 239] width 100 height 23
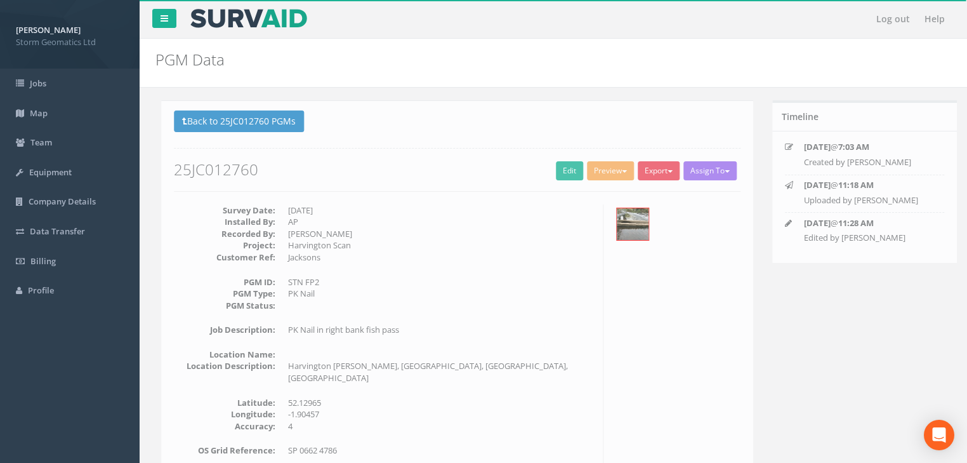
click at [652, 169] on button "Export" at bounding box center [653, 170] width 42 height 19
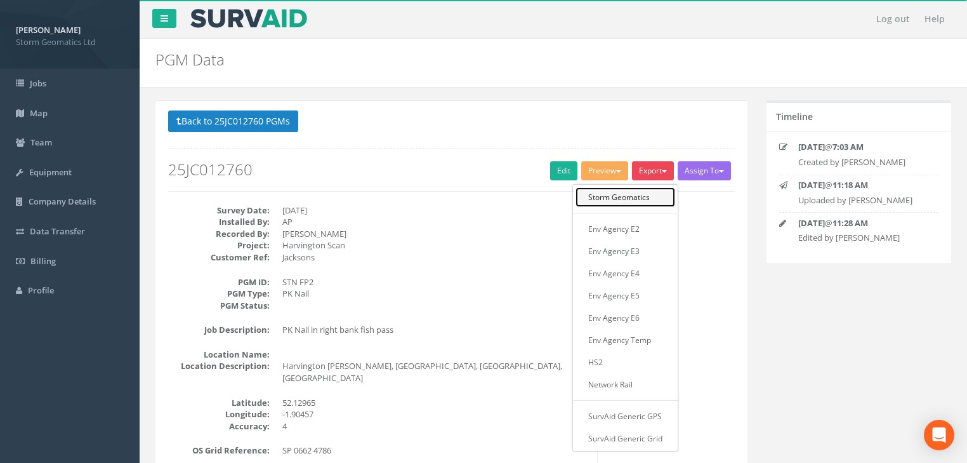
click at [607, 197] on link "Storm Geomatics" at bounding box center [626, 197] width 100 height 20
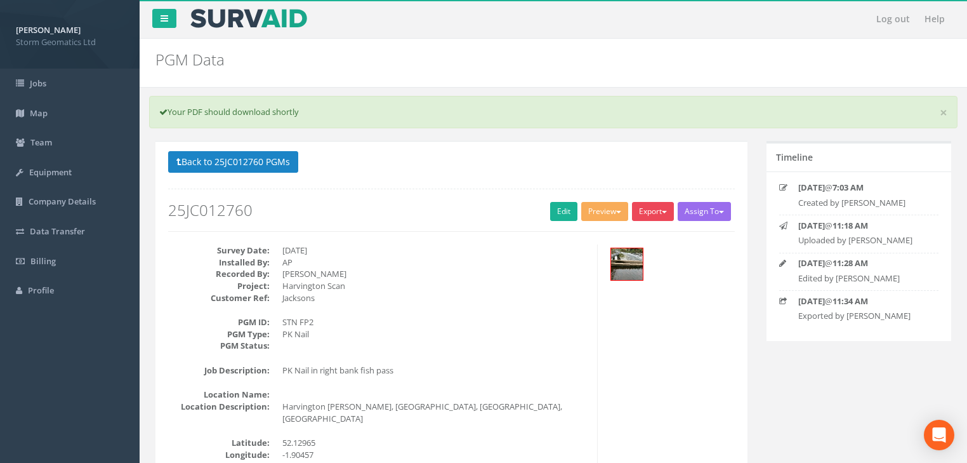
click at [662, 211] on span "button" at bounding box center [664, 212] width 5 height 3
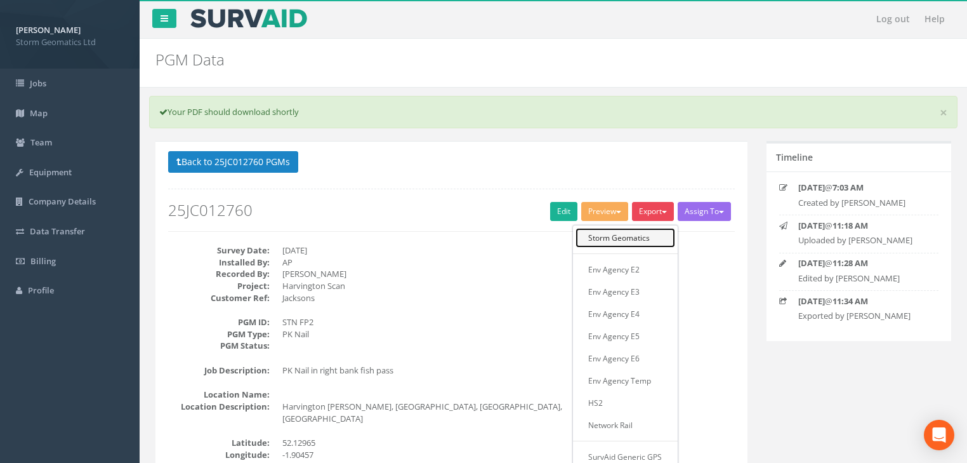
click at [637, 237] on link "Storm Geomatics" at bounding box center [626, 238] width 100 height 20
